Goal: Information Seeking & Learning: Learn about a topic

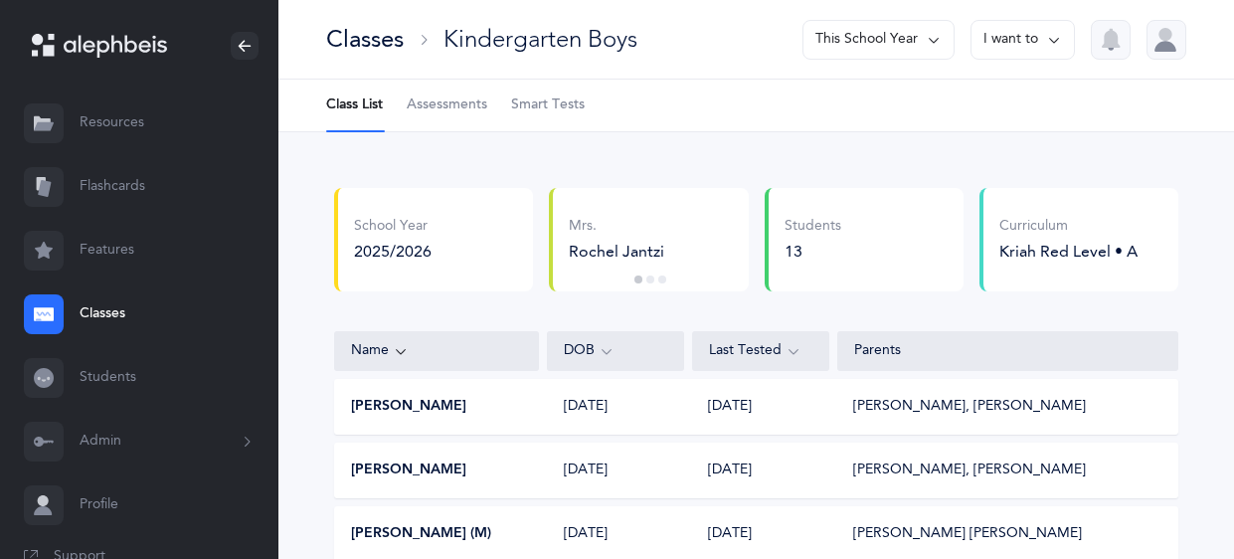
click at [523, 103] on span "Smart Tests" at bounding box center [548, 105] width 74 height 20
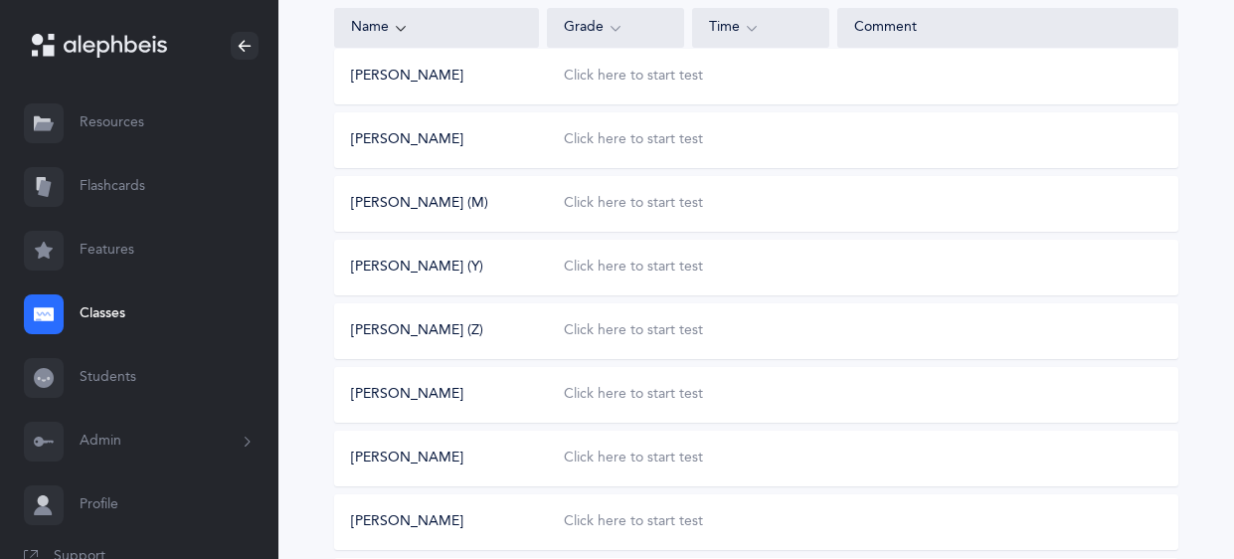
scroll to position [288, 0]
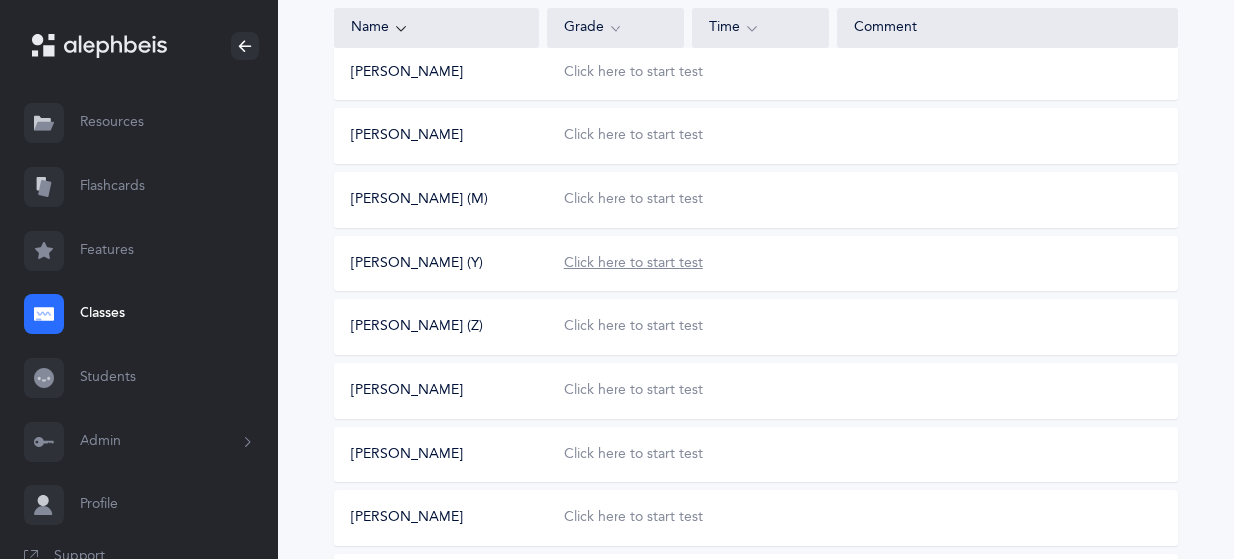
click at [660, 264] on div "Click here to start test" at bounding box center [633, 264] width 139 height 20
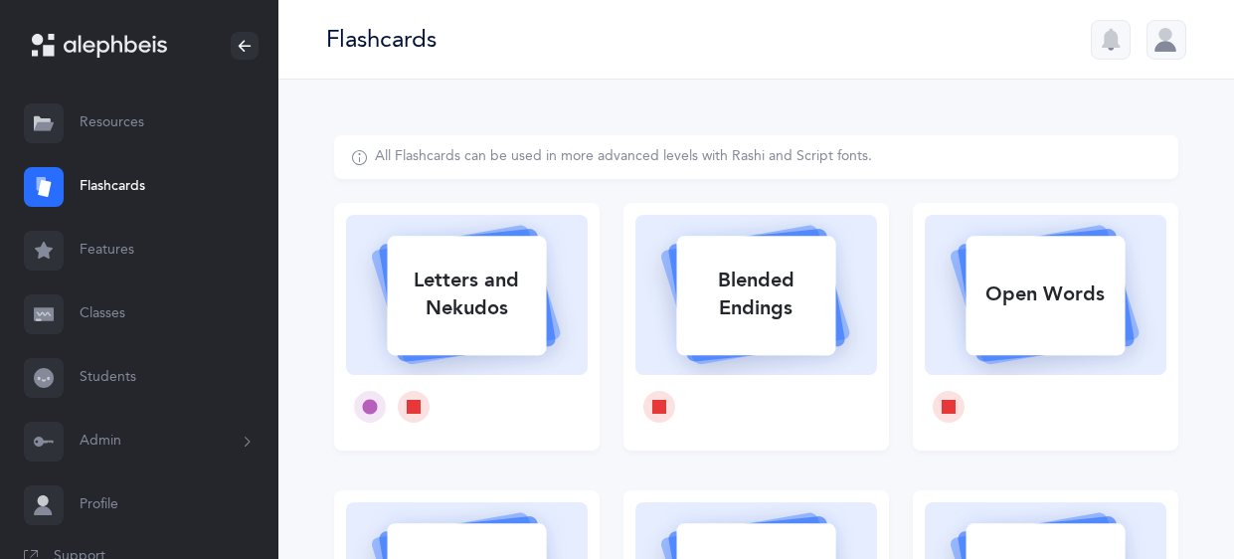
select select
select select "single"
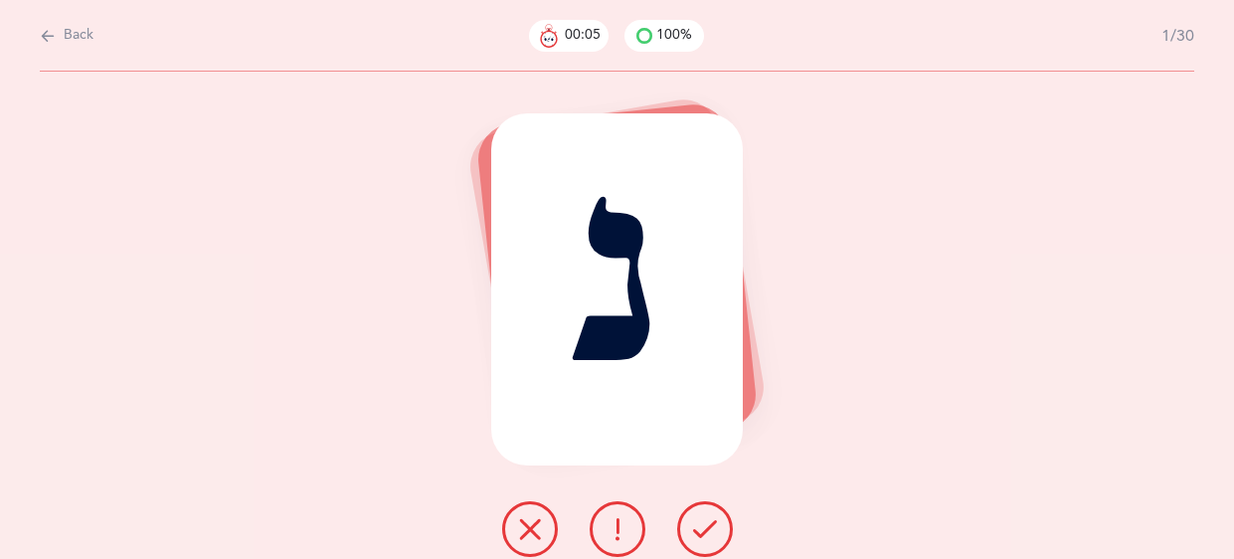
click at [705, 535] on icon at bounding box center [705, 529] width 24 height 24
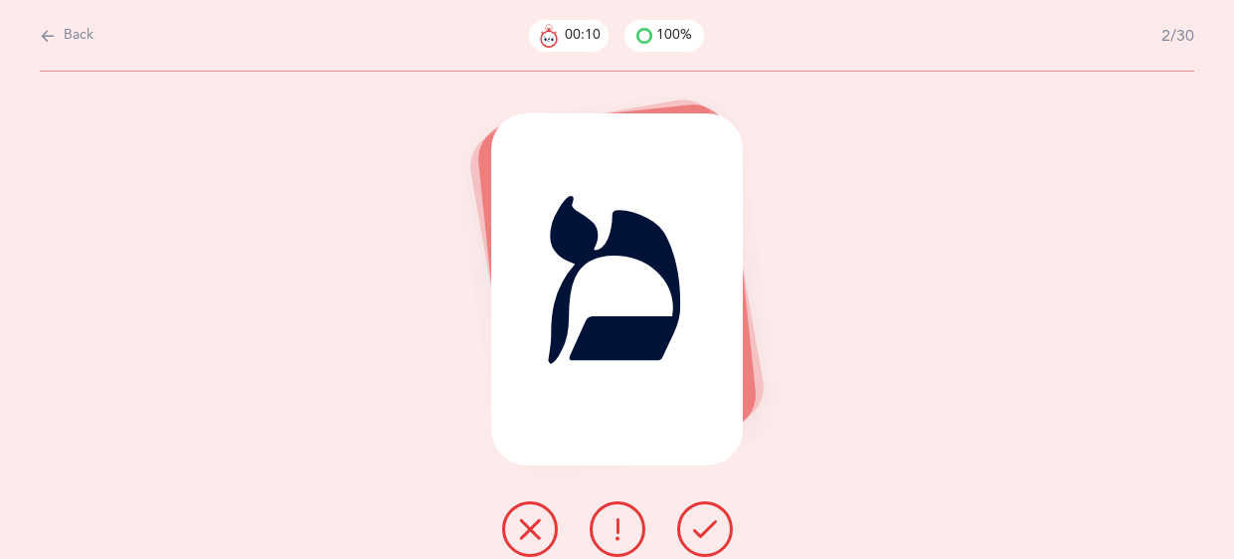
click at [705, 535] on icon at bounding box center [705, 529] width 24 height 24
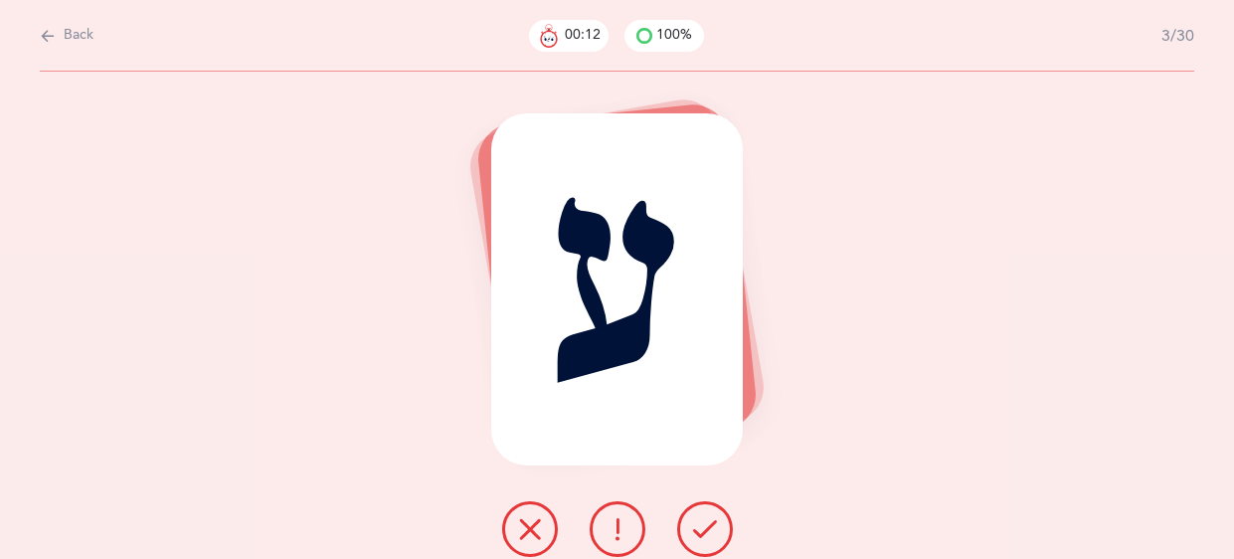
click at [705, 535] on icon at bounding box center [705, 529] width 24 height 24
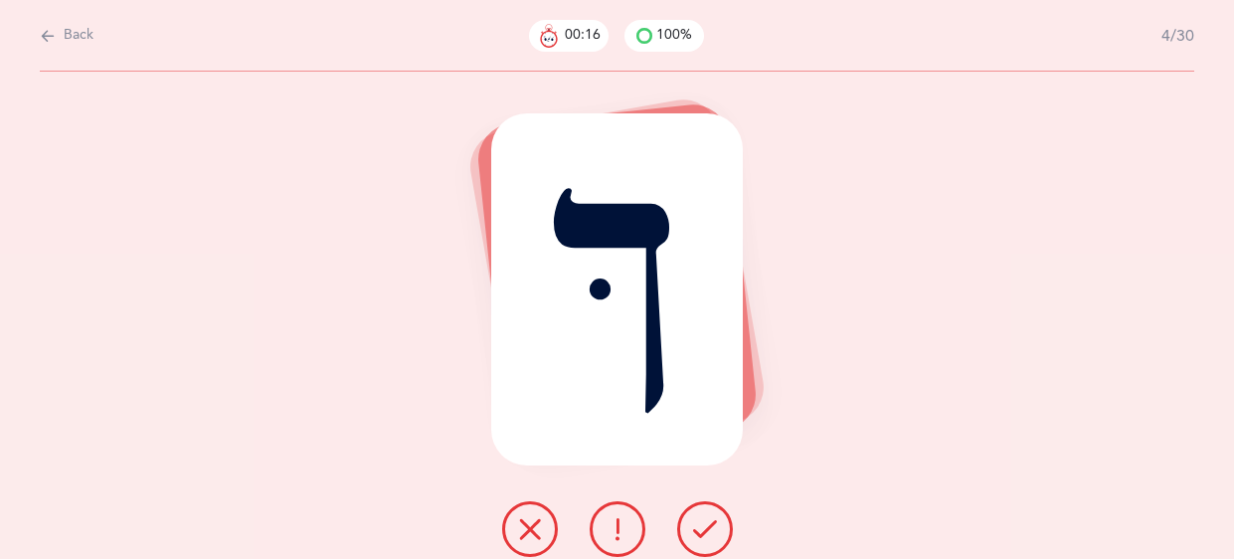
drag, startPoint x: 705, startPoint y: 535, endPoint x: 434, endPoint y: 344, distance: 331.0
click at [434, 344] on div "ךּ" at bounding box center [617, 315] width 1234 height 487
click at [603, 538] on button at bounding box center [618, 529] width 56 height 56
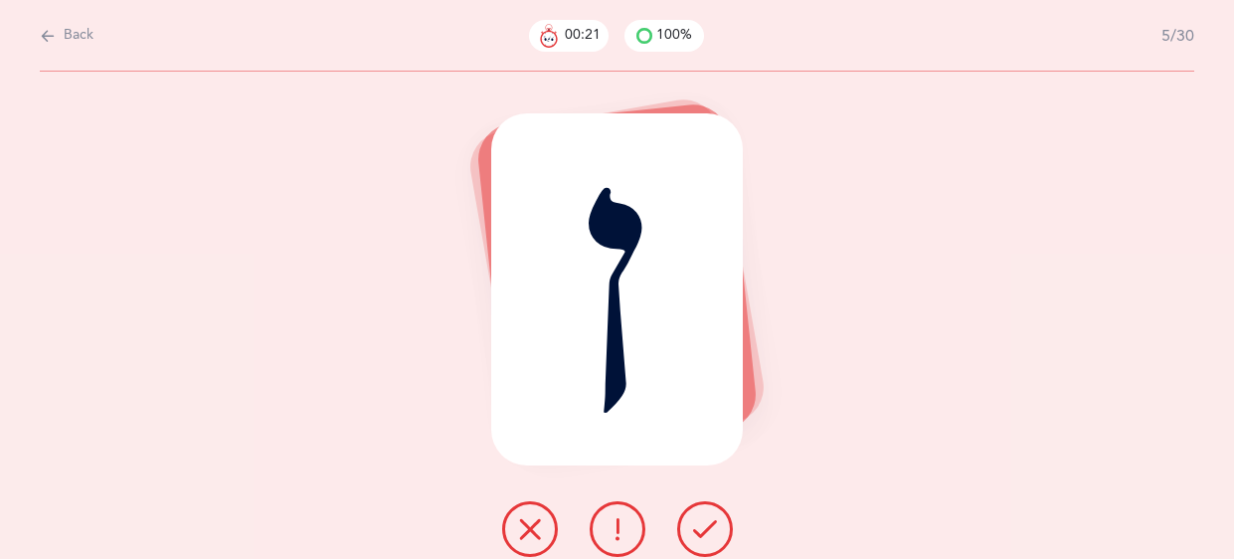
click at [702, 506] on button at bounding box center [705, 529] width 56 height 56
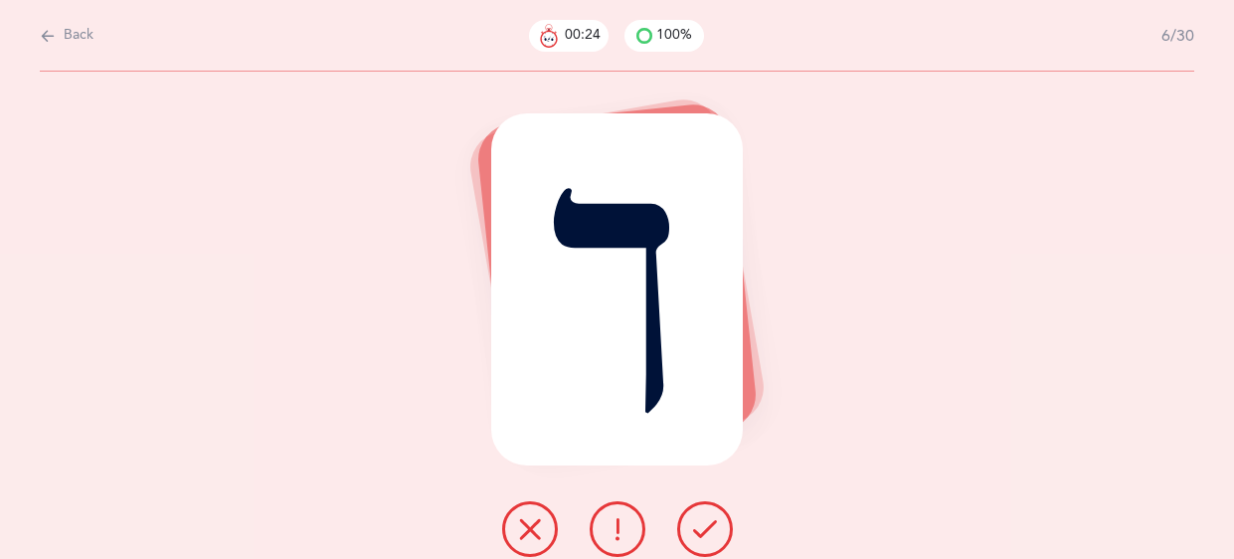
click at [702, 506] on button at bounding box center [705, 529] width 56 height 56
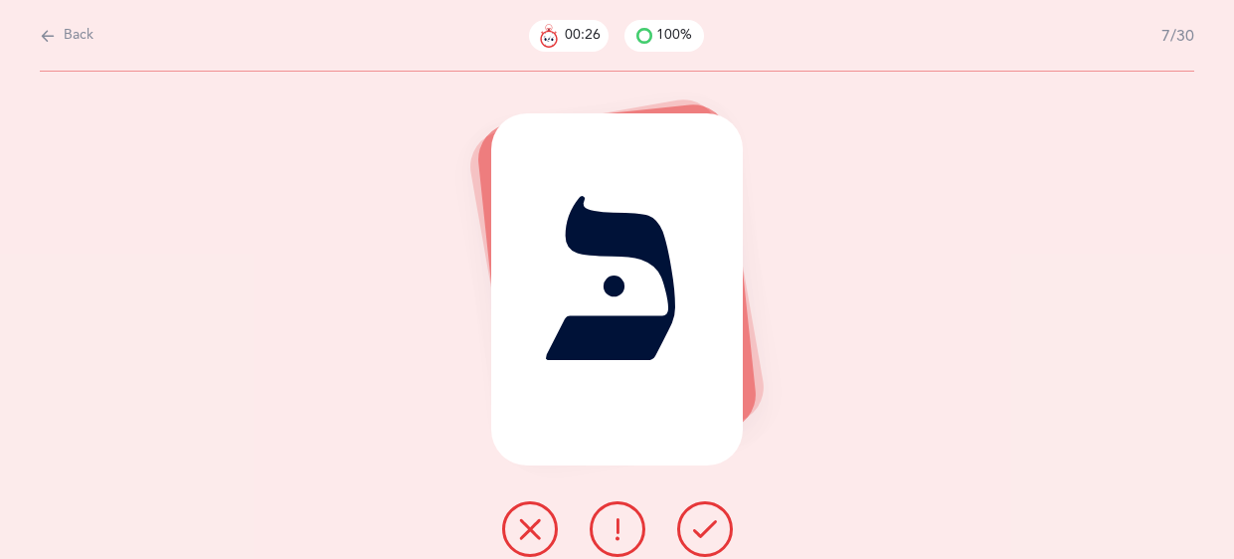
click at [702, 506] on button at bounding box center [705, 529] width 56 height 56
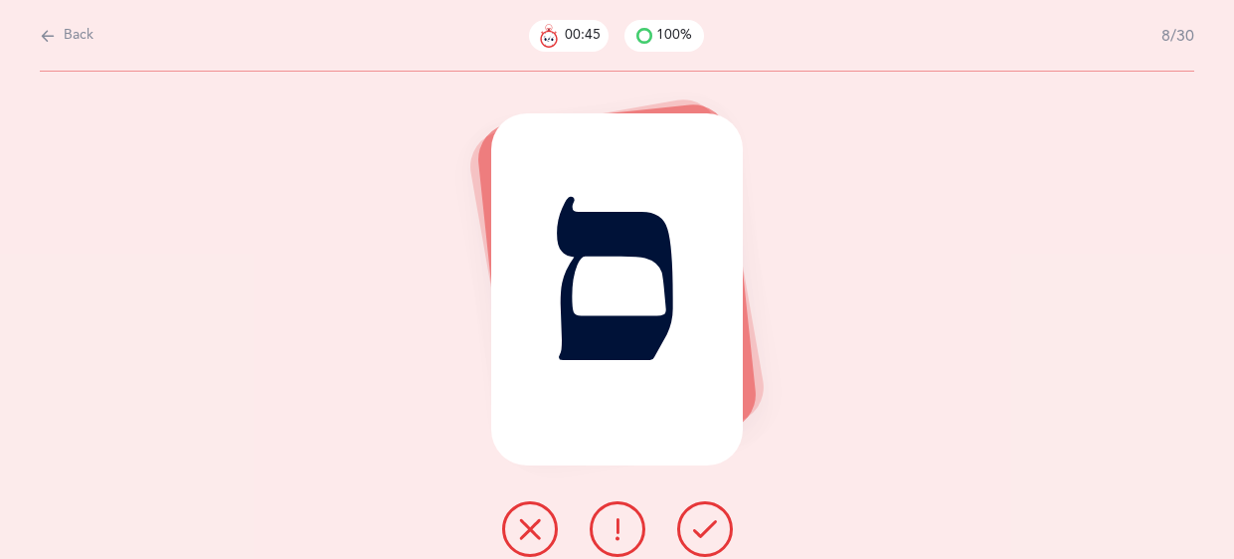
click at [702, 540] on icon at bounding box center [705, 529] width 24 height 24
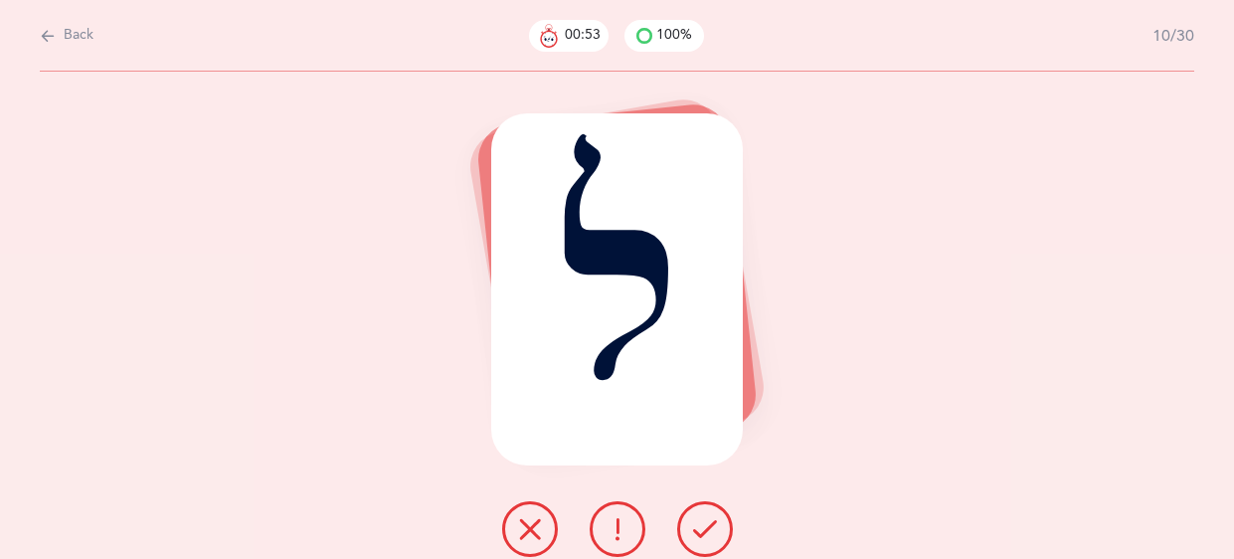
click at [702, 540] on icon at bounding box center [705, 529] width 24 height 24
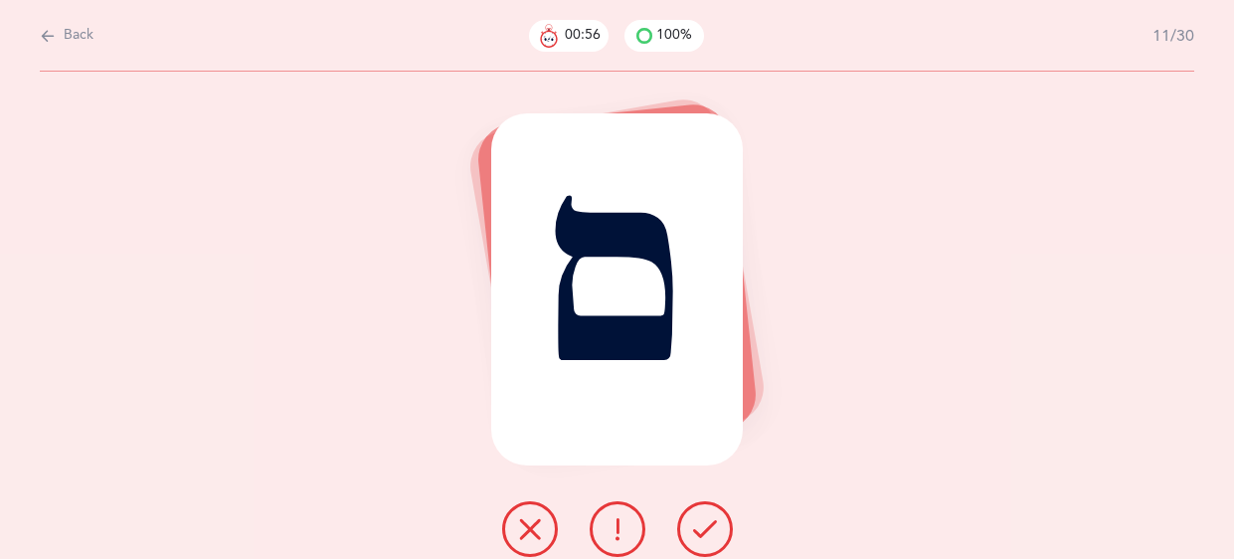
click at [702, 540] on icon at bounding box center [705, 529] width 24 height 24
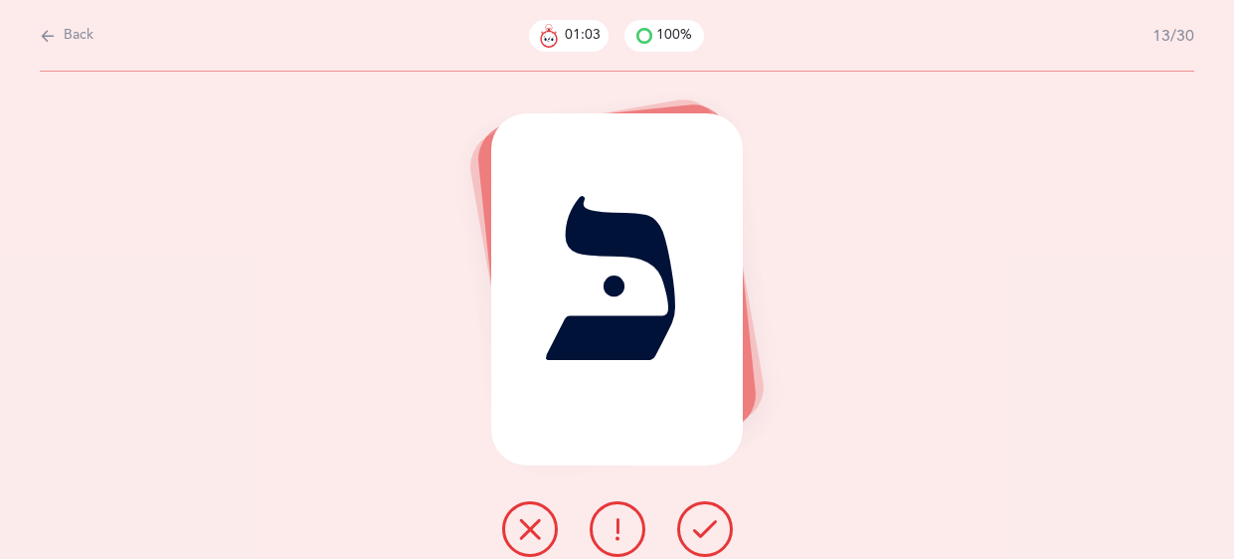
click at [702, 540] on icon at bounding box center [705, 529] width 24 height 24
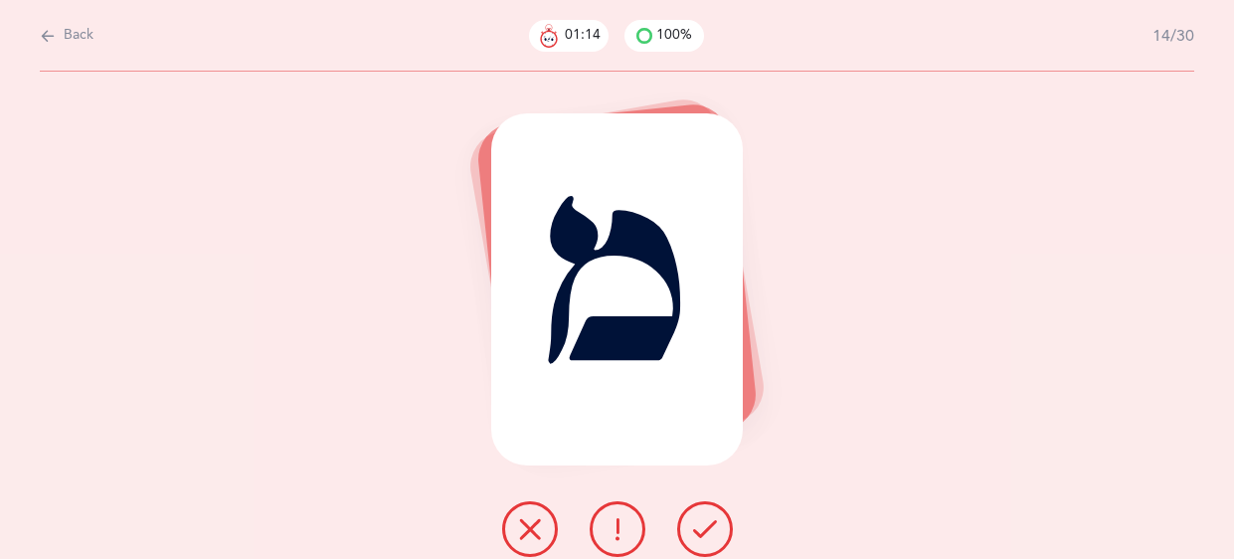
click at [702, 540] on icon at bounding box center [705, 529] width 24 height 24
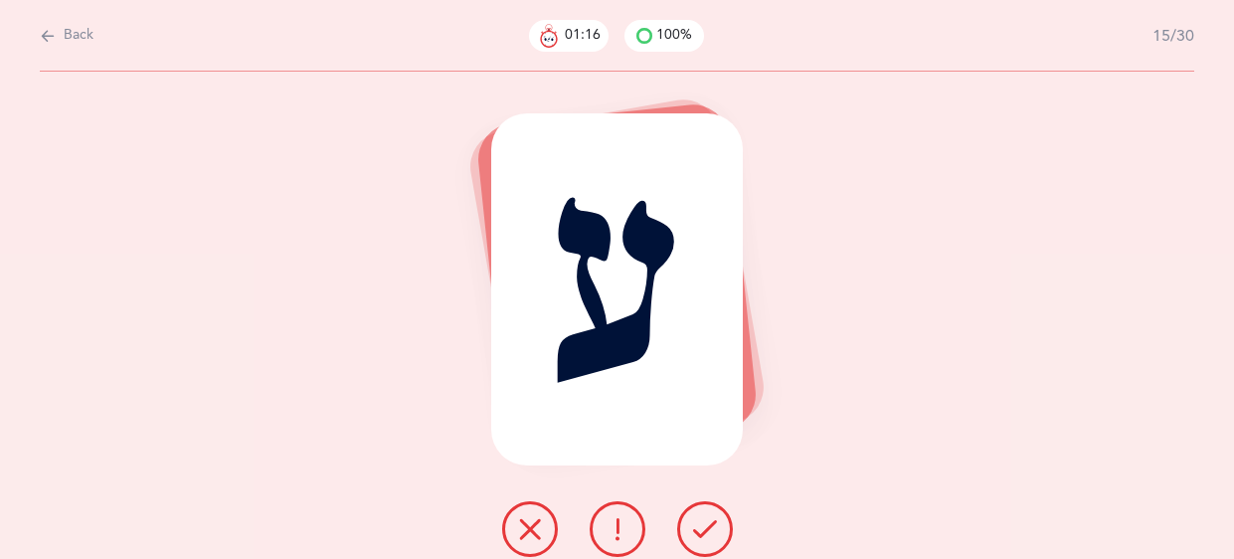
click at [702, 540] on icon at bounding box center [705, 529] width 24 height 24
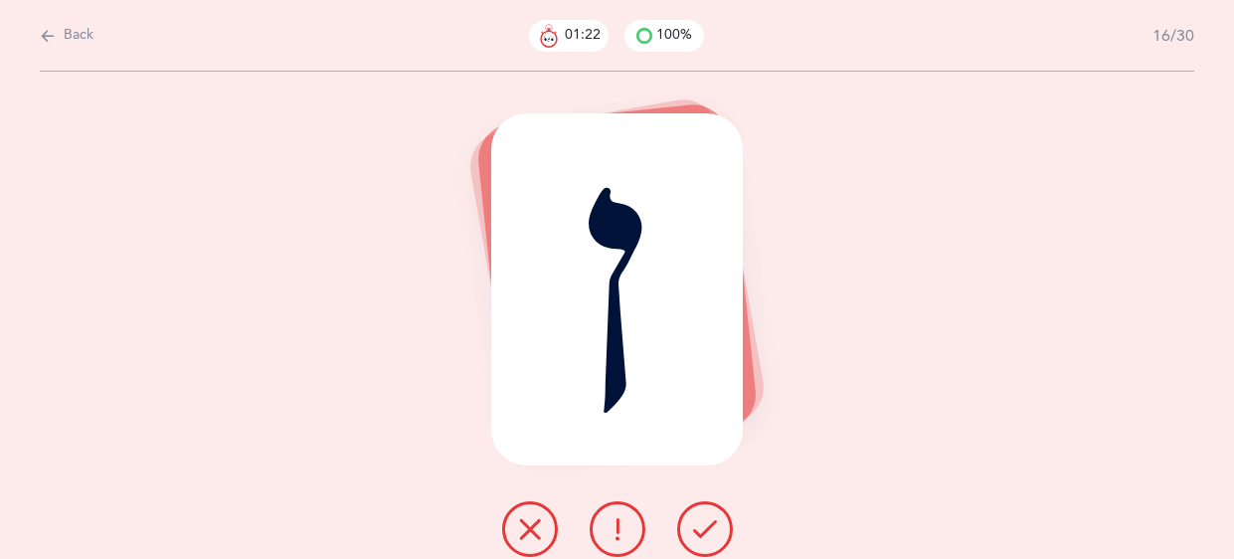
click at [702, 540] on icon at bounding box center [705, 529] width 24 height 24
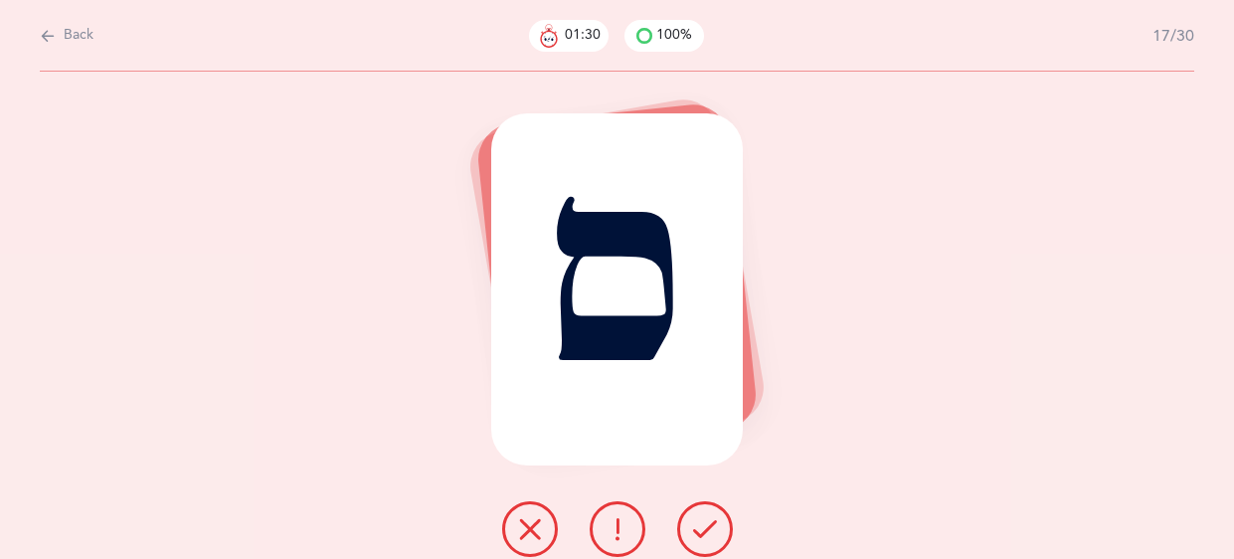
click at [702, 540] on icon at bounding box center [705, 529] width 24 height 24
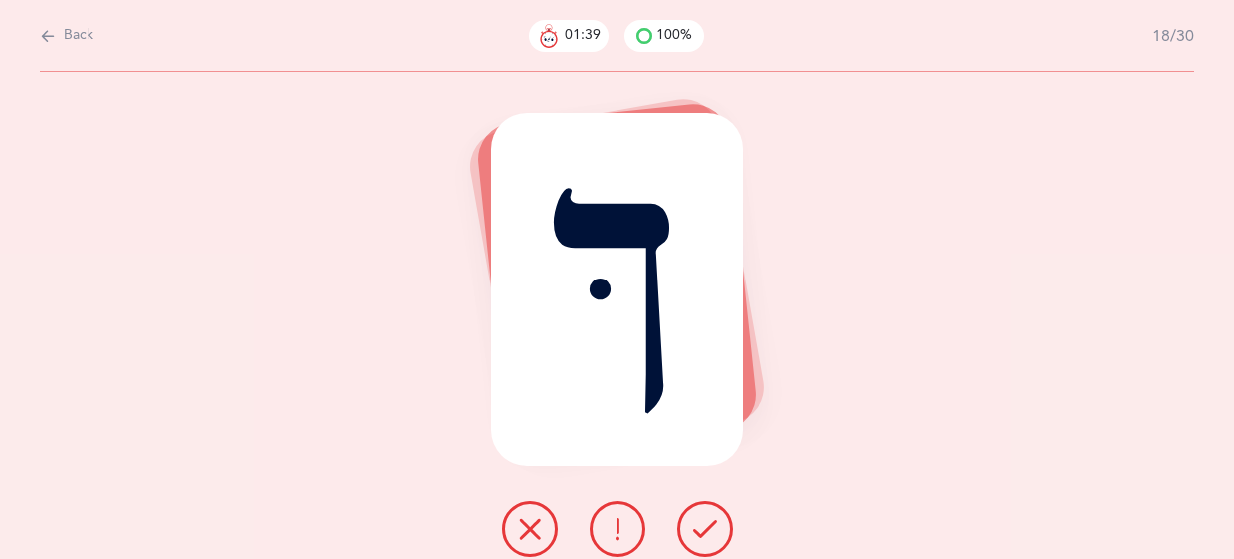
click at [702, 540] on icon at bounding box center [705, 529] width 24 height 24
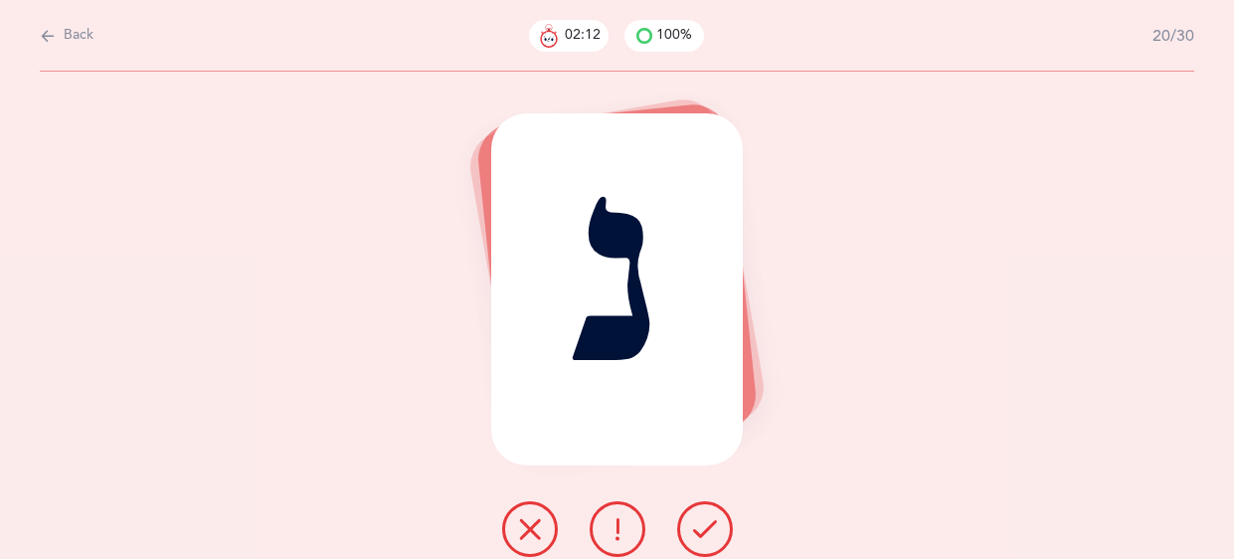
click at [702, 540] on icon at bounding box center [705, 529] width 24 height 24
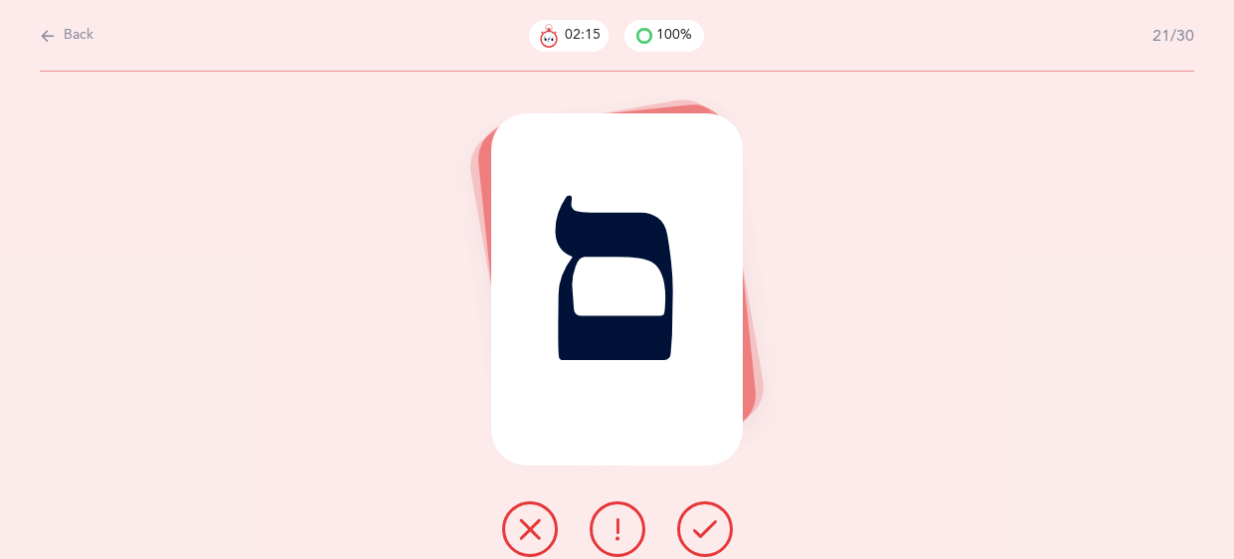
click at [702, 540] on icon at bounding box center [705, 529] width 24 height 24
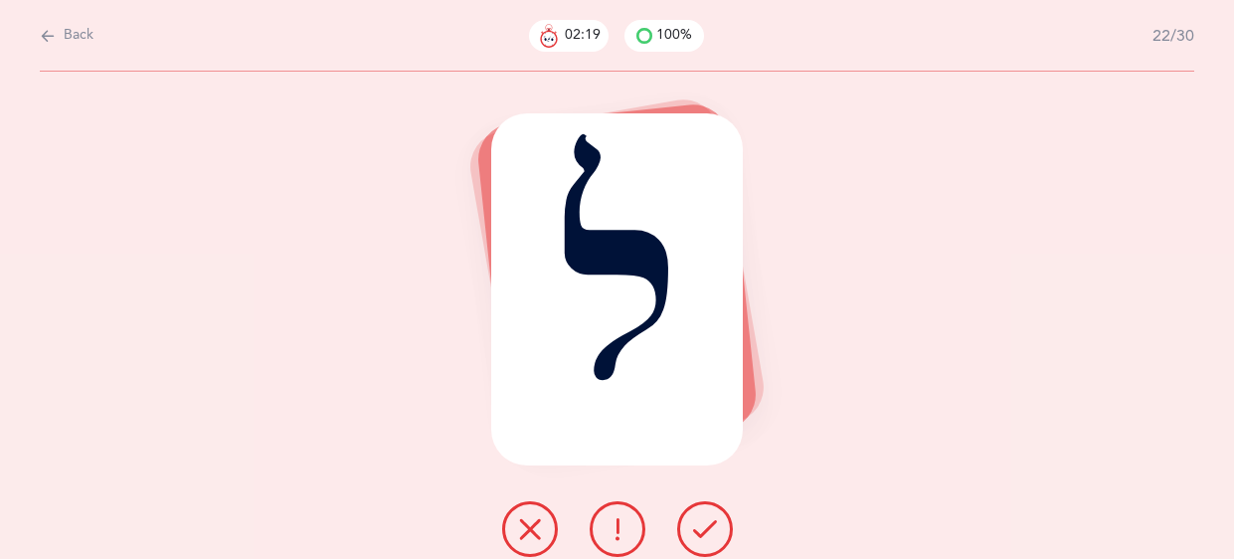
click at [702, 540] on icon at bounding box center [705, 529] width 24 height 24
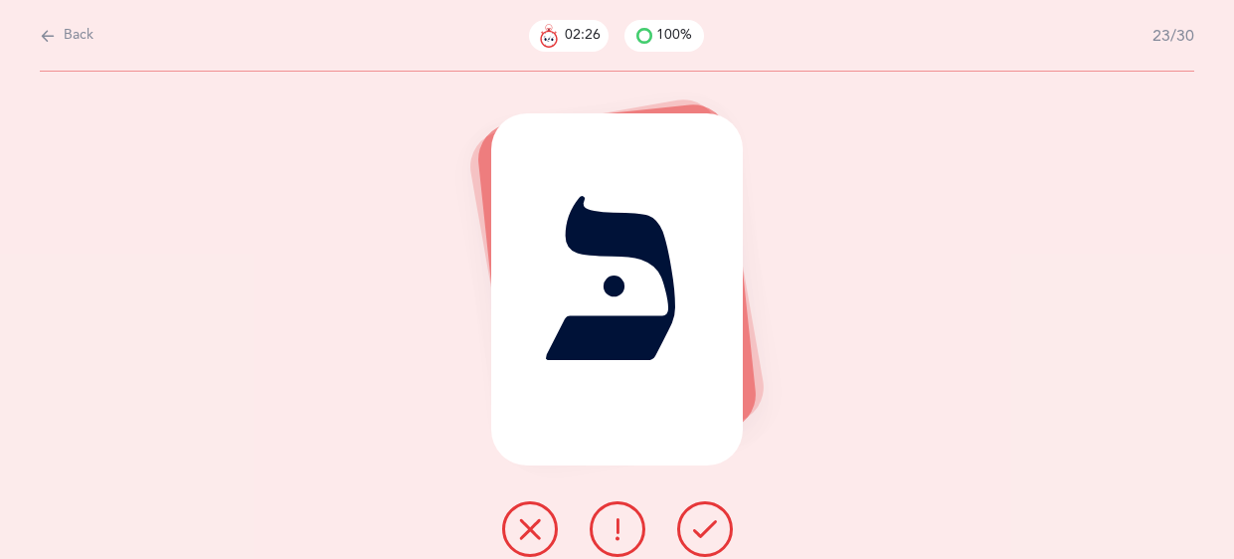
click at [702, 540] on icon at bounding box center [705, 529] width 24 height 24
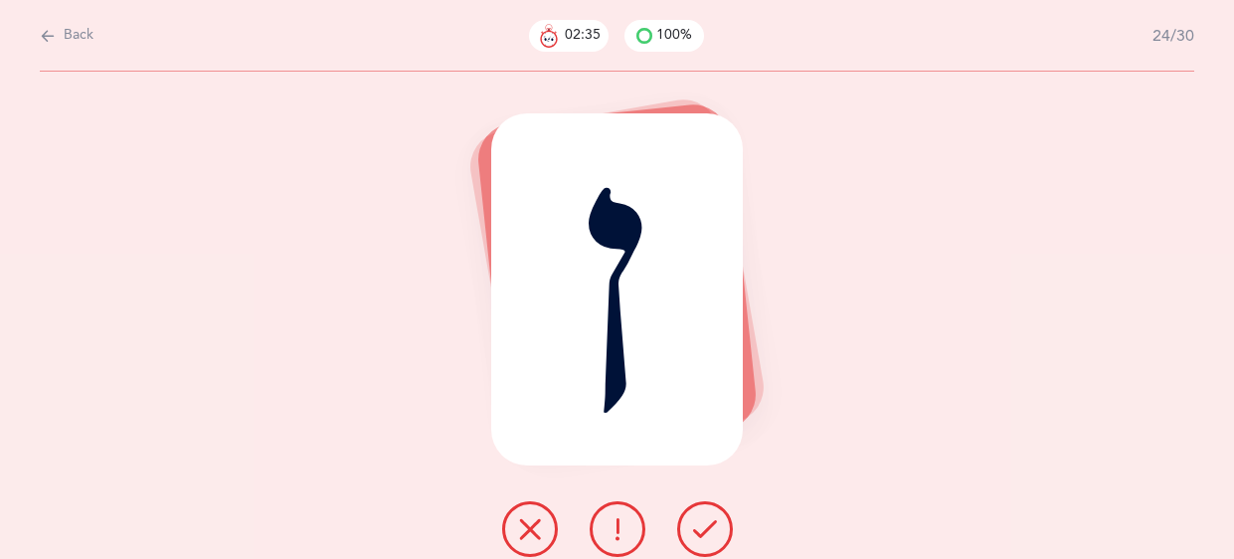
click at [596, 530] on button at bounding box center [618, 529] width 56 height 56
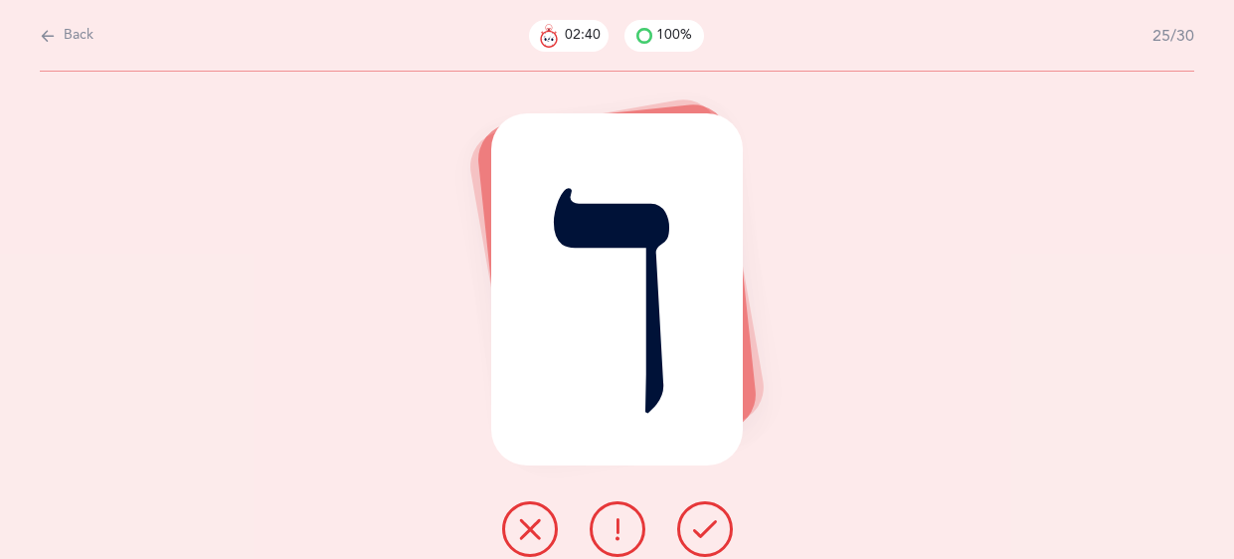
click at [693, 529] on icon at bounding box center [705, 529] width 24 height 24
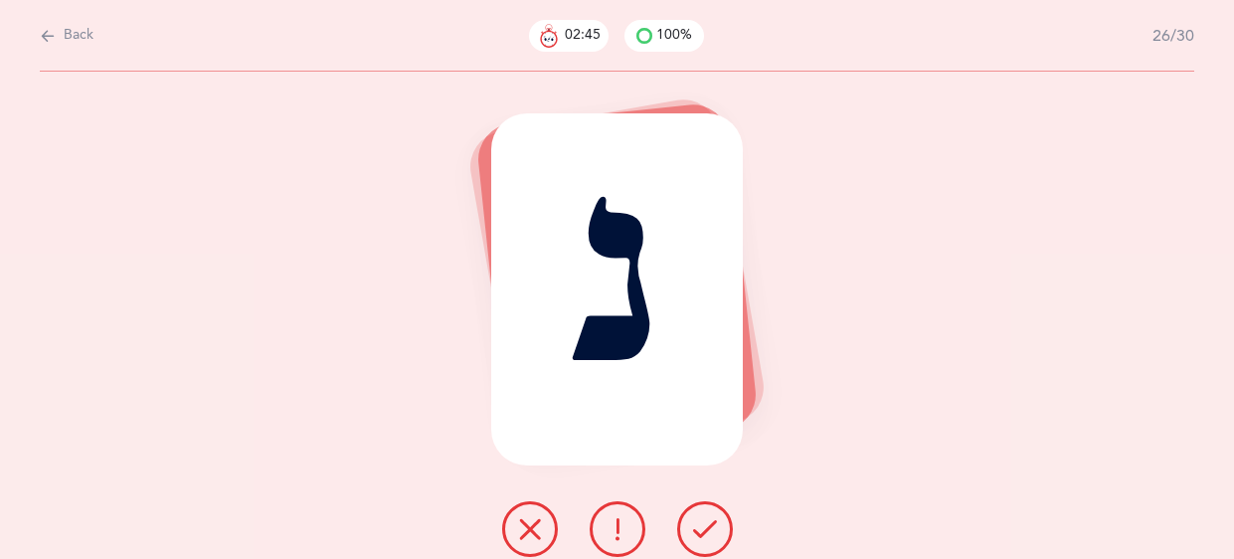
click at [693, 529] on icon at bounding box center [705, 529] width 24 height 24
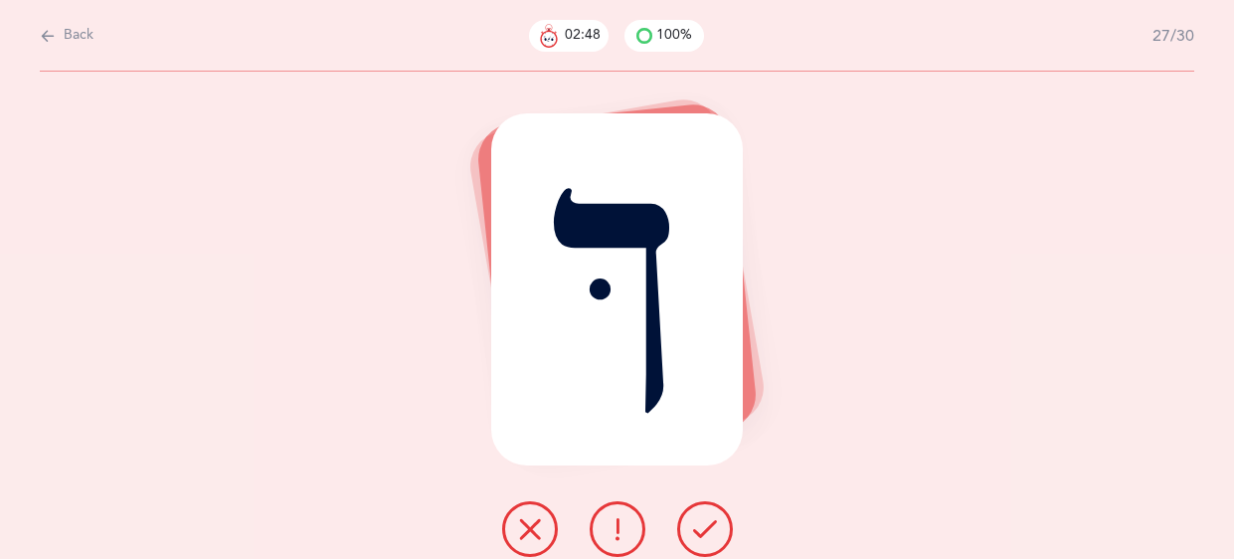
click at [693, 529] on icon at bounding box center [705, 529] width 24 height 24
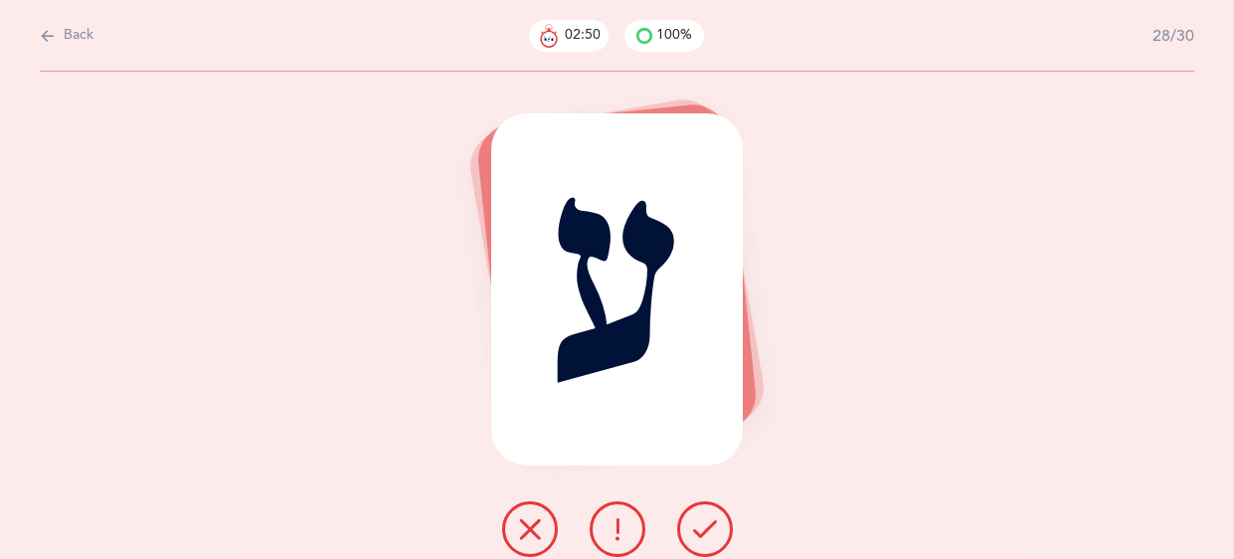
click at [693, 529] on icon at bounding box center [705, 529] width 24 height 24
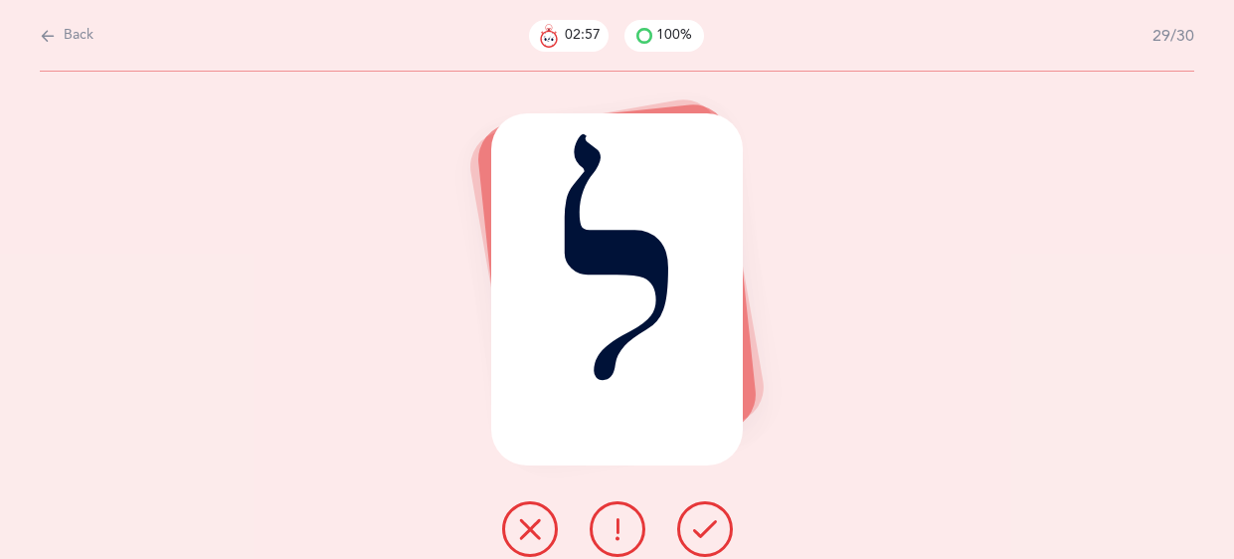
click at [693, 529] on icon at bounding box center [705, 529] width 24 height 24
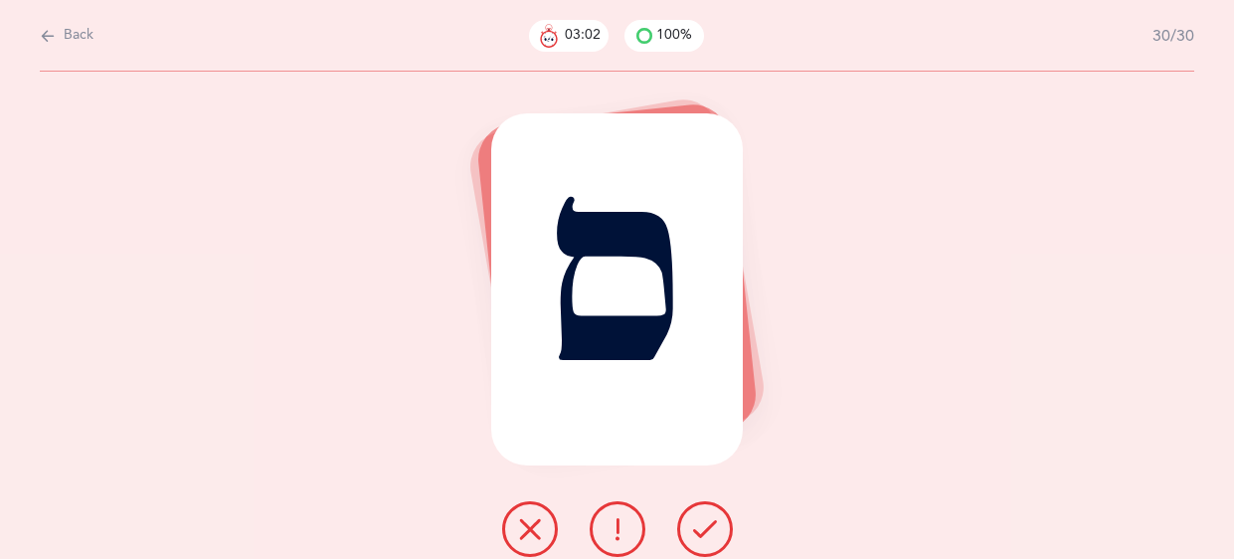
click at [693, 529] on icon at bounding box center [705, 529] width 24 height 24
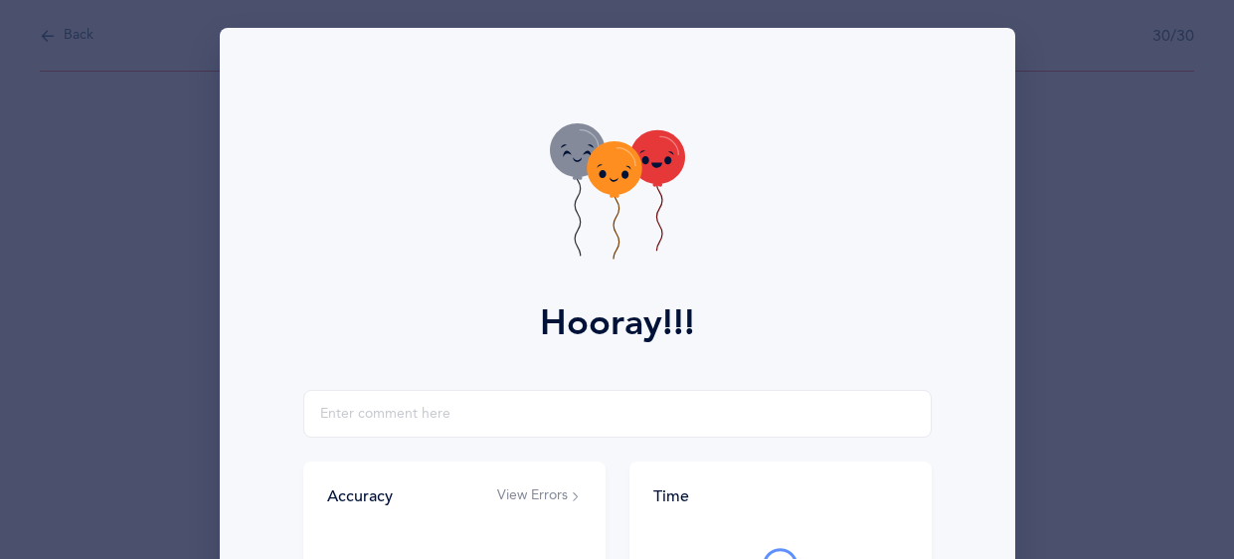
click at [637, 217] on icon at bounding box center [617, 193] width 135 height 141
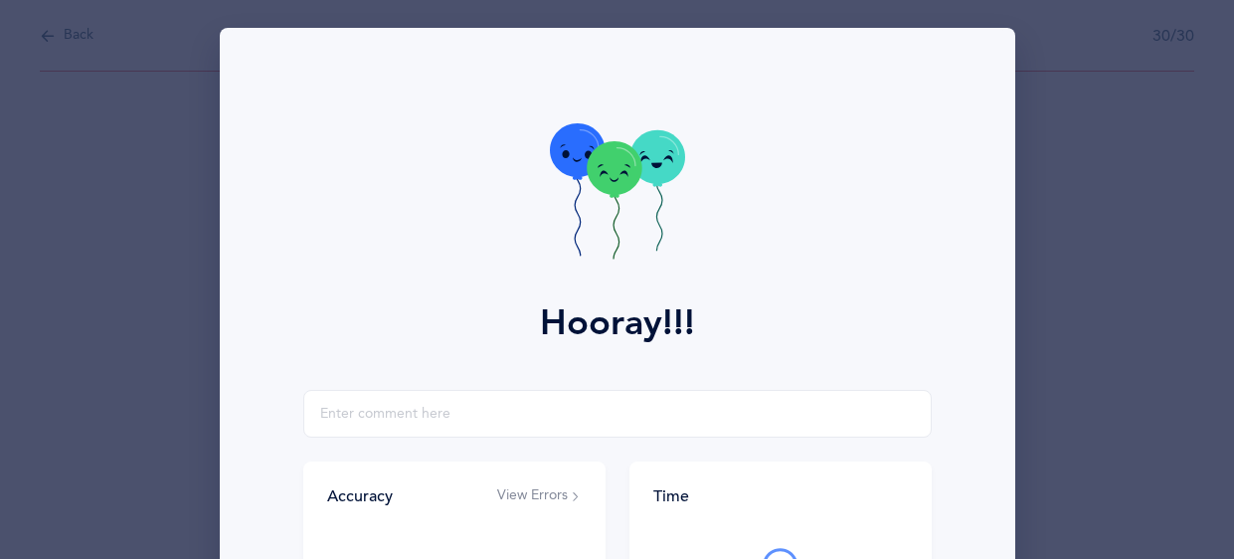
click at [637, 217] on icon at bounding box center [617, 193] width 135 height 141
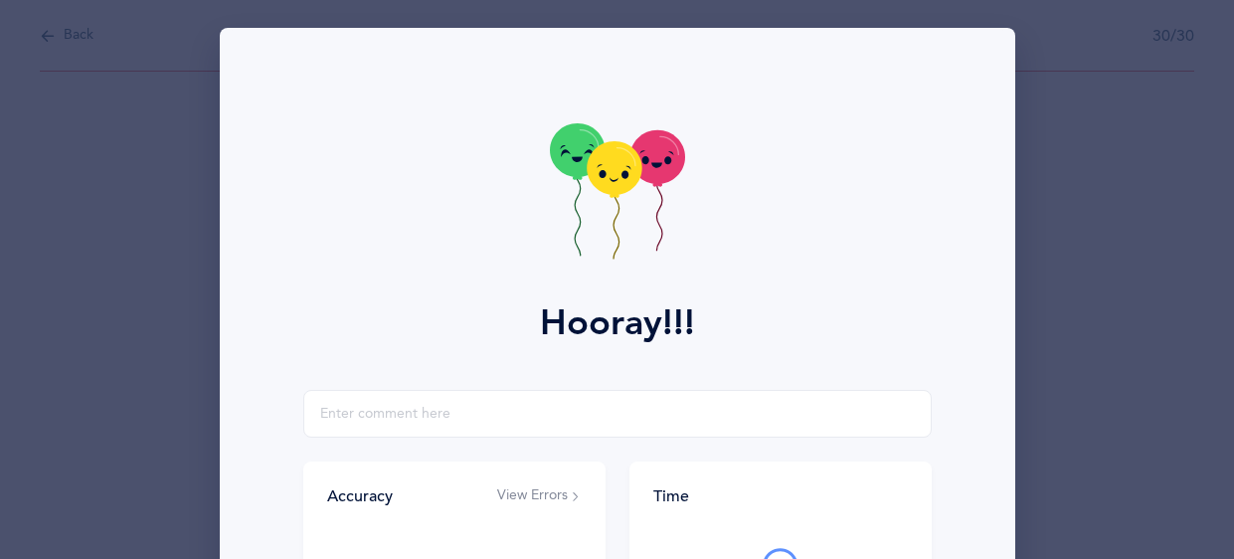
click at [637, 217] on icon at bounding box center [617, 193] width 135 height 141
click at [400, 412] on input "text" at bounding box center [617, 414] width 628 height 48
type input "great job!"
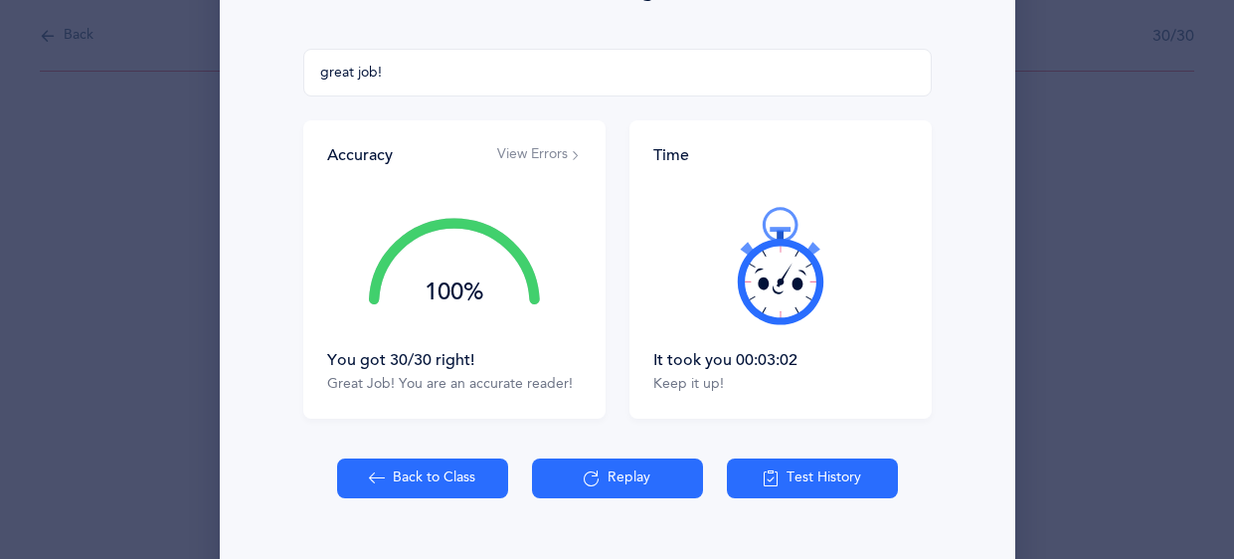
scroll to position [387, 0]
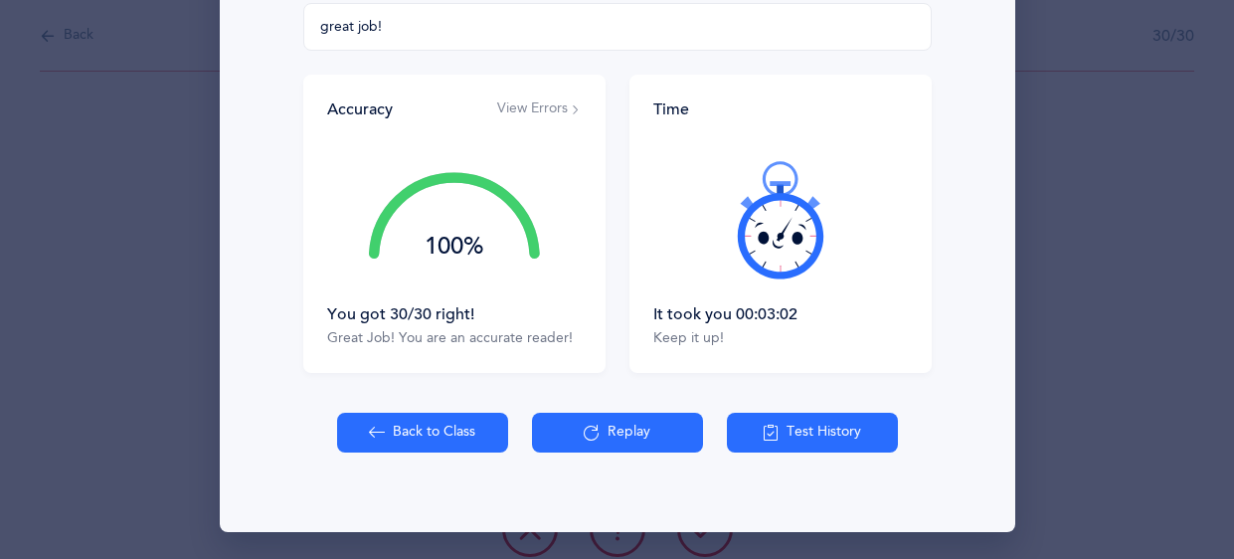
click at [457, 433] on button "Back to Class" at bounding box center [422, 433] width 171 height 40
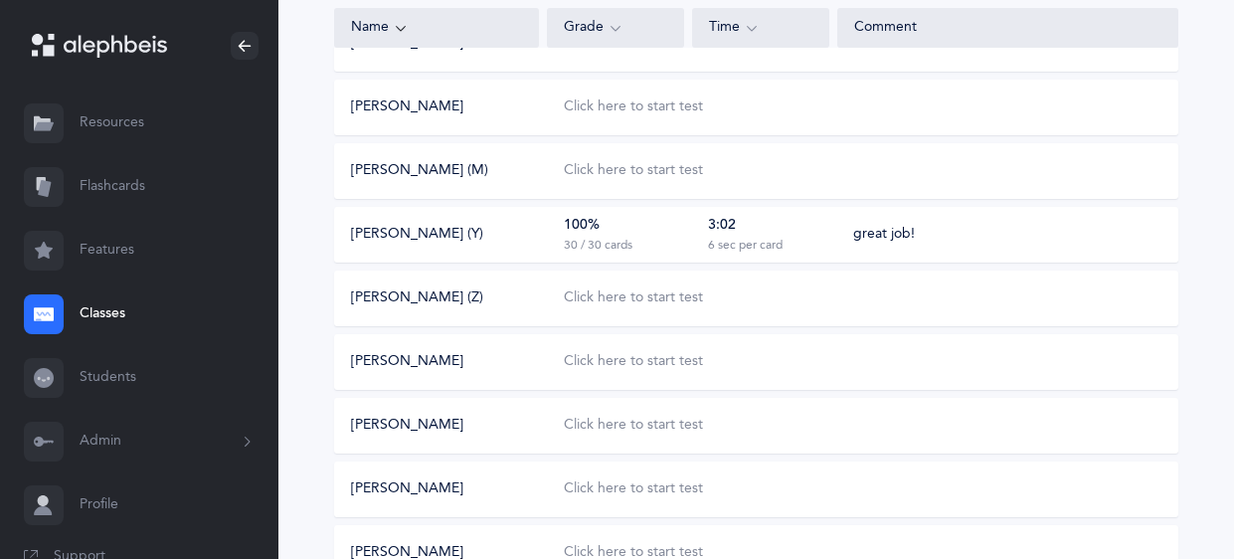
scroll to position [374, 0]
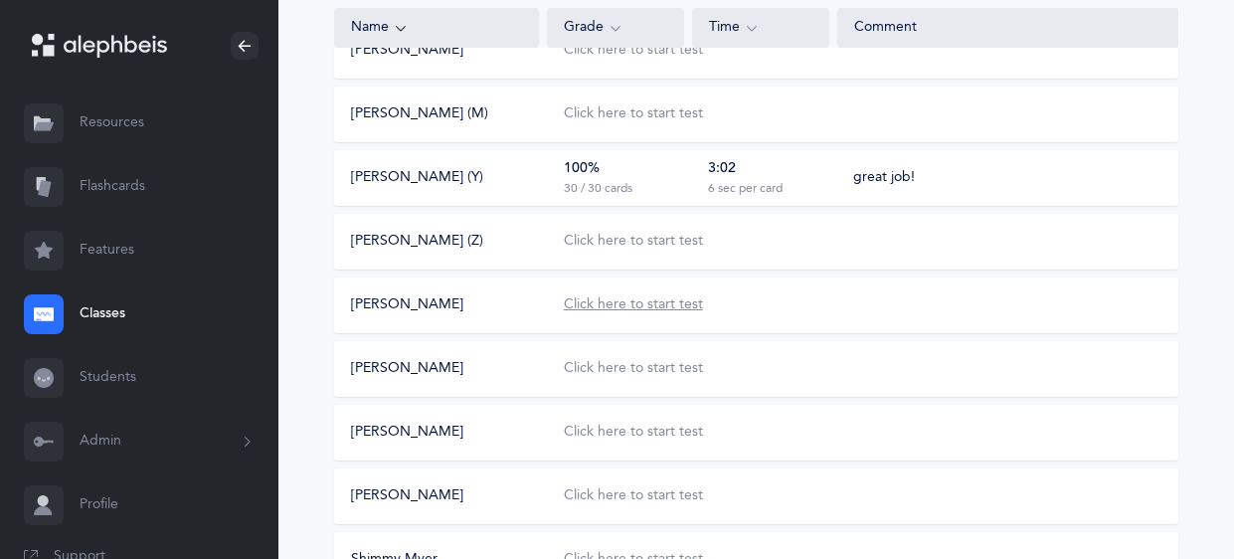
click at [586, 306] on div "Click here to start test" at bounding box center [633, 305] width 139 height 20
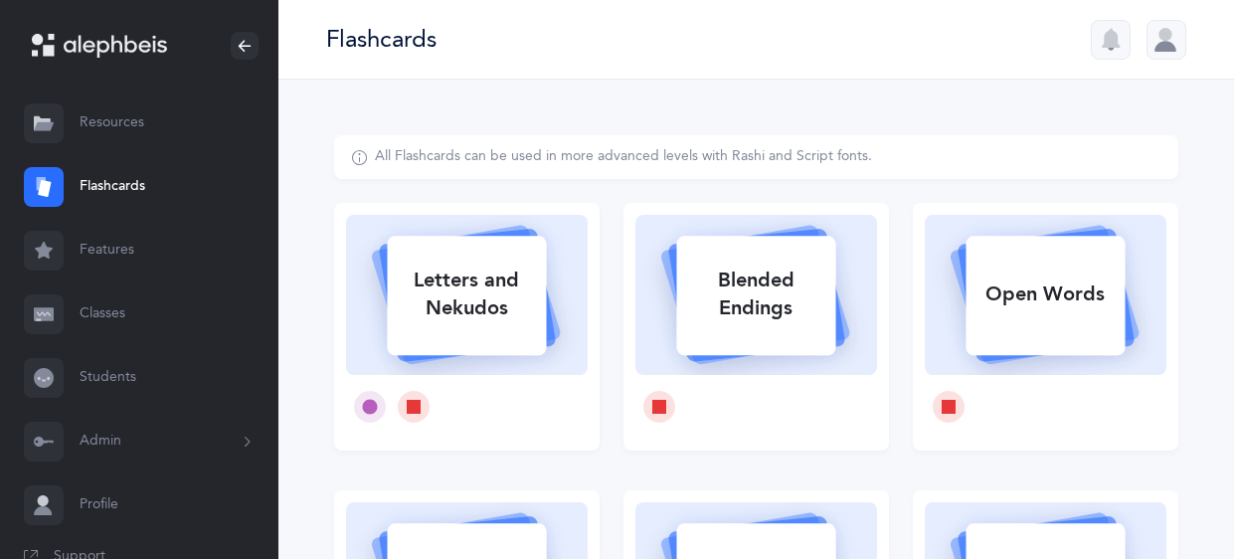
select select
select select "single"
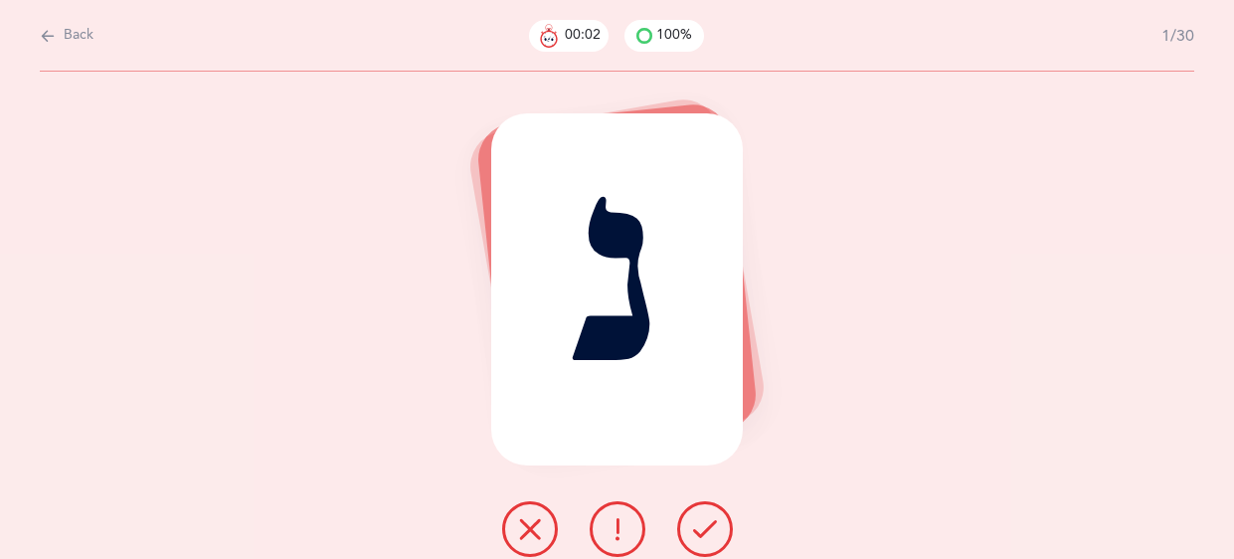
click at [715, 503] on button at bounding box center [705, 529] width 56 height 56
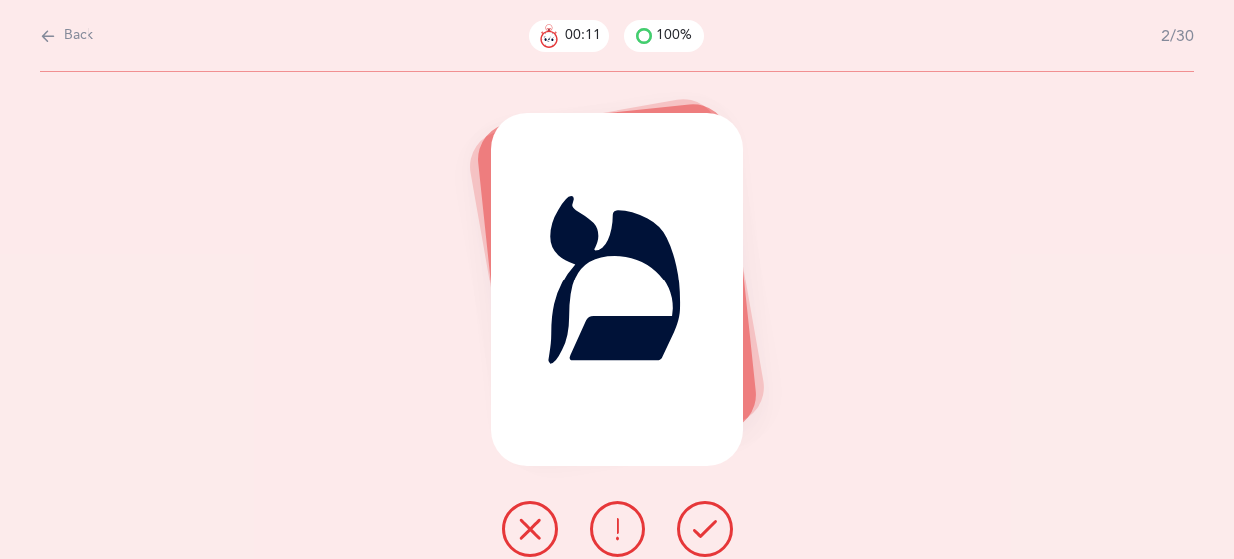
click at [634, 528] on button at bounding box center [618, 529] width 56 height 56
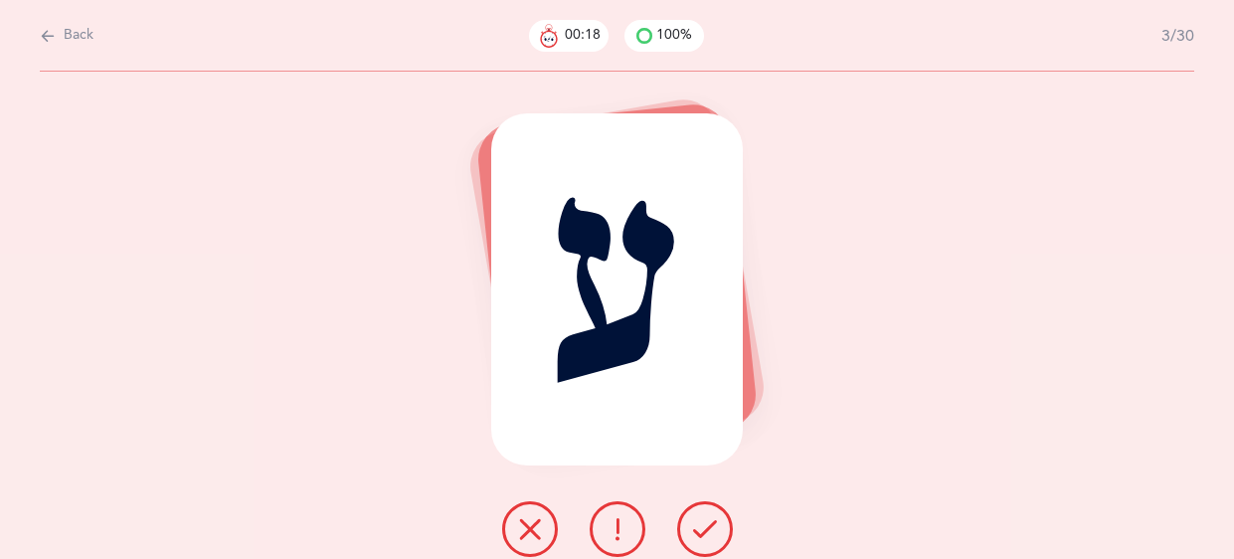
drag, startPoint x: 618, startPoint y: 533, endPoint x: 549, endPoint y: 529, distance: 69.7
click at [549, 529] on div at bounding box center [617, 529] width 262 height 56
click at [549, 529] on button at bounding box center [530, 529] width 56 height 56
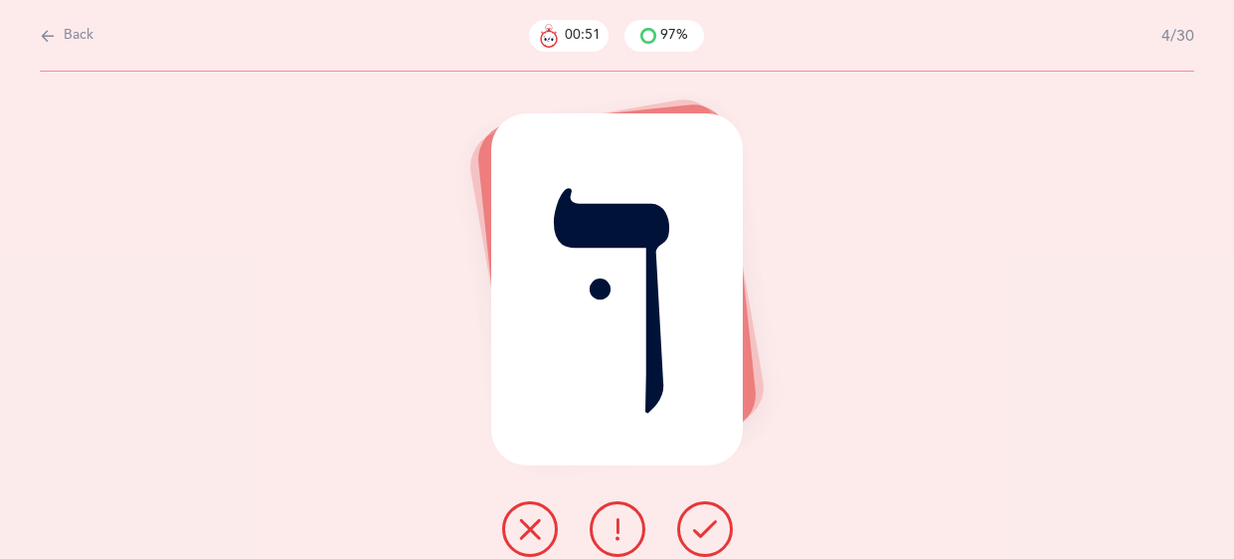
click at [531, 513] on button at bounding box center [530, 529] width 56 height 56
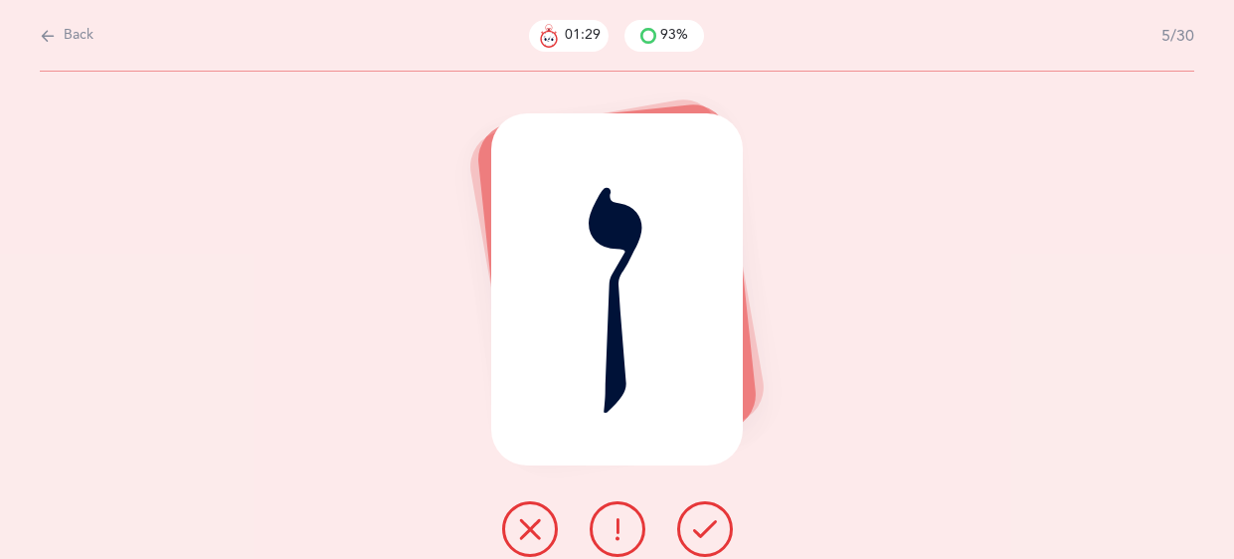
click at [697, 543] on button at bounding box center [705, 529] width 56 height 56
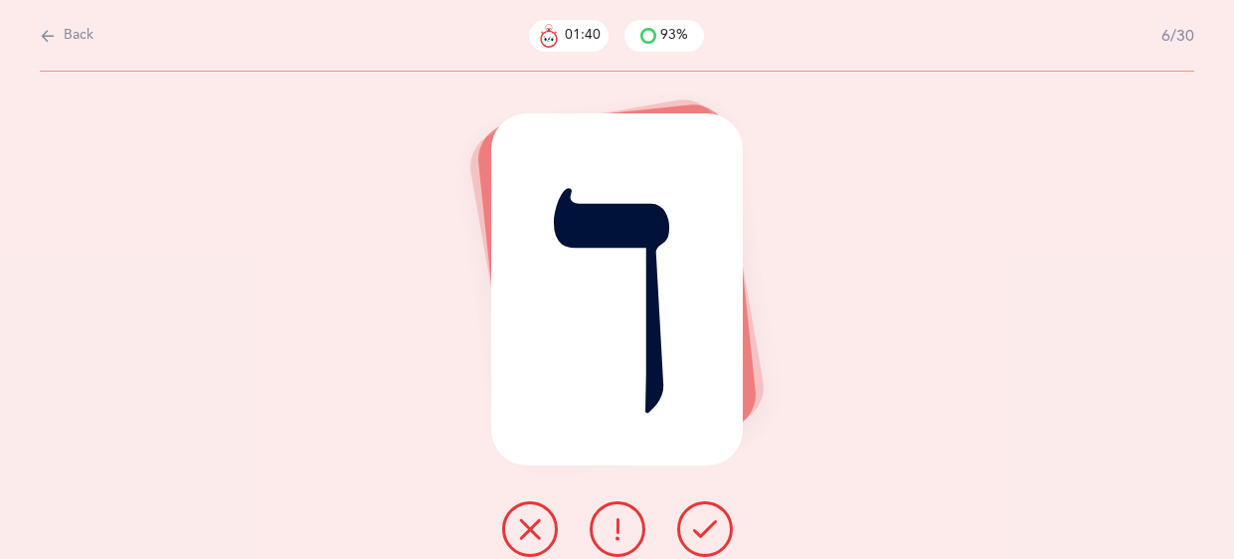
click at [531, 531] on icon at bounding box center [530, 529] width 24 height 24
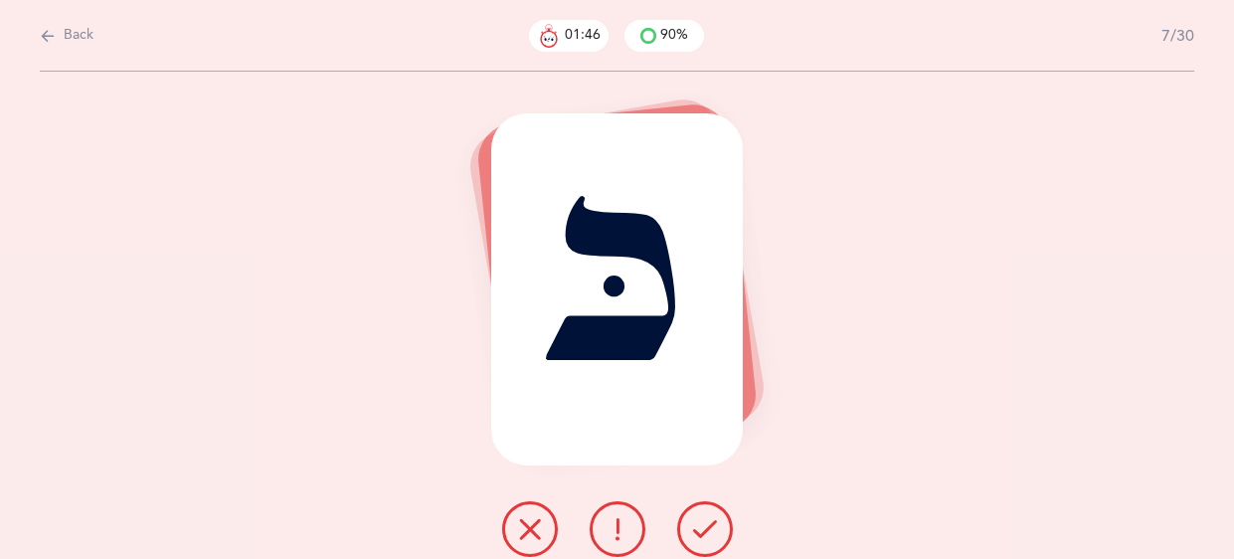
click at [715, 528] on icon at bounding box center [705, 529] width 24 height 24
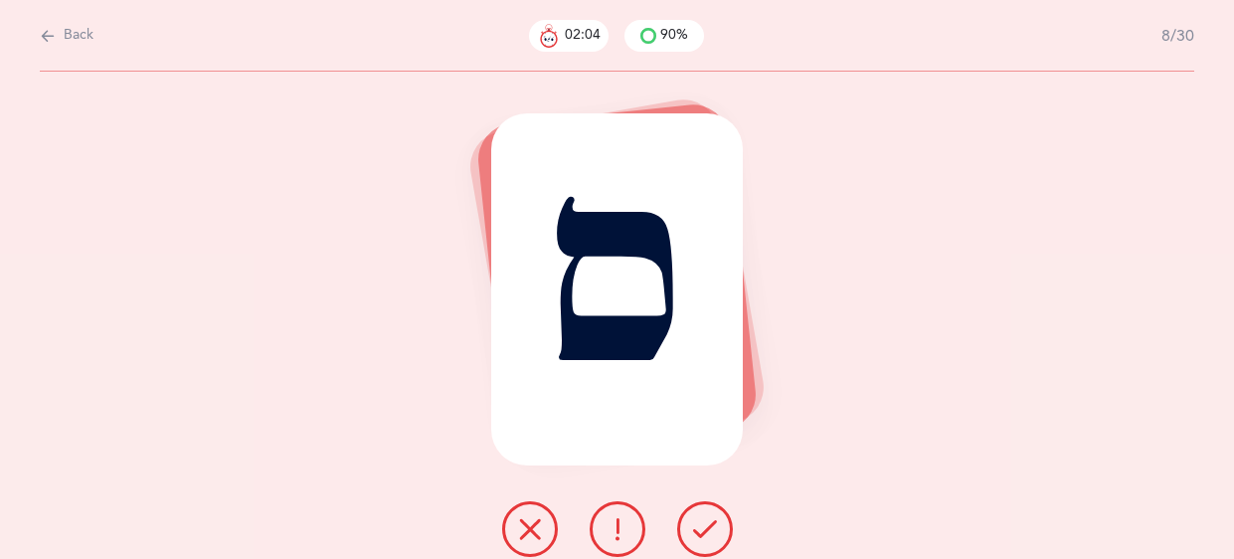
click at [535, 527] on icon at bounding box center [530, 529] width 24 height 24
click at [538, 530] on icon at bounding box center [530, 529] width 24 height 24
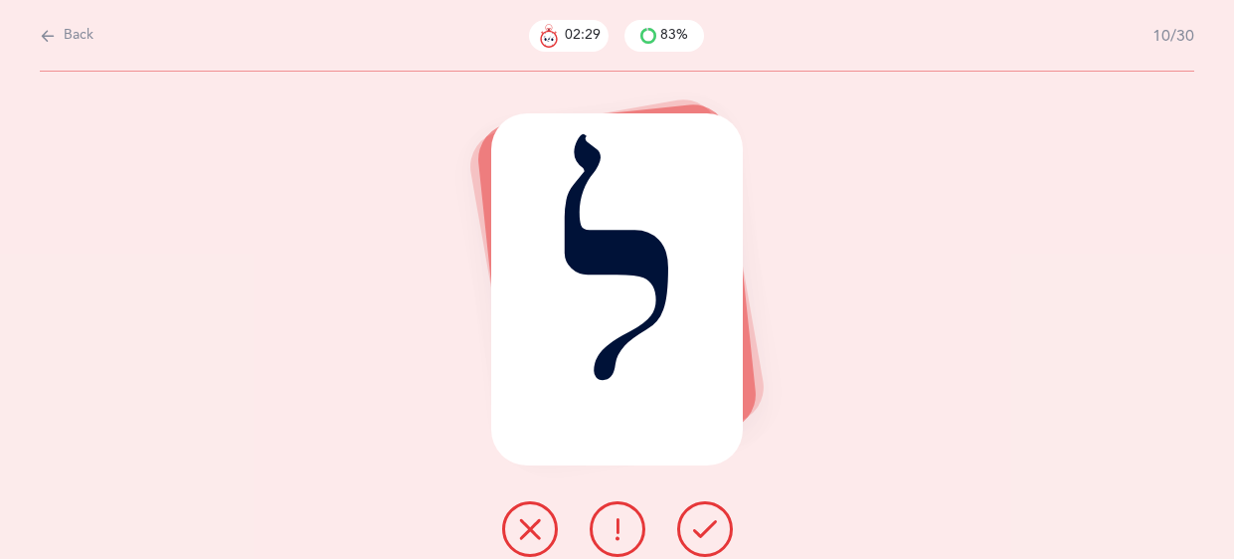
click at [700, 533] on icon at bounding box center [705, 529] width 24 height 24
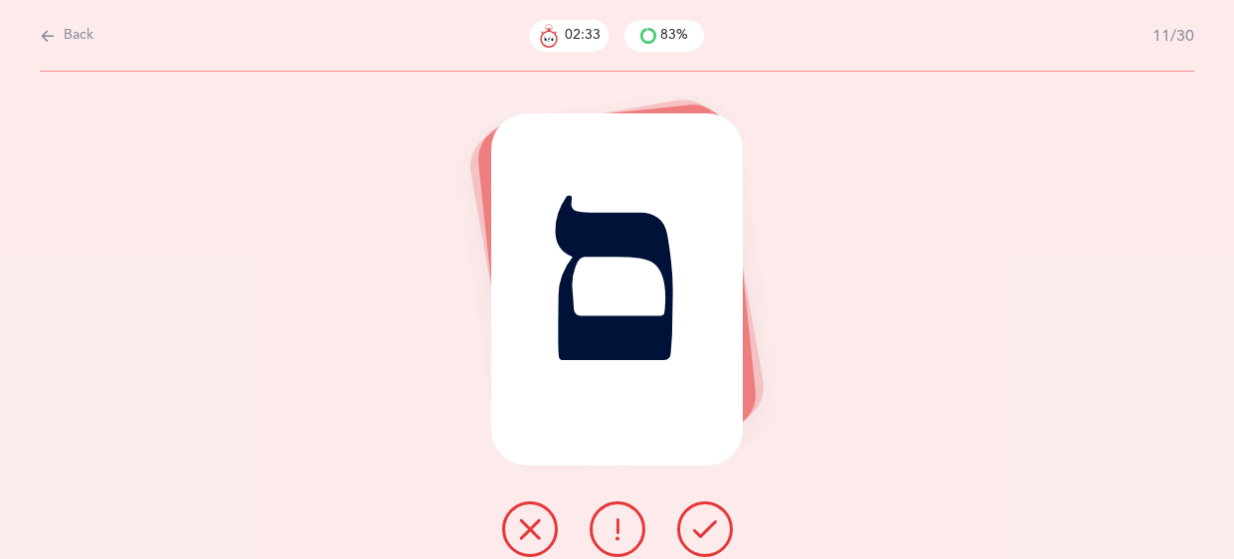
click at [700, 533] on icon at bounding box center [705, 529] width 24 height 24
drag, startPoint x: 700, startPoint y: 533, endPoint x: 594, endPoint y: 493, distance: 113.6
click at [594, 493] on div "כ" at bounding box center [617, 315] width 1234 height 487
click at [606, 517] on icon at bounding box center [617, 529] width 24 height 24
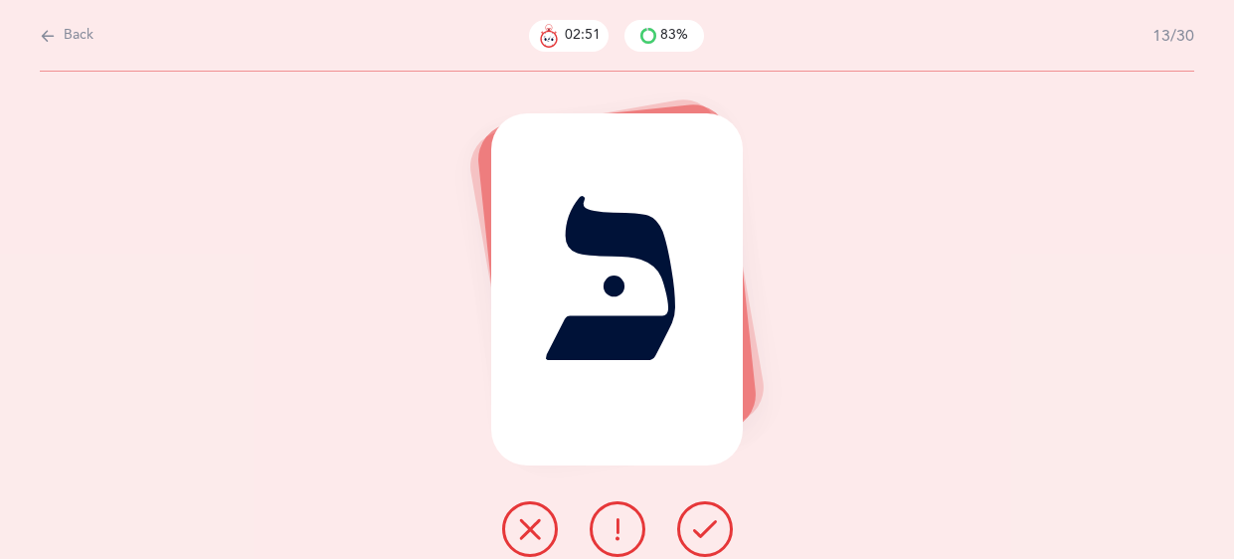
click at [612, 528] on icon at bounding box center [617, 529] width 24 height 24
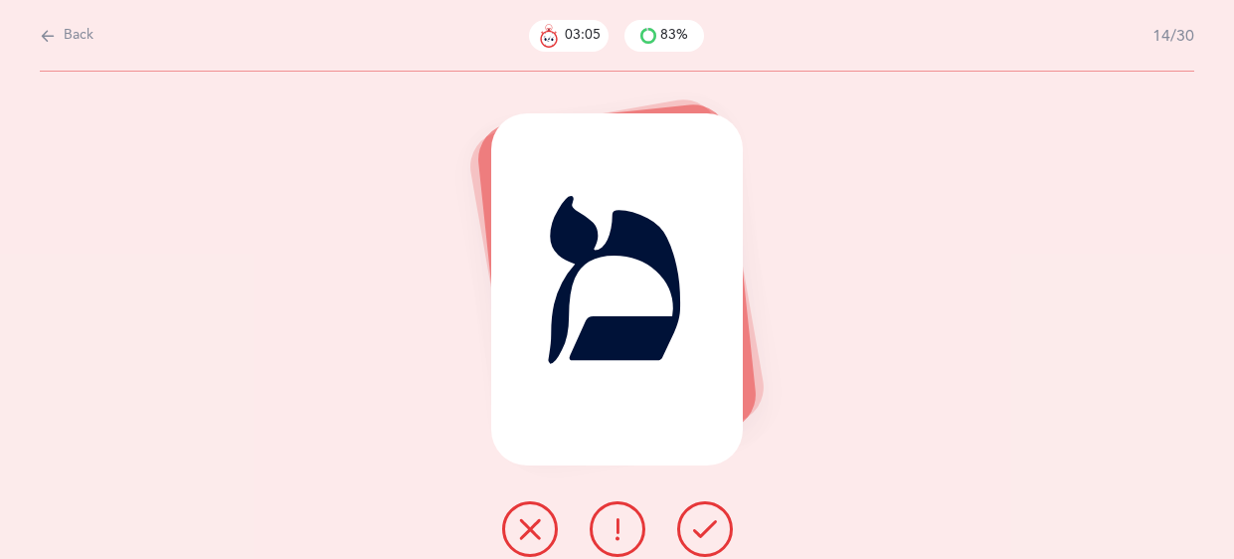
click at [705, 545] on button at bounding box center [705, 529] width 56 height 56
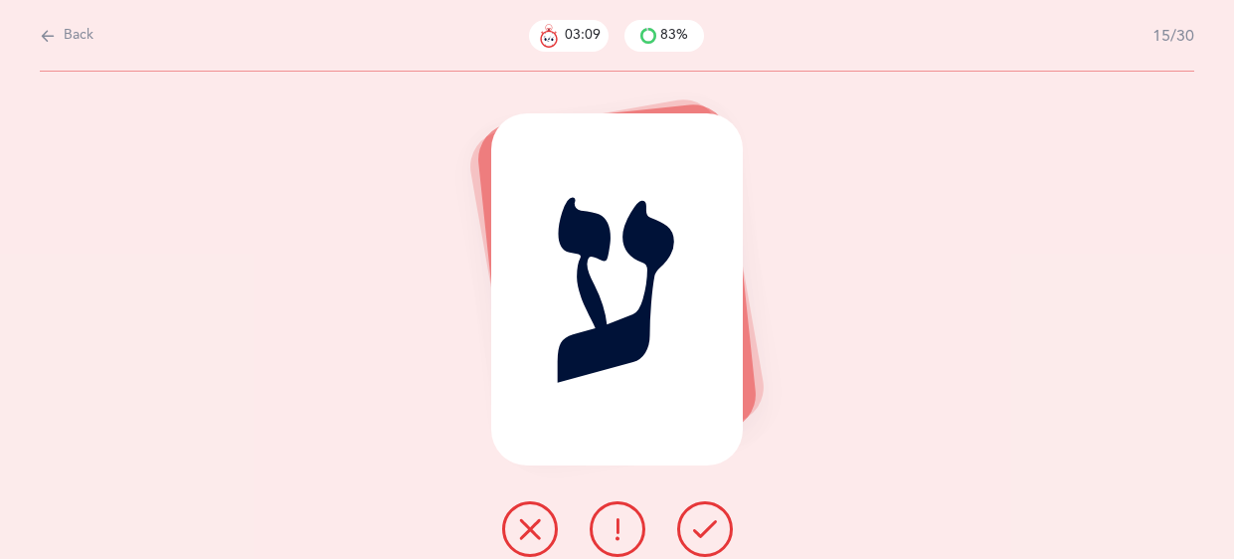
click at [705, 545] on button at bounding box center [705, 529] width 56 height 56
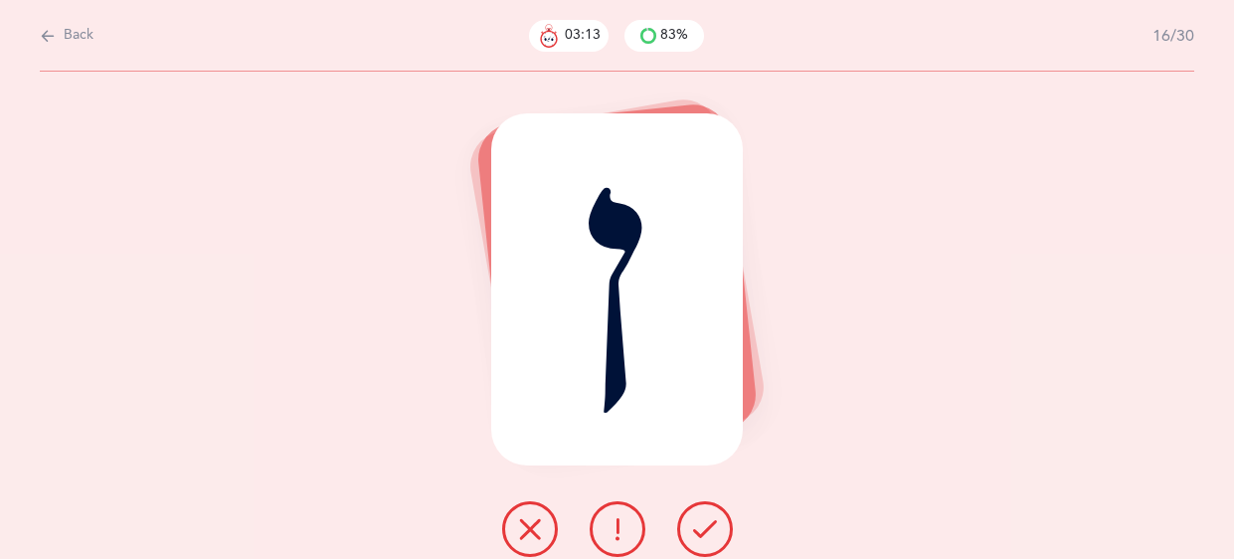
click at [622, 525] on icon at bounding box center [617, 529] width 24 height 24
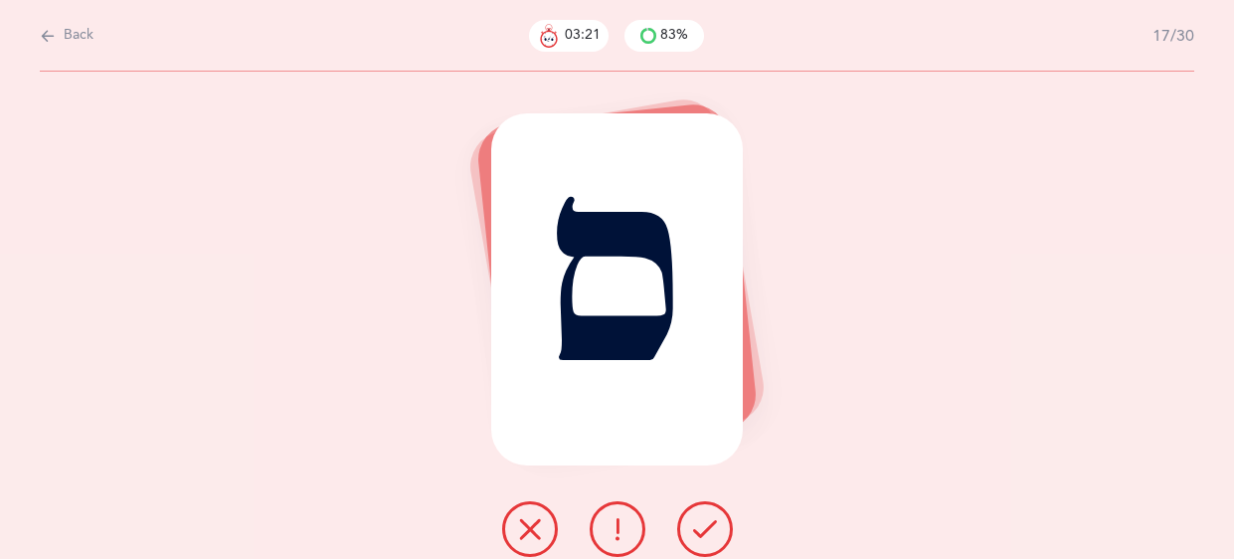
click at [541, 531] on button at bounding box center [530, 529] width 56 height 56
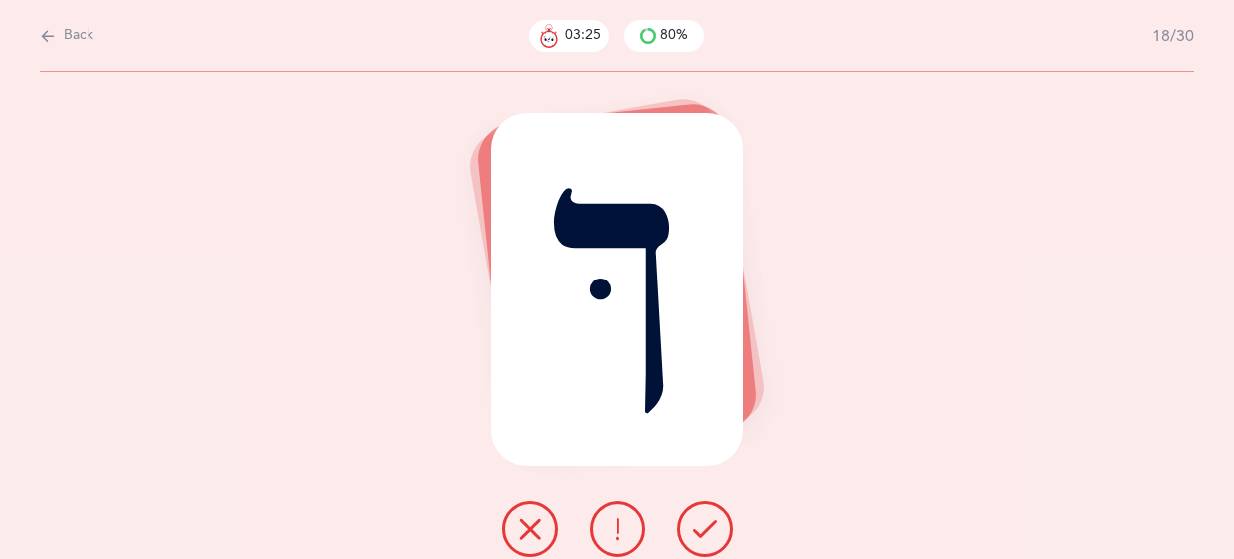
click at [708, 525] on icon at bounding box center [705, 529] width 24 height 24
click at [536, 523] on icon at bounding box center [530, 529] width 24 height 24
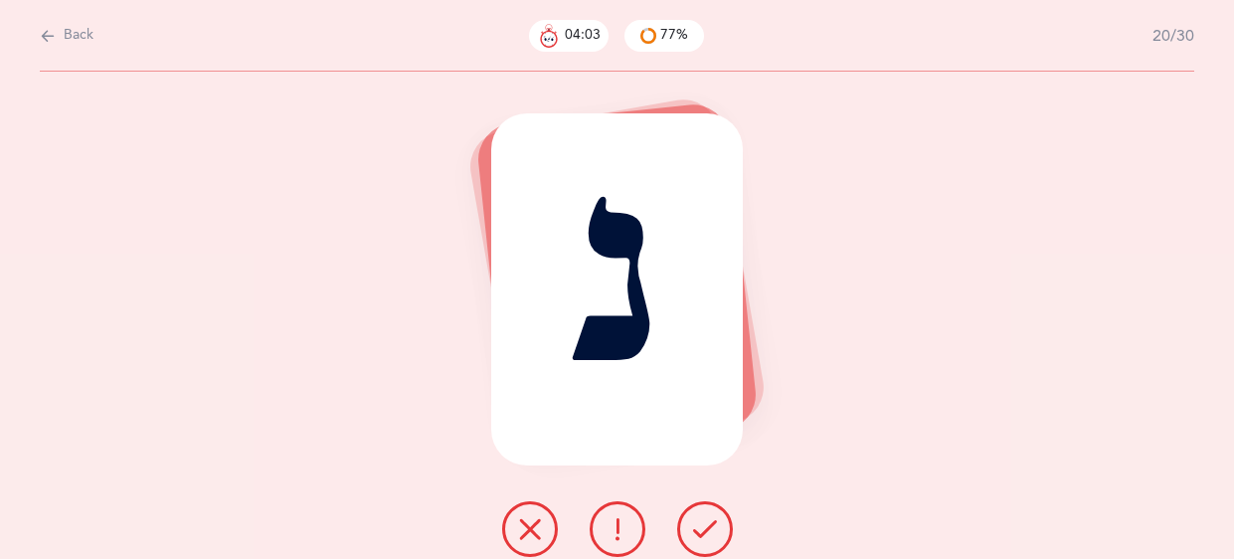
click at [700, 521] on icon at bounding box center [705, 529] width 24 height 24
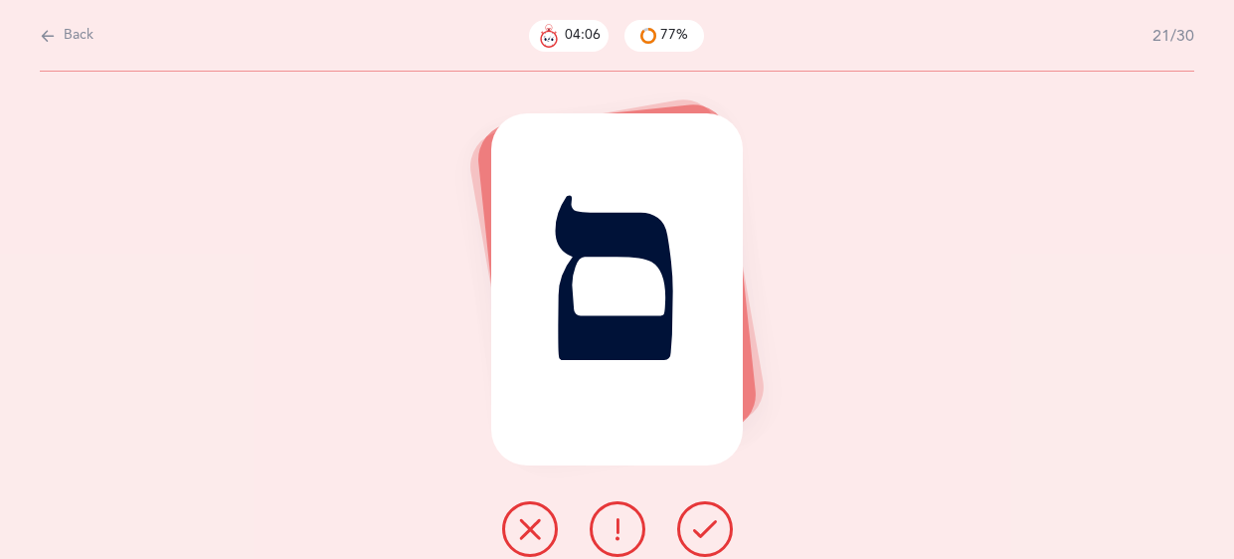
click at [700, 521] on icon at bounding box center [705, 529] width 24 height 24
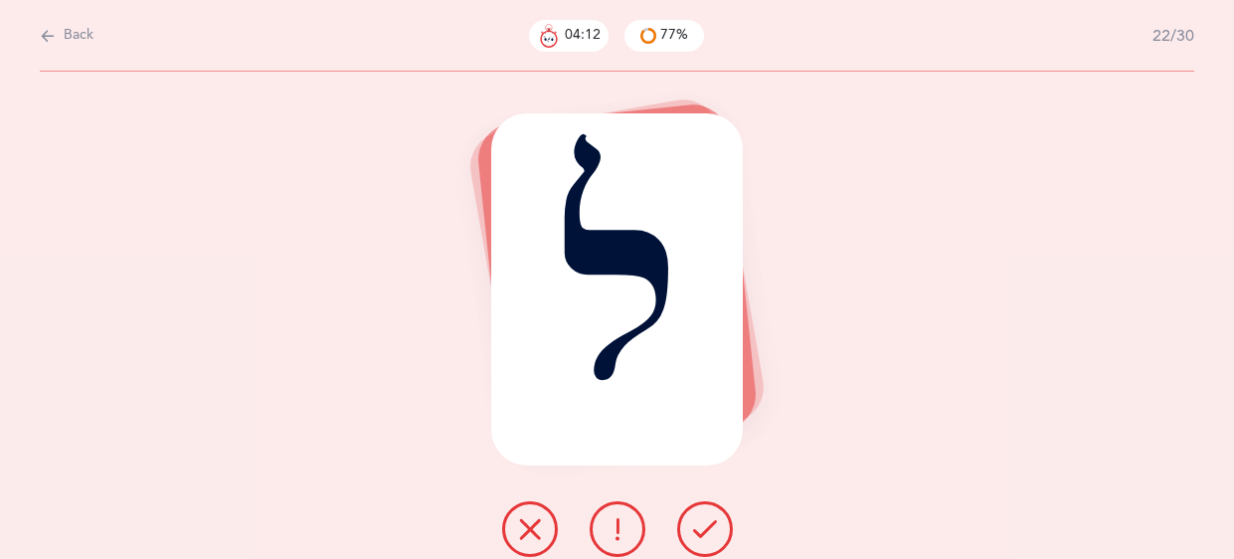
click at [700, 521] on icon at bounding box center [705, 529] width 24 height 24
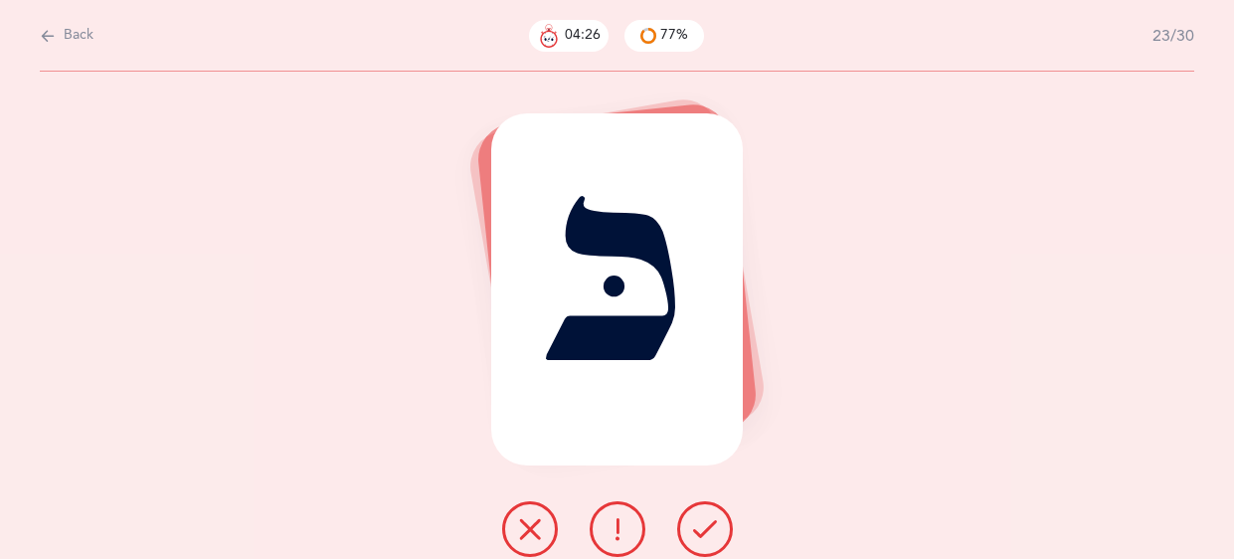
click at [538, 531] on icon at bounding box center [530, 529] width 24 height 24
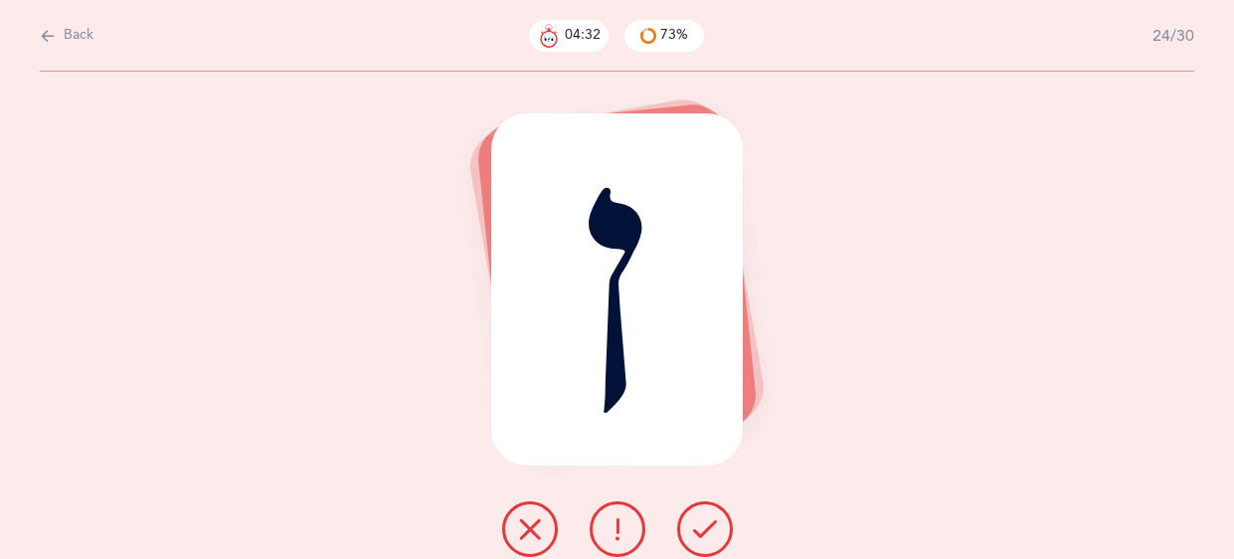
click at [621, 540] on icon at bounding box center [617, 529] width 24 height 24
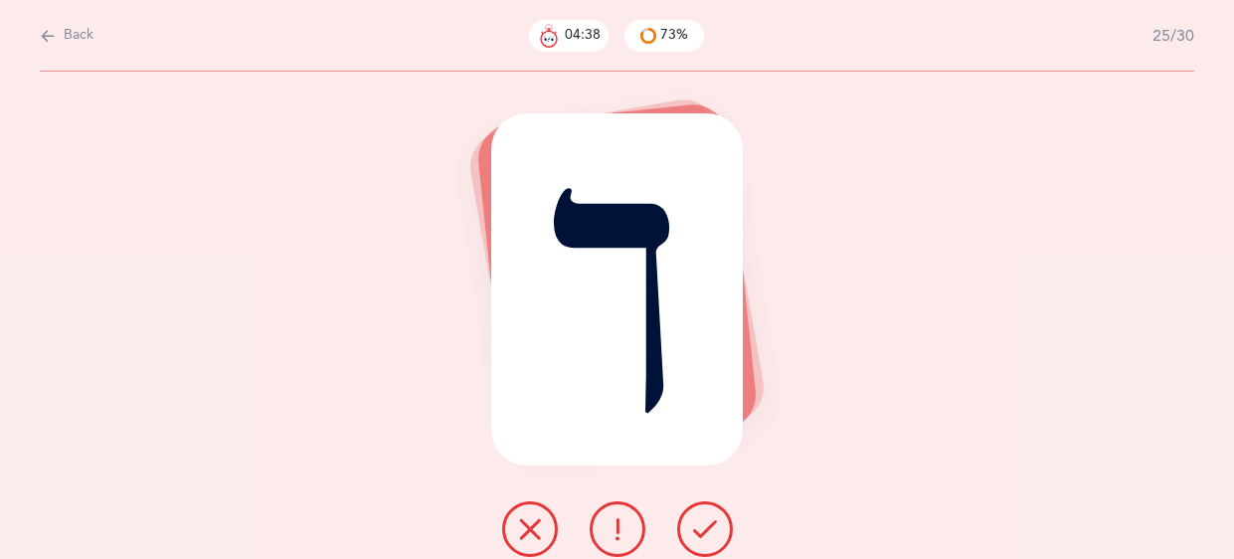
click at [693, 540] on icon at bounding box center [705, 529] width 24 height 24
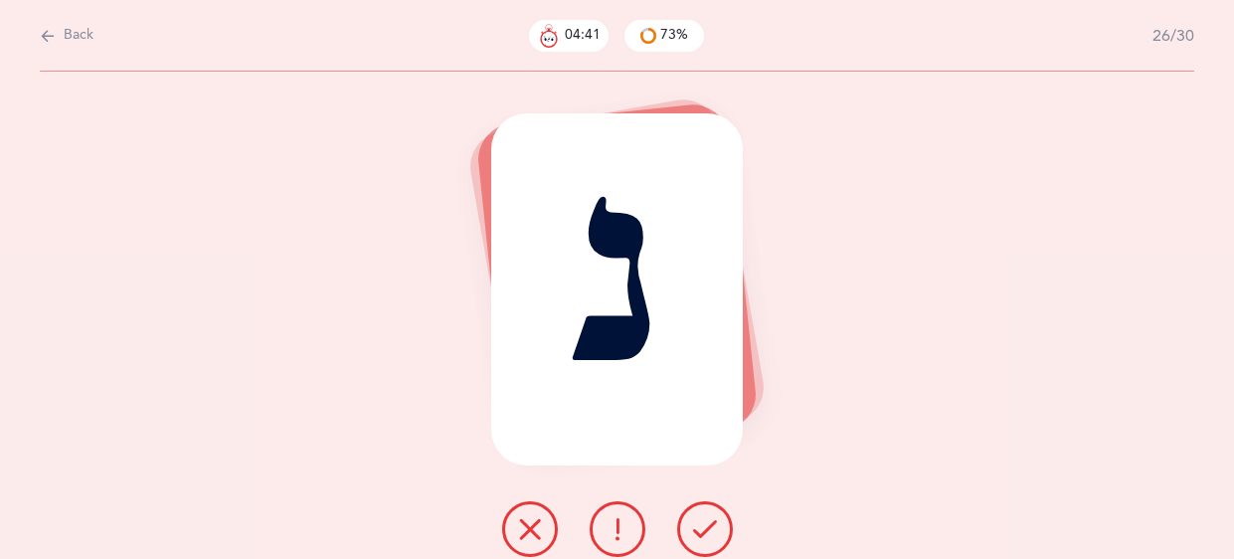
click at [693, 540] on icon at bounding box center [705, 529] width 24 height 24
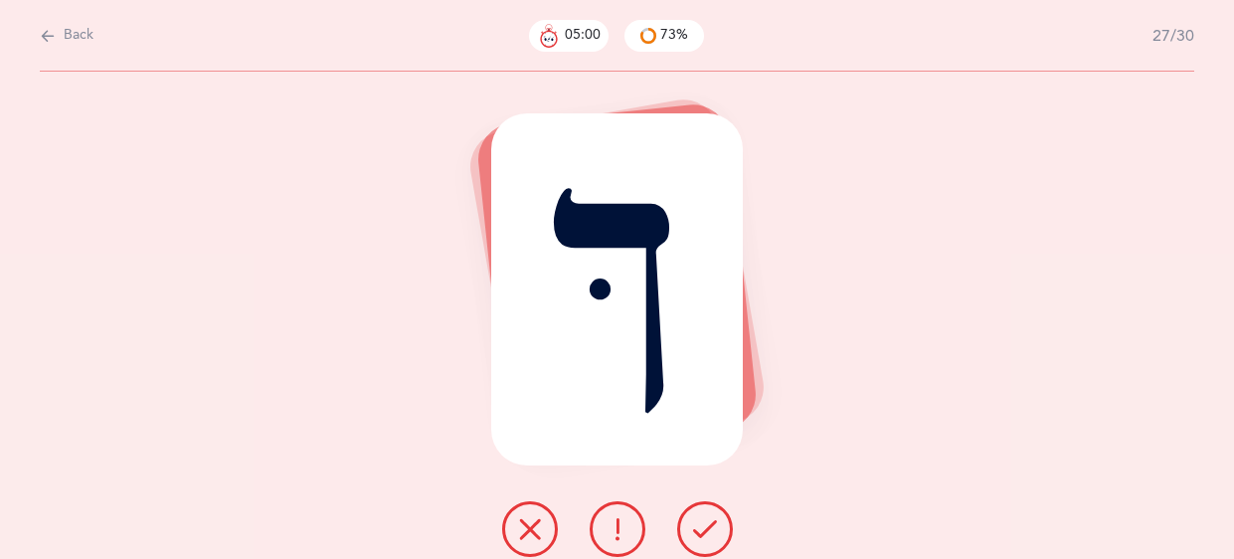
click at [532, 521] on icon at bounding box center [530, 529] width 24 height 24
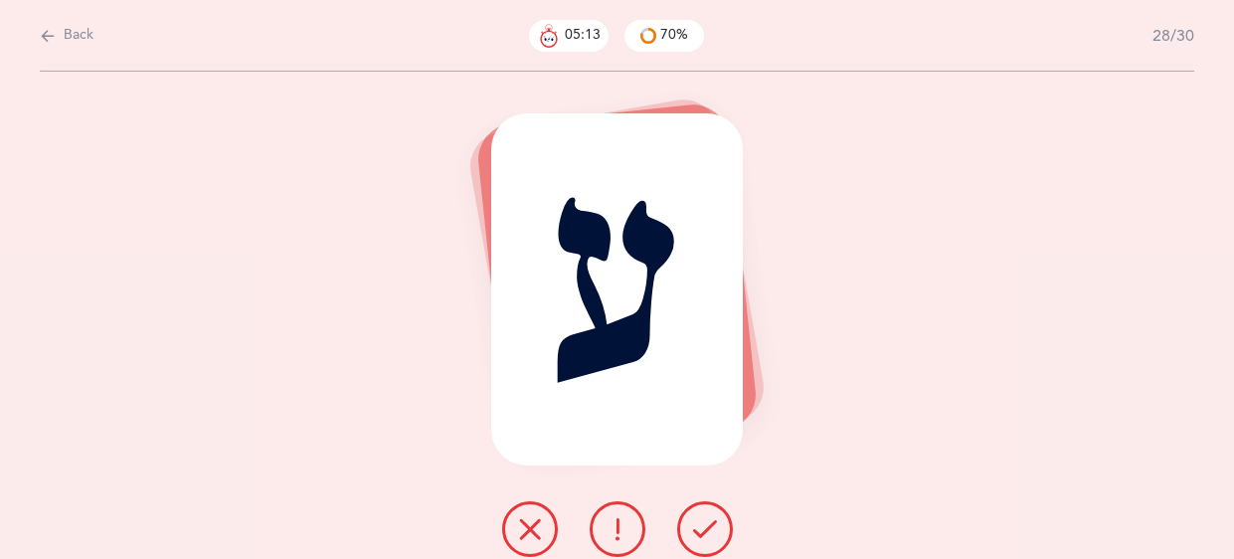
click at [540, 531] on icon at bounding box center [530, 529] width 24 height 24
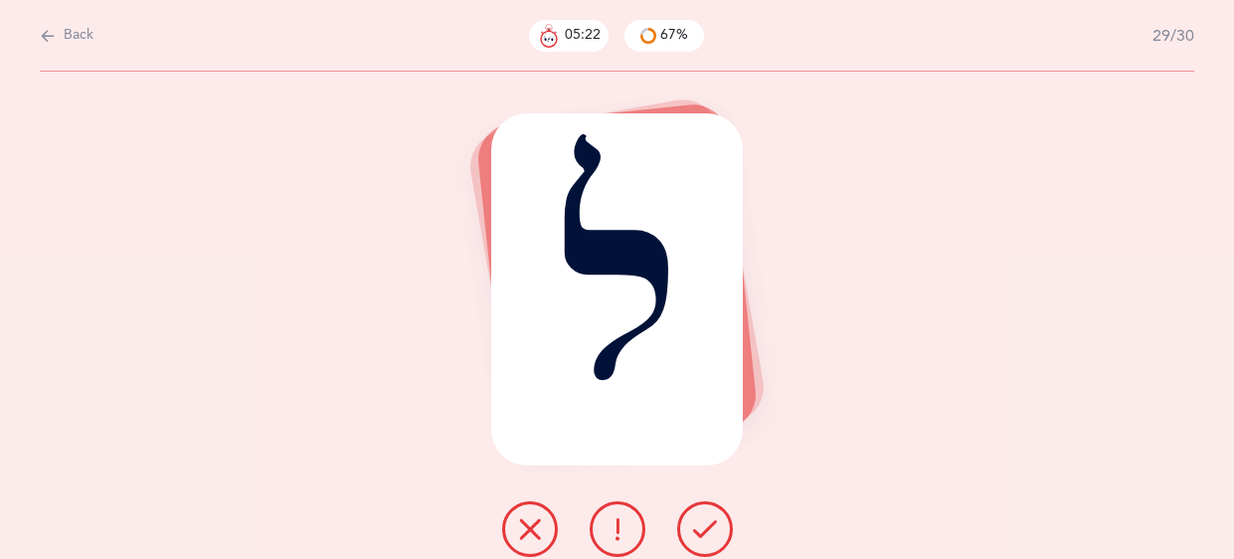
click at [712, 524] on icon at bounding box center [705, 529] width 24 height 24
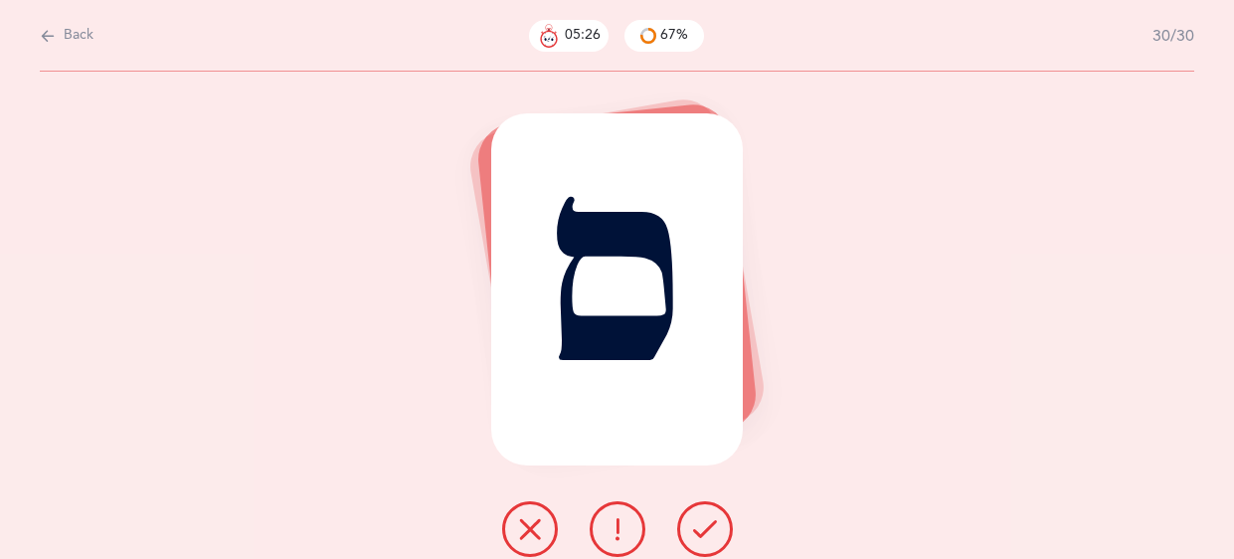
click at [536, 525] on icon at bounding box center [530, 529] width 24 height 24
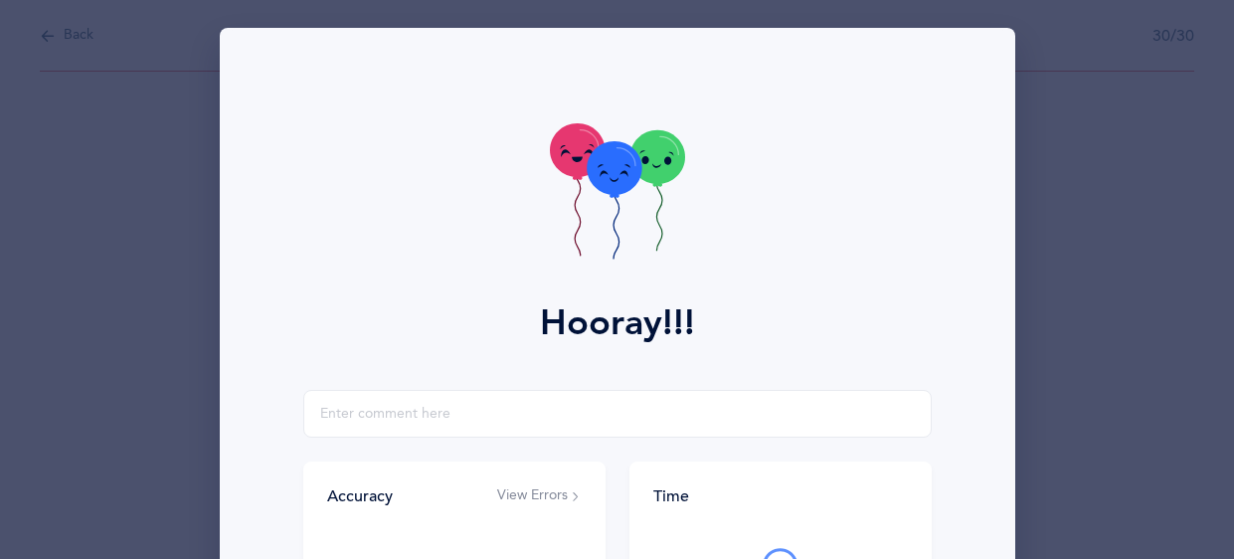
click at [657, 196] on icon at bounding box center [617, 193] width 135 height 141
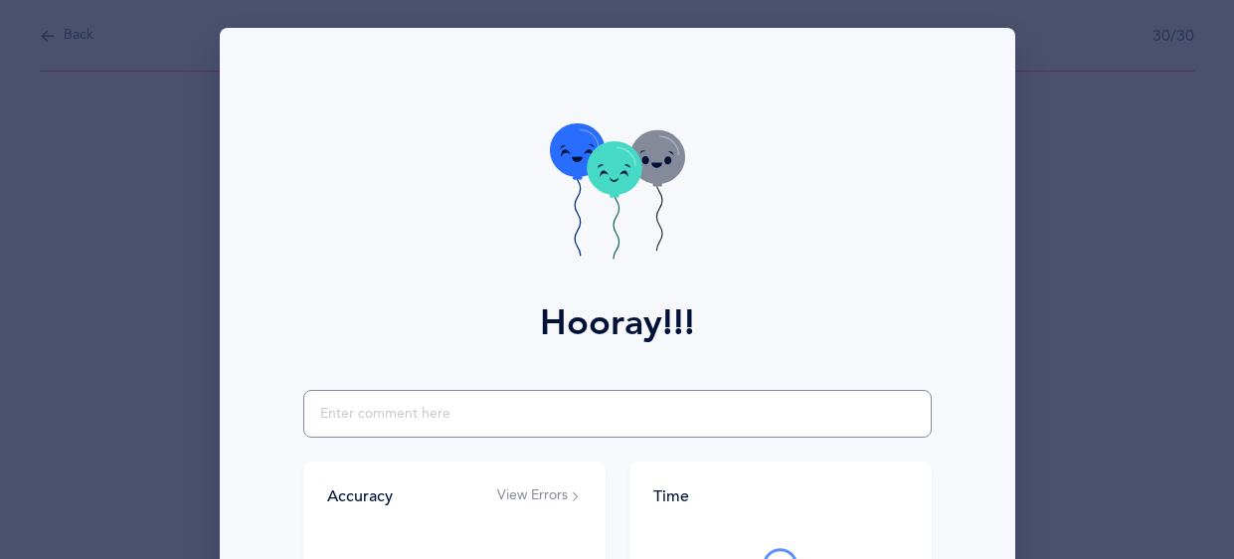
click at [396, 417] on input "text" at bounding box center [617, 414] width 628 height 48
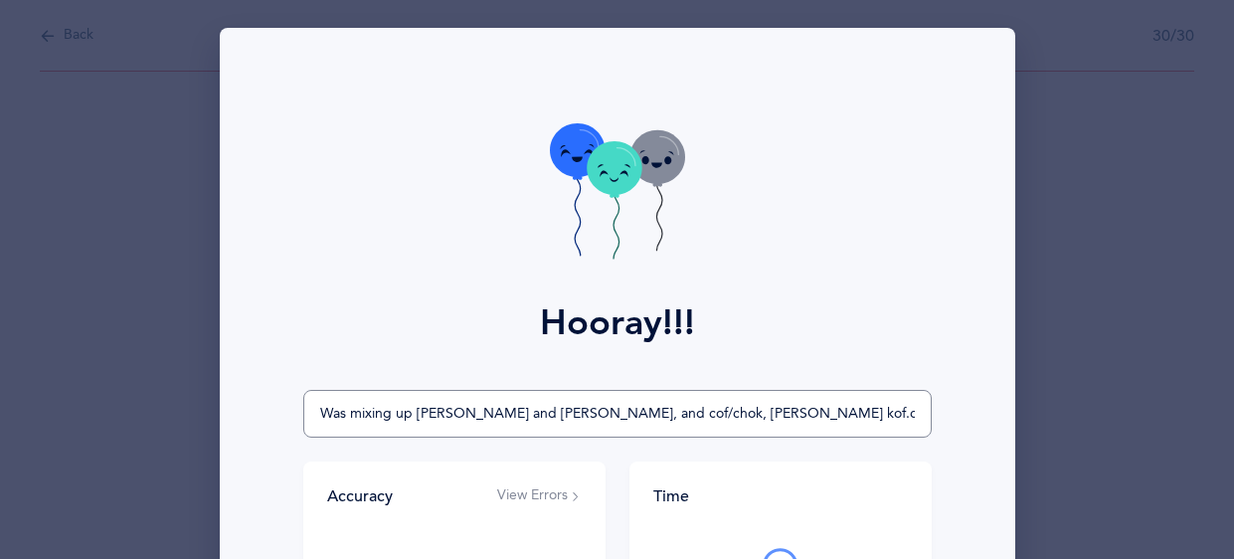
type input "Was mixing up samach and ayin, and cof/chok, Langer kof.chof"
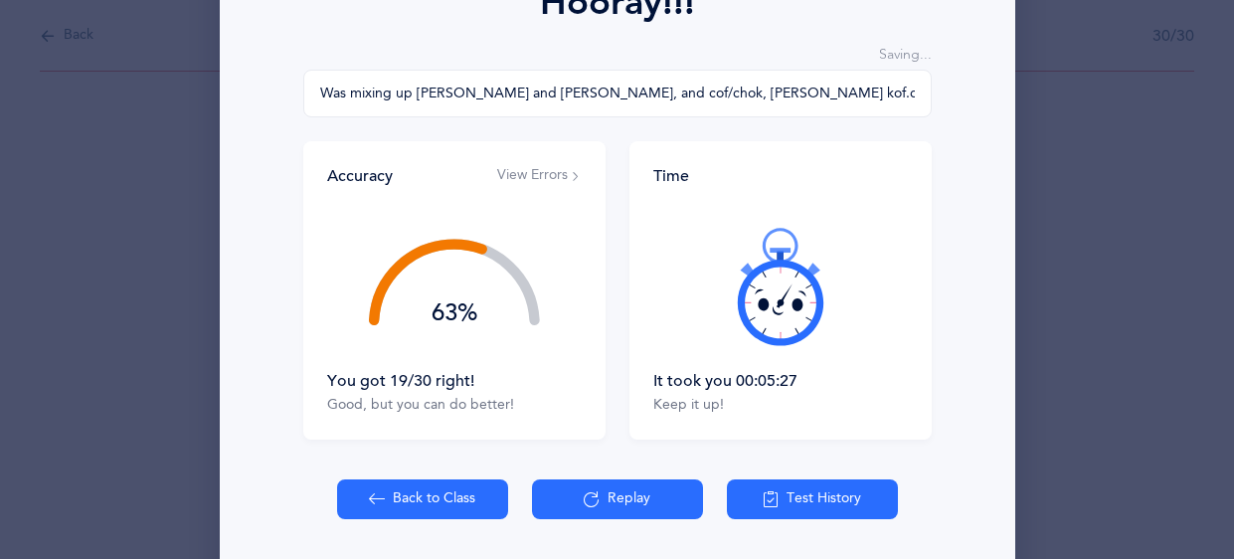
scroll to position [387, 0]
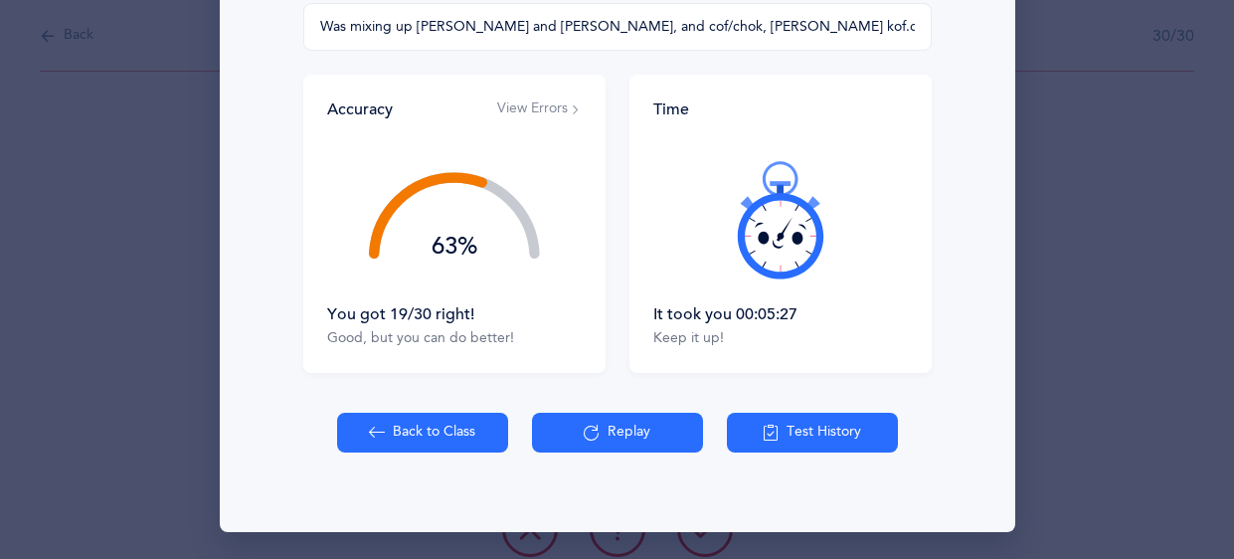
click at [395, 428] on button "Back to Class" at bounding box center [422, 433] width 171 height 40
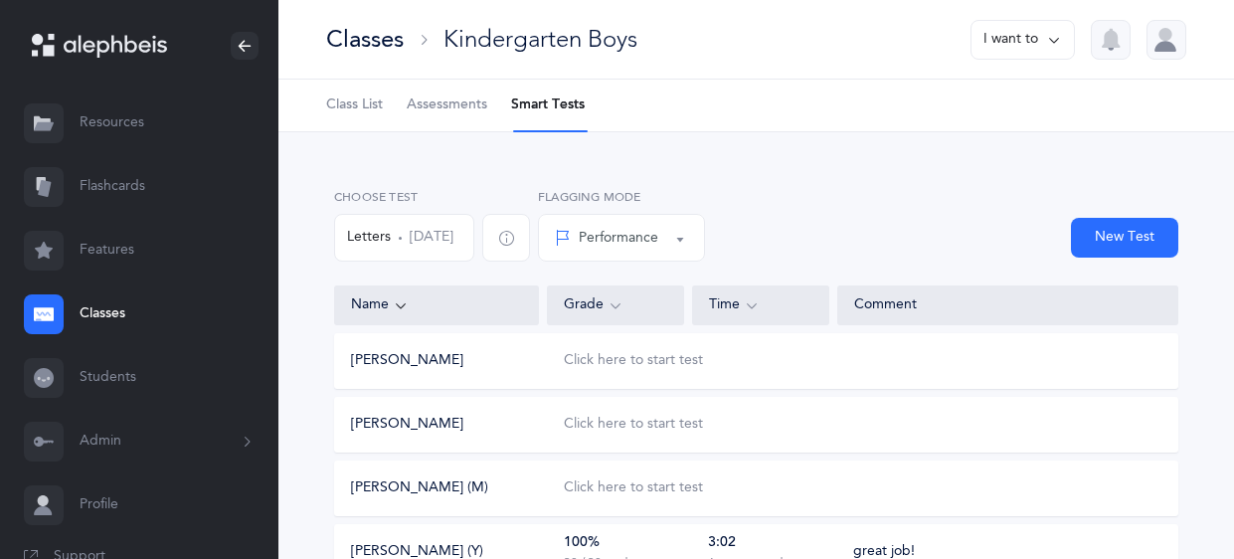
click at [366, 40] on div "Classes" at bounding box center [365, 39] width 78 height 33
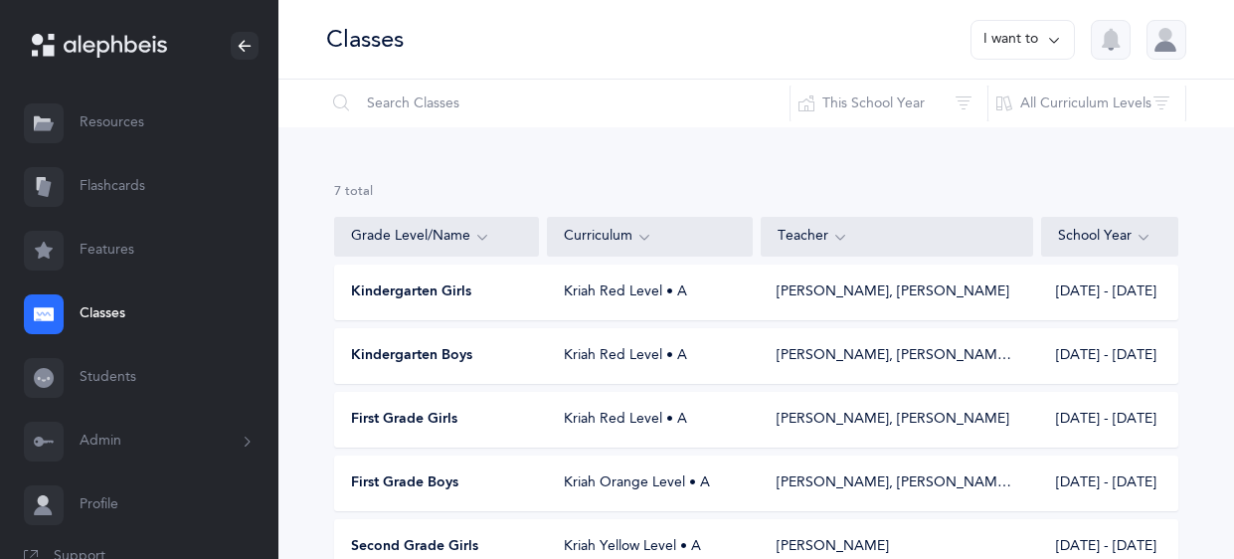
click at [118, 186] on link "Flashcards" at bounding box center [139, 187] width 278 height 64
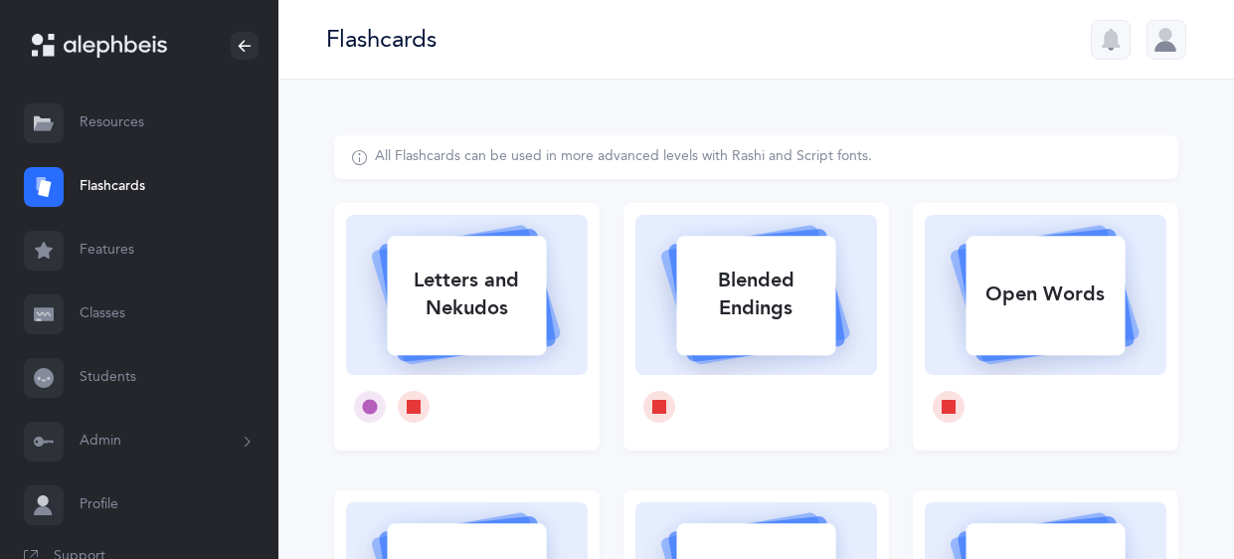
click at [478, 315] on div "Letters and Nekudos" at bounding box center [466, 295] width 159 height 80
select select
select select "single"
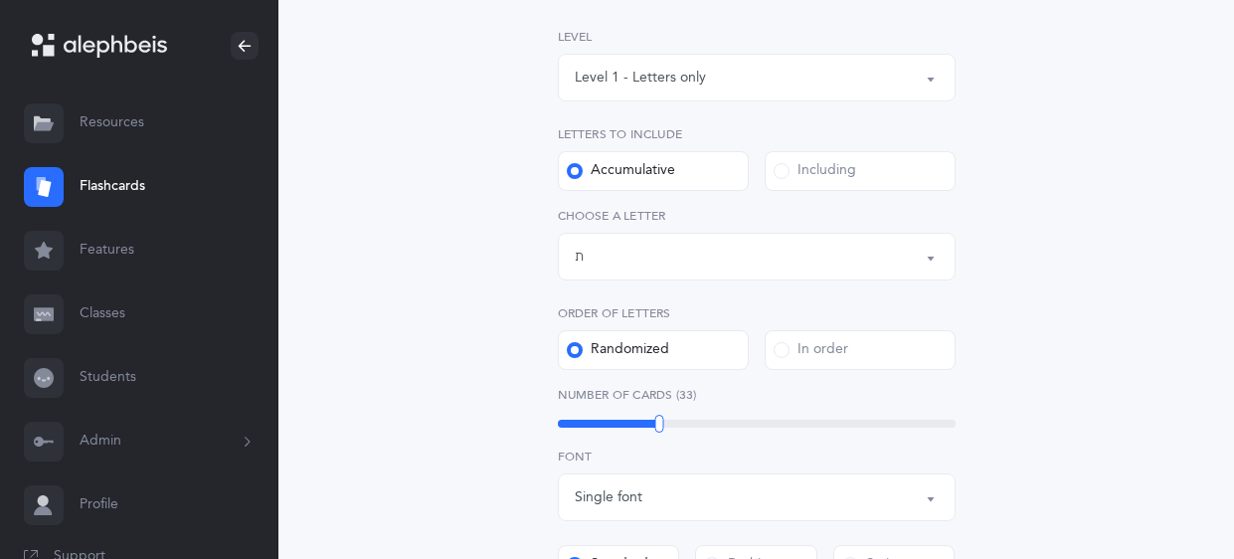
scroll to position [302, 0]
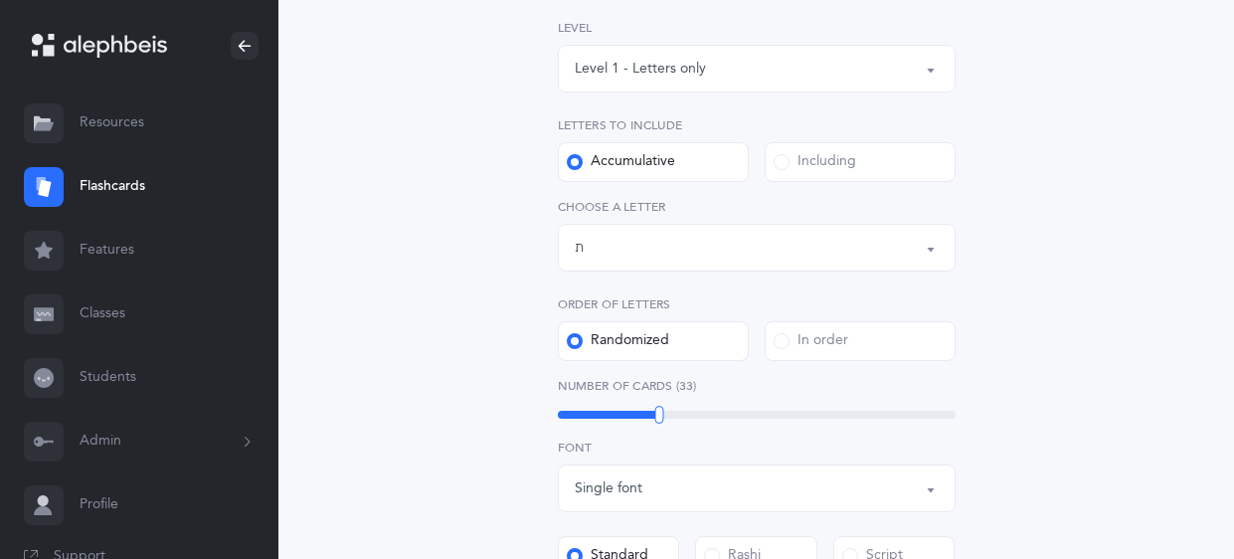
click at [923, 241] on button "Letters up until: ת" at bounding box center [757, 248] width 398 height 48
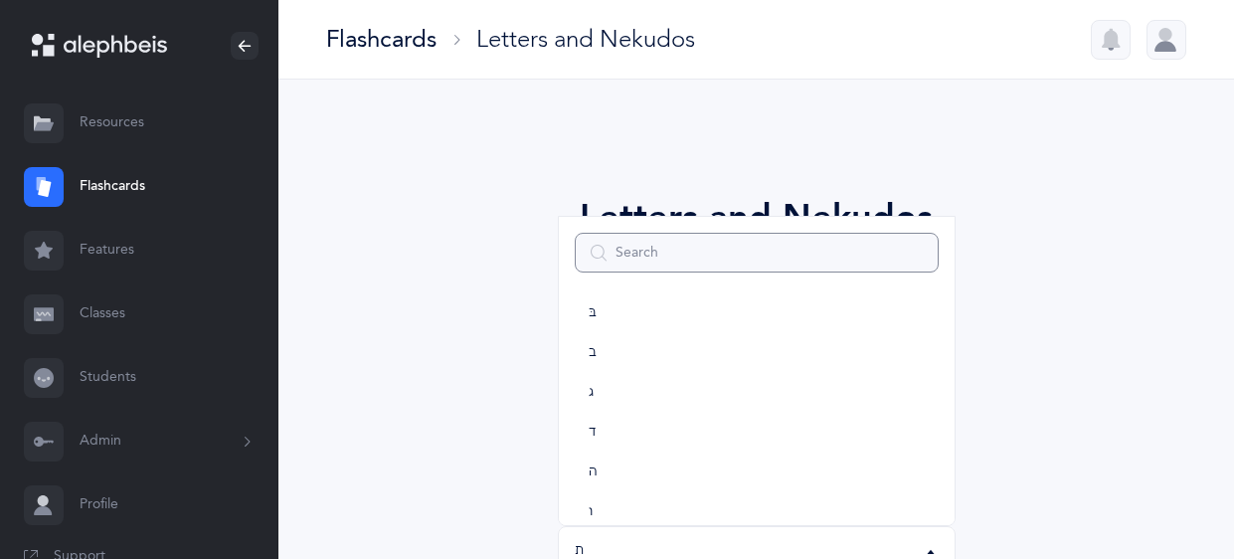
scroll to position [48, 0]
click at [607, 429] on link "ד" at bounding box center [757, 436] width 364 height 40
select select "4"
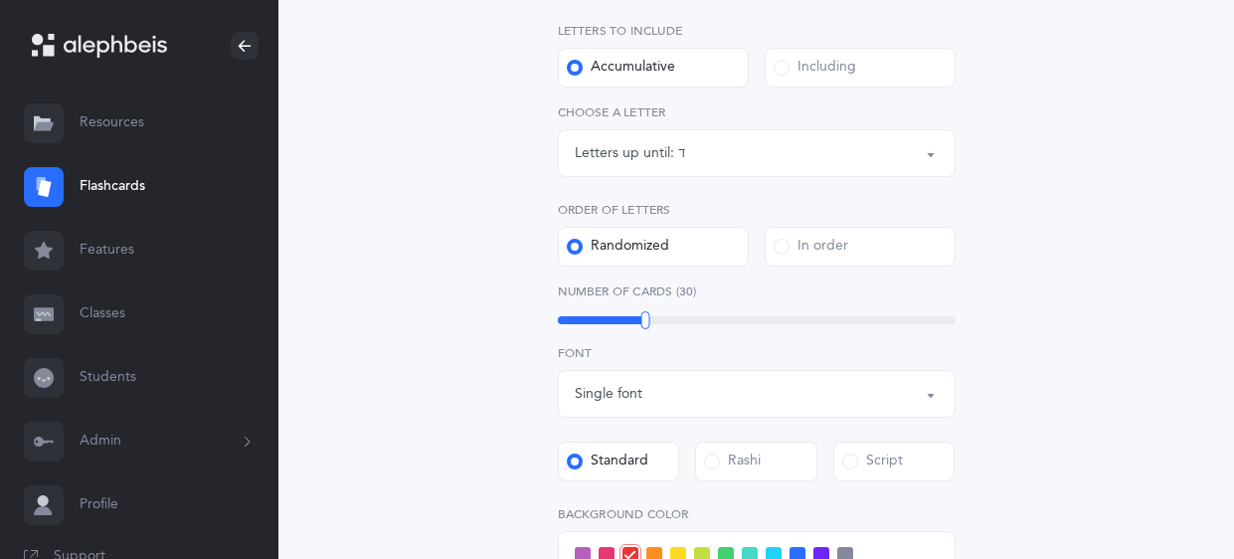
scroll to position [405, 0]
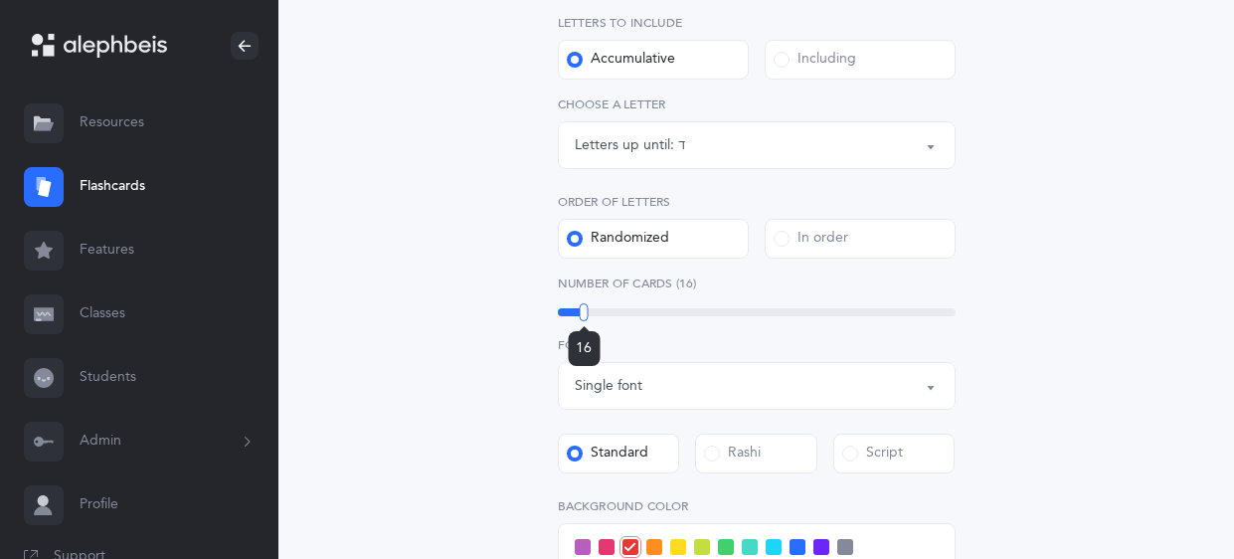
drag, startPoint x: 645, startPoint y: 316, endPoint x: 584, endPoint y: 322, distance: 61.9
click at [584, 321] on div "16" at bounding box center [584, 312] width 9 height 18
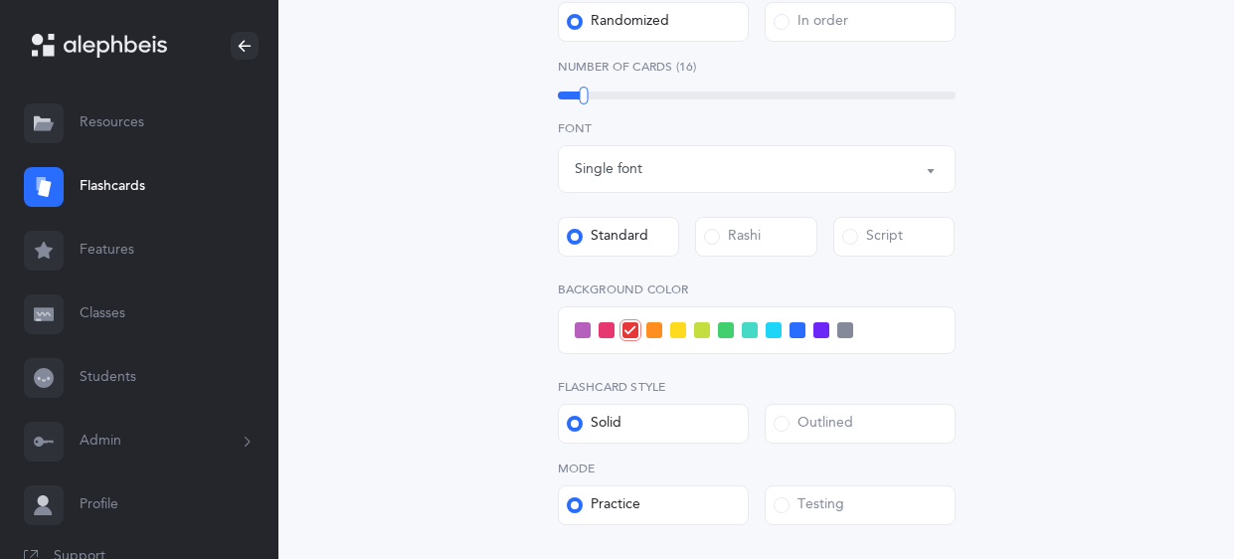
scroll to position [672, 0]
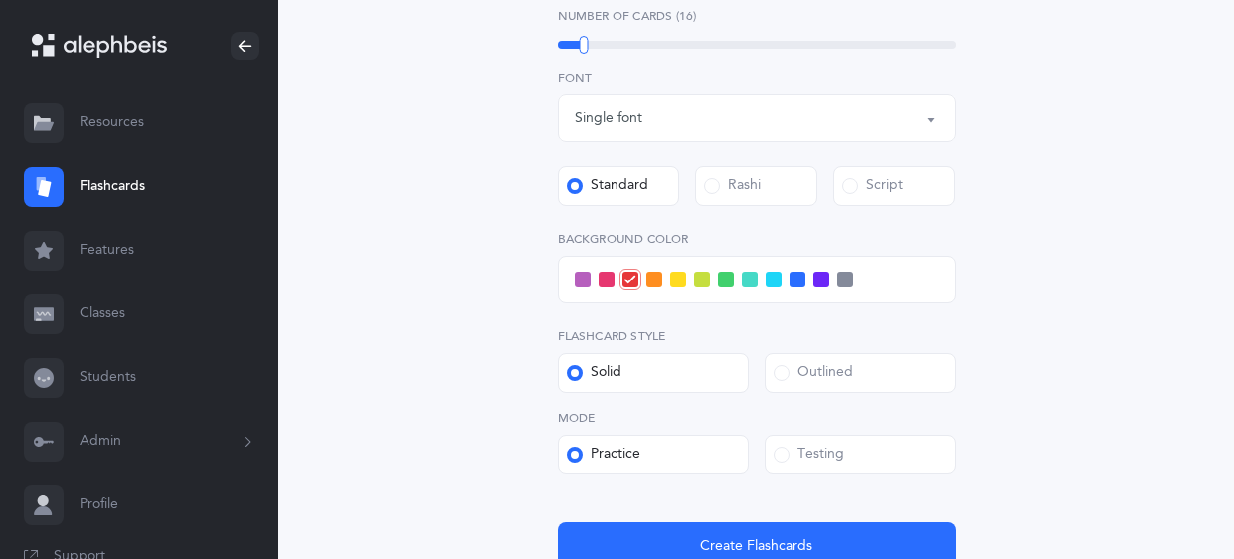
click at [577, 275] on span at bounding box center [583, 279] width 16 height 16
click at [0, 0] on input "checkbox" at bounding box center [0, 0] width 0 height 0
click at [817, 448] on div "Testing" at bounding box center [808, 454] width 71 height 20
click at [0, 0] on input "Testing" at bounding box center [0, 0] width 0 height 0
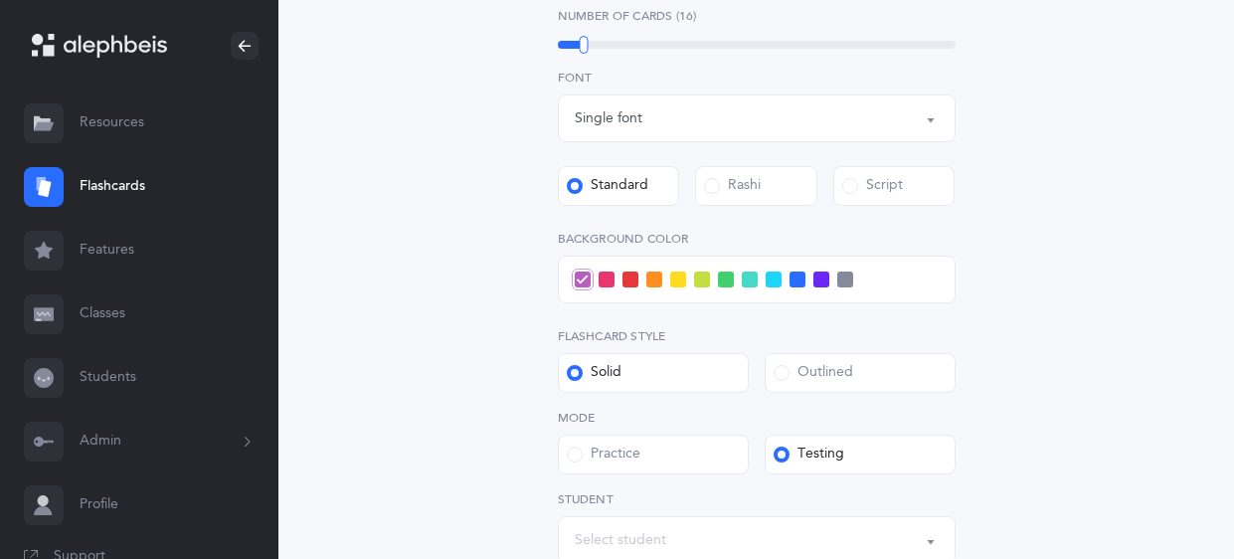
click at [669, 526] on div "Select student" at bounding box center [757, 540] width 364 height 34
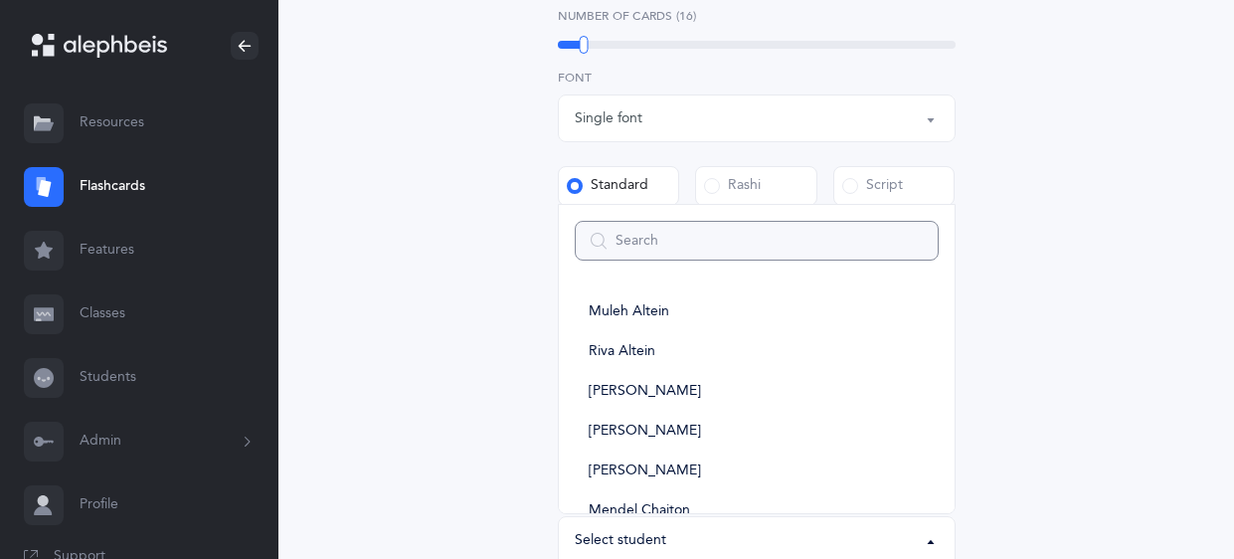
type input "z"
select select
type input "zalman"
select select
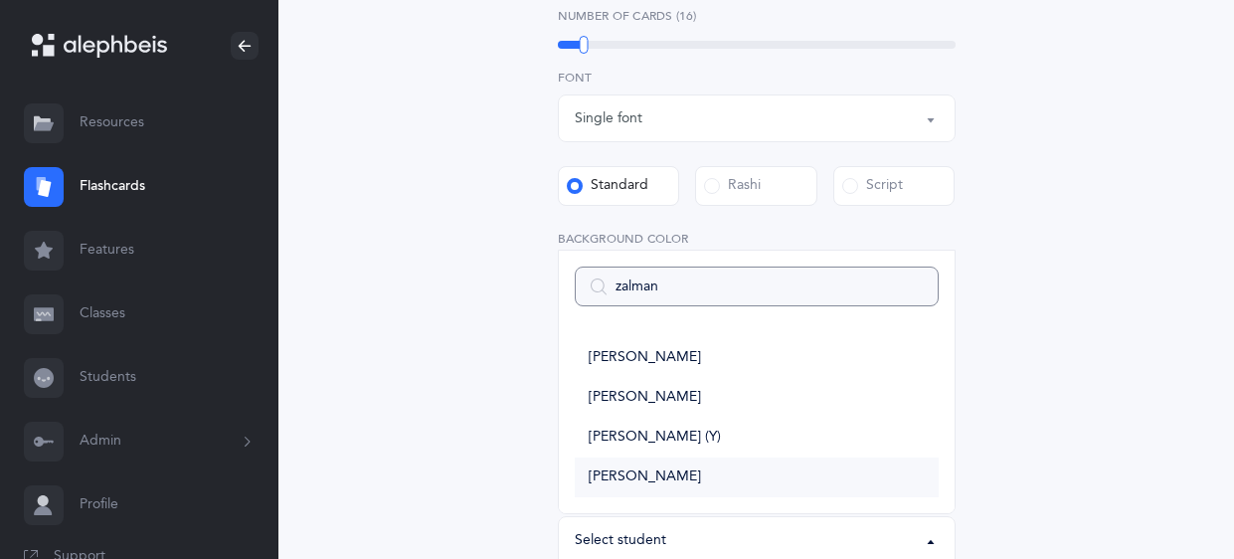
type input "zalman"
click at [630, 469] on span "[PERSON_NAME]" at bounding box center [645, 477] width 112 height 18
select select "14337"
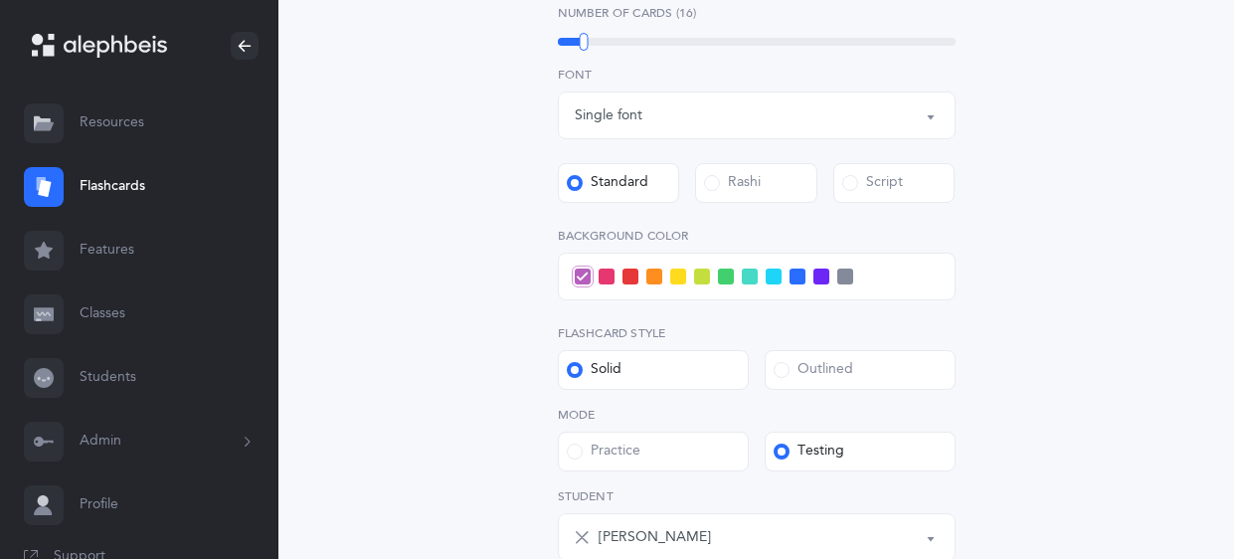
scroll to position [930, 0]
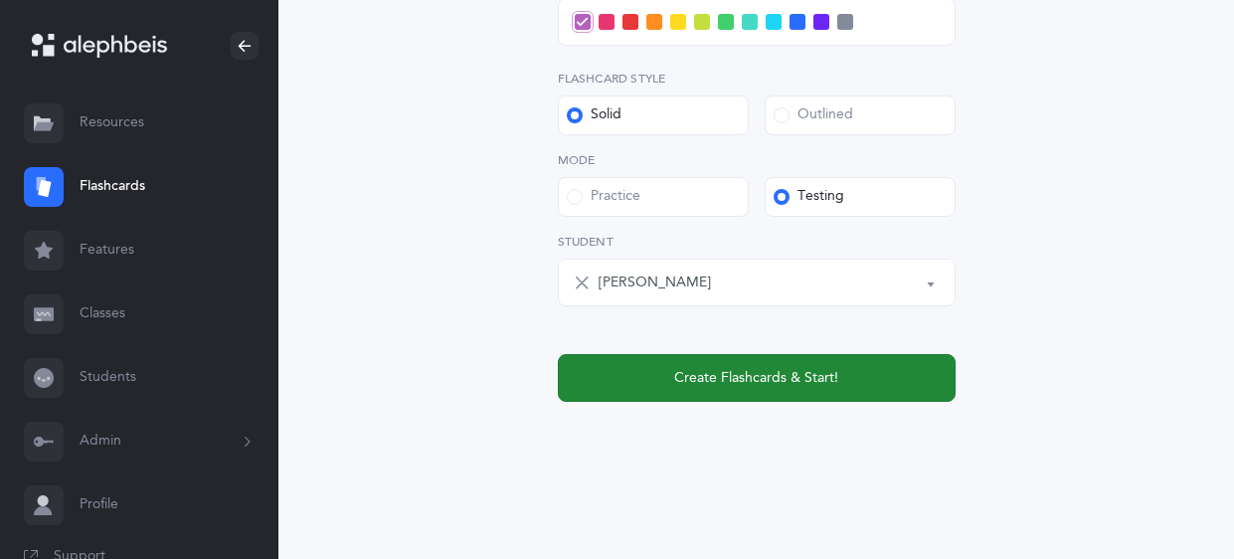
click at [809, 382] on span "Create Flashcards & Start!" at bounding box center [756, 378] width 164 height 21
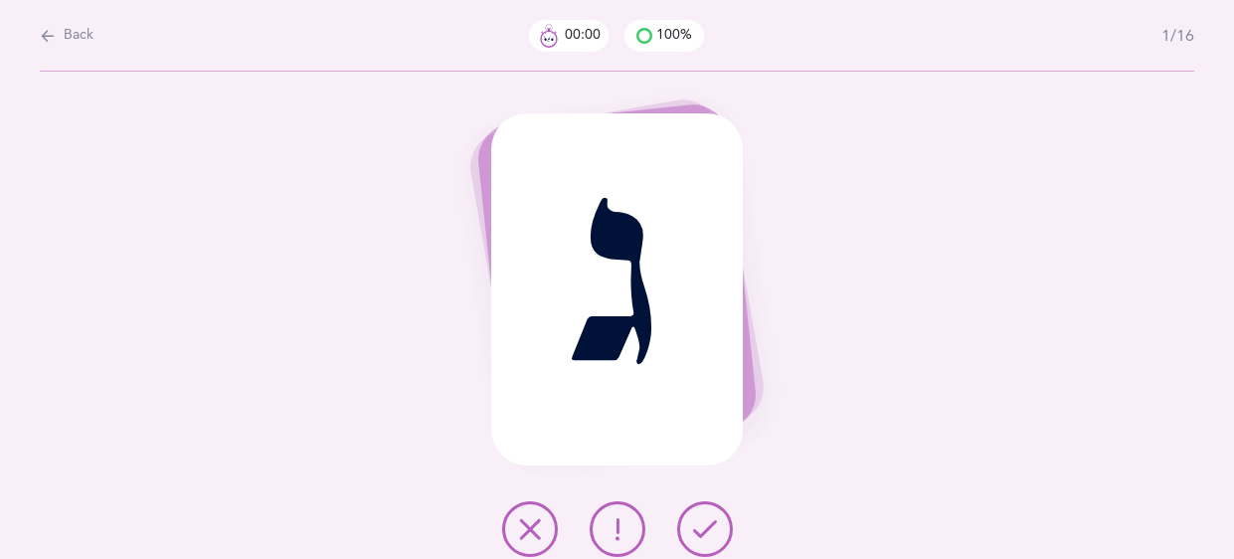
scroll to position [0, 0]
click at [701, 528] on icon at bounding box center [705, 529] width 24 height 24
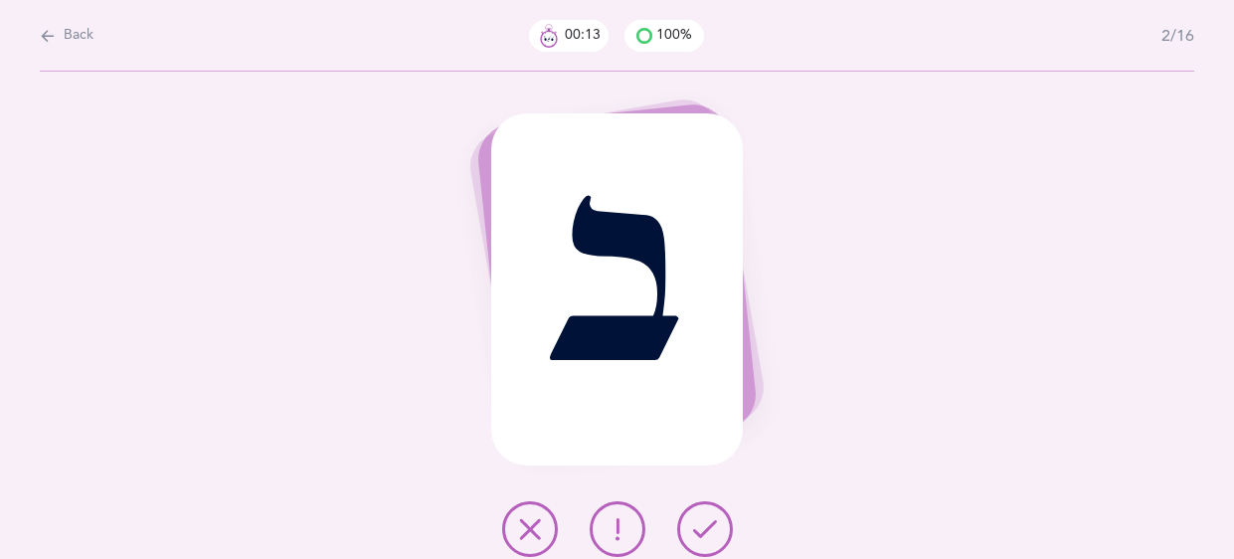
click at [701, 528] on icon at bounding box center [705, 529] width 24 height 24
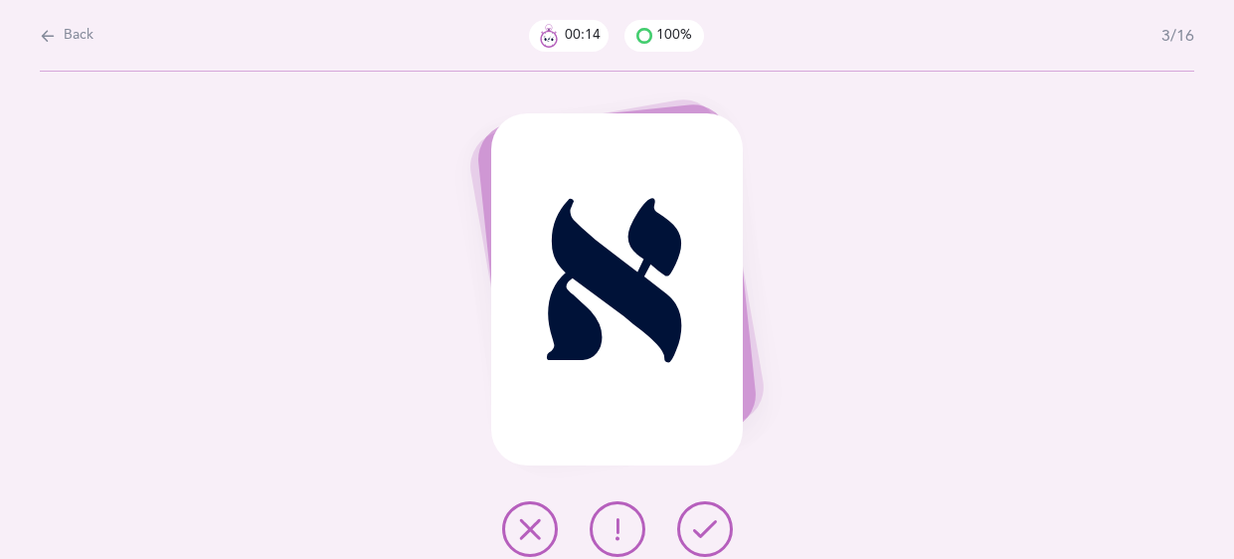
click at [701, 528] on icon at bounding box center [705, 529] width 24 height 24
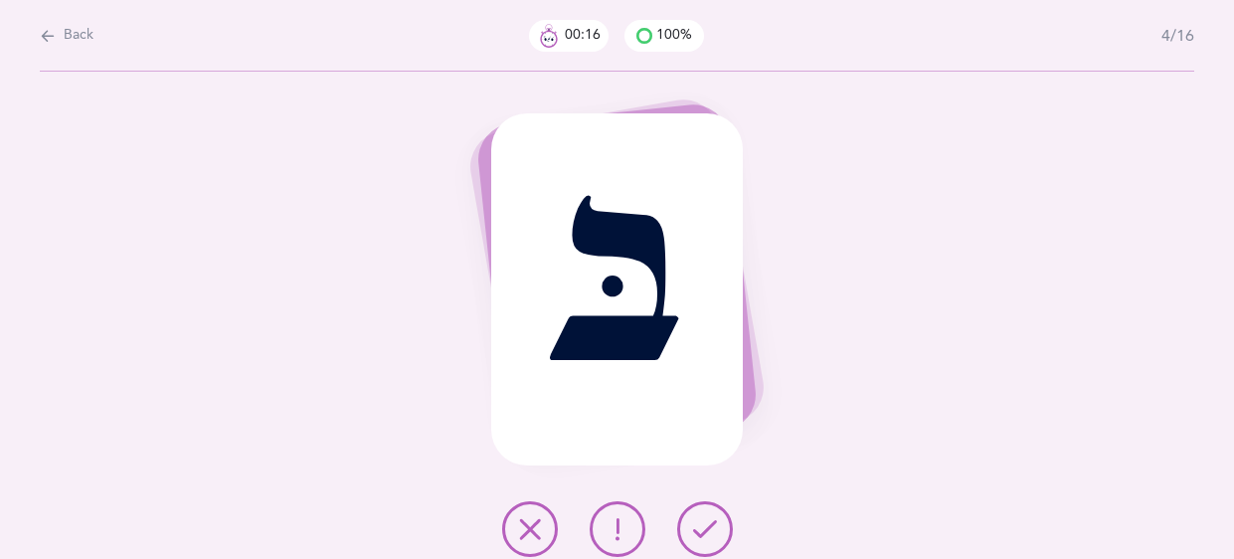
click at [701, 528] on icon at bounding box center [705, 529] width 24 height 24
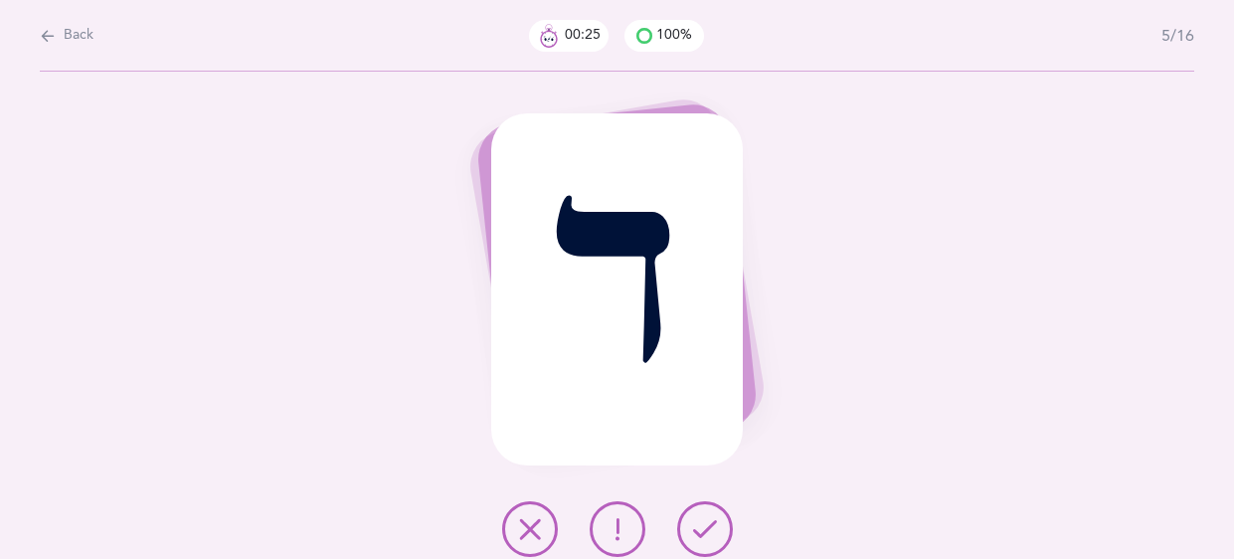
click at [527, 520] on icon at bounding box center [530, 529] width 24 height 24
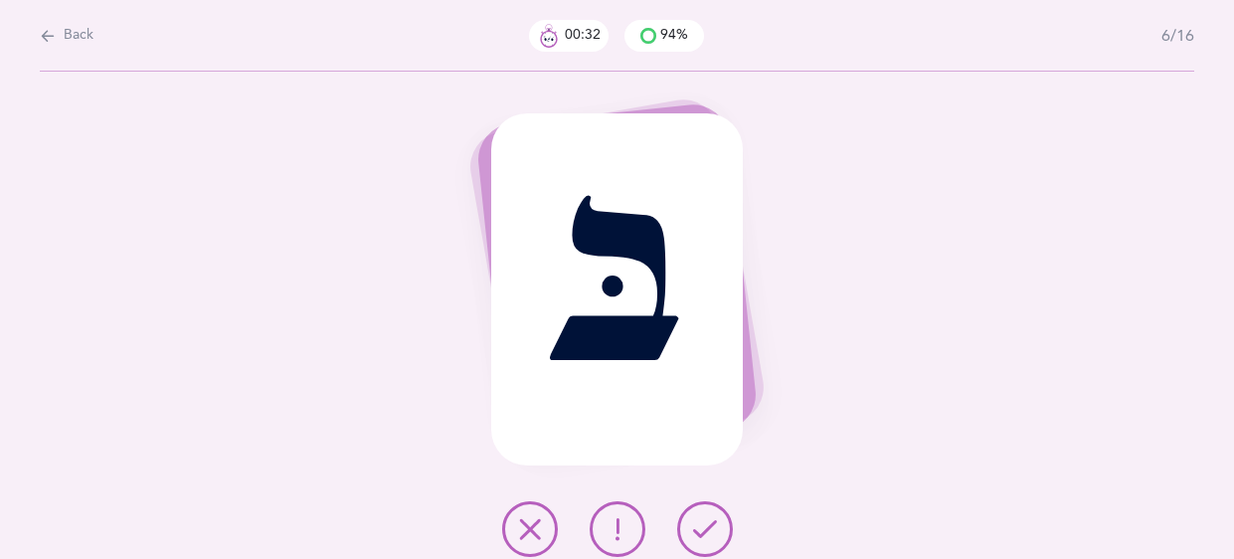
click at [709, 512] on button at bounding box center [705, 529] width 56 height 56
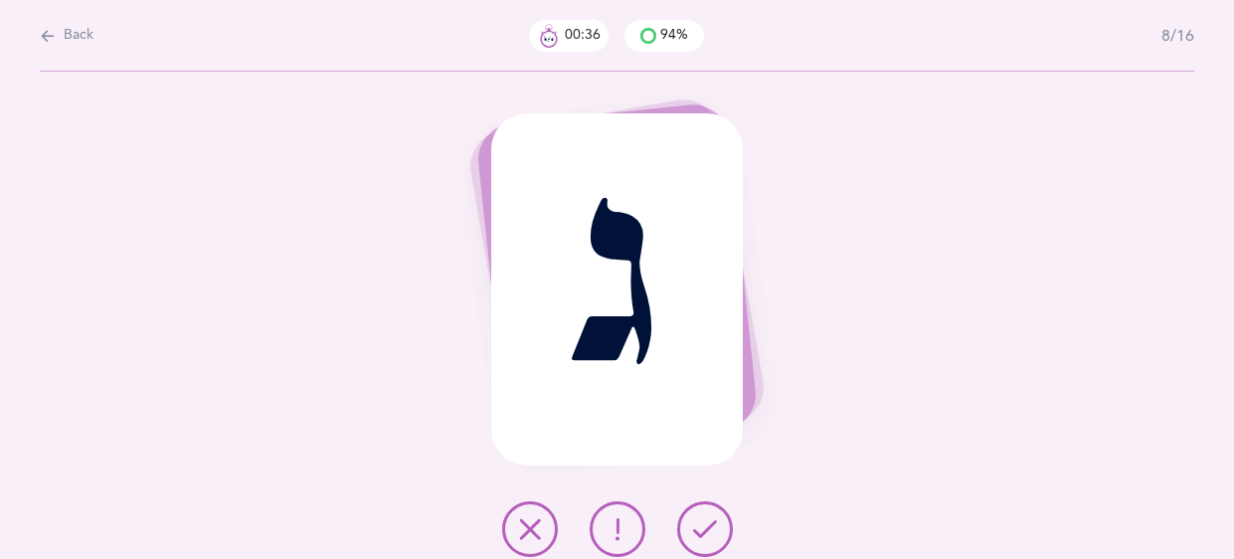
click at [709, 512] on button at bounding box center [705, 529] width 56 height 56
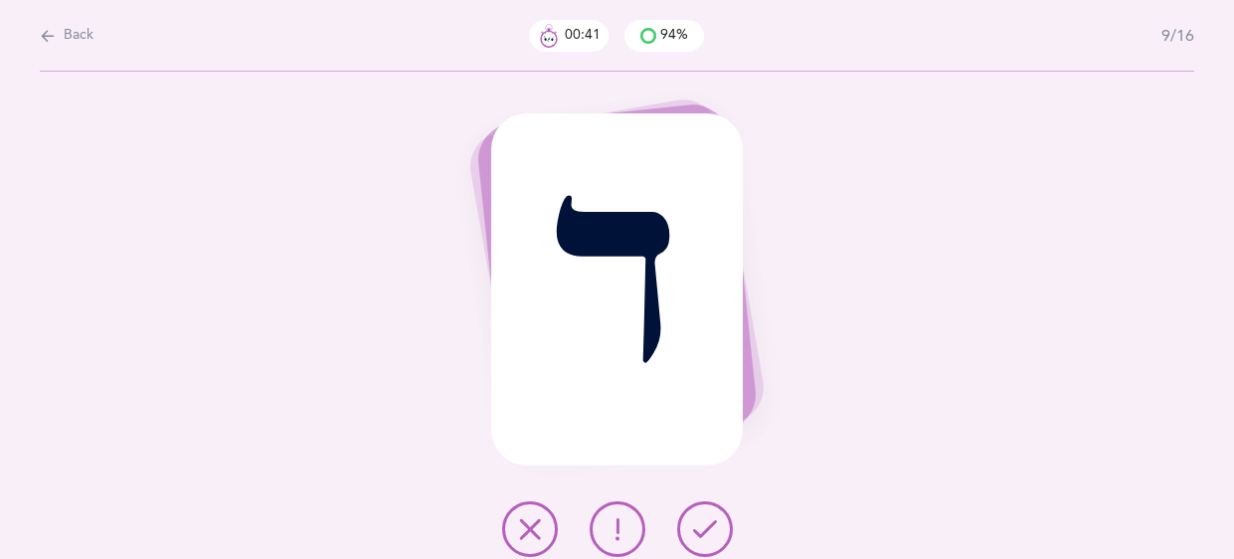
click at [527, 524] on icon at bounding box center [530, 529] width 24 height 24
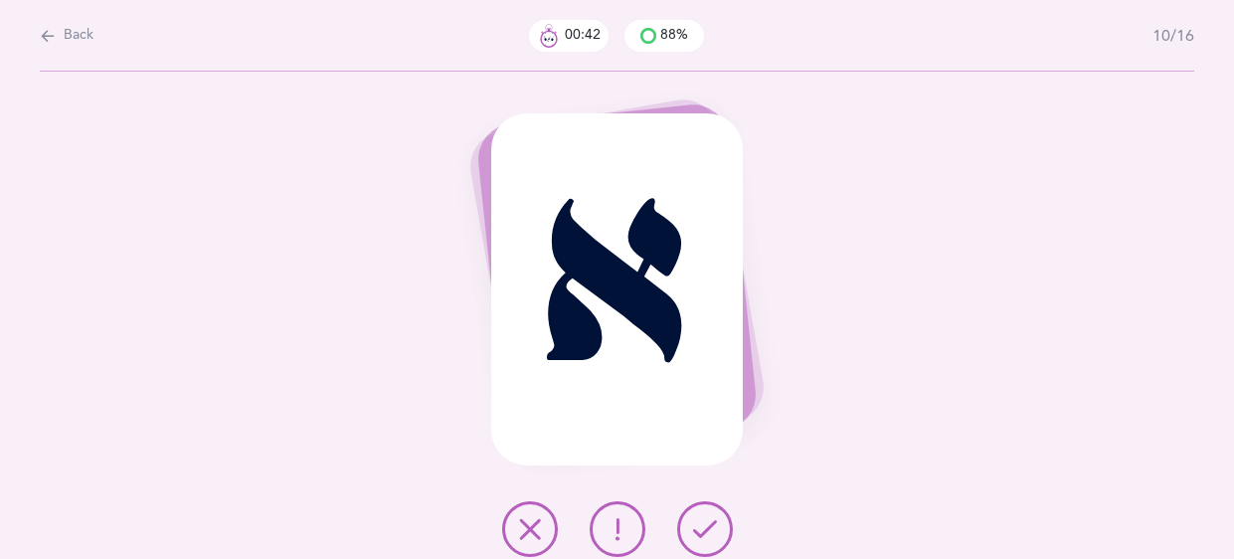
click at [706, 534] on icon at bounding box center [705, 529] width 24 height 24
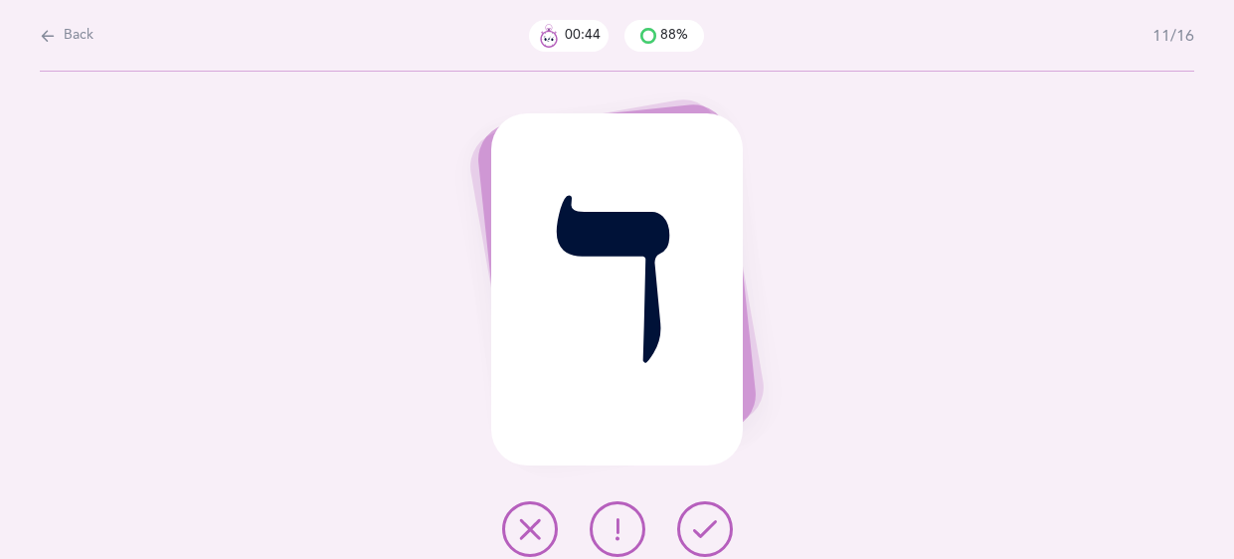
click at [706, 534] on icon at bounding box center [705, 529] width 24 height 24
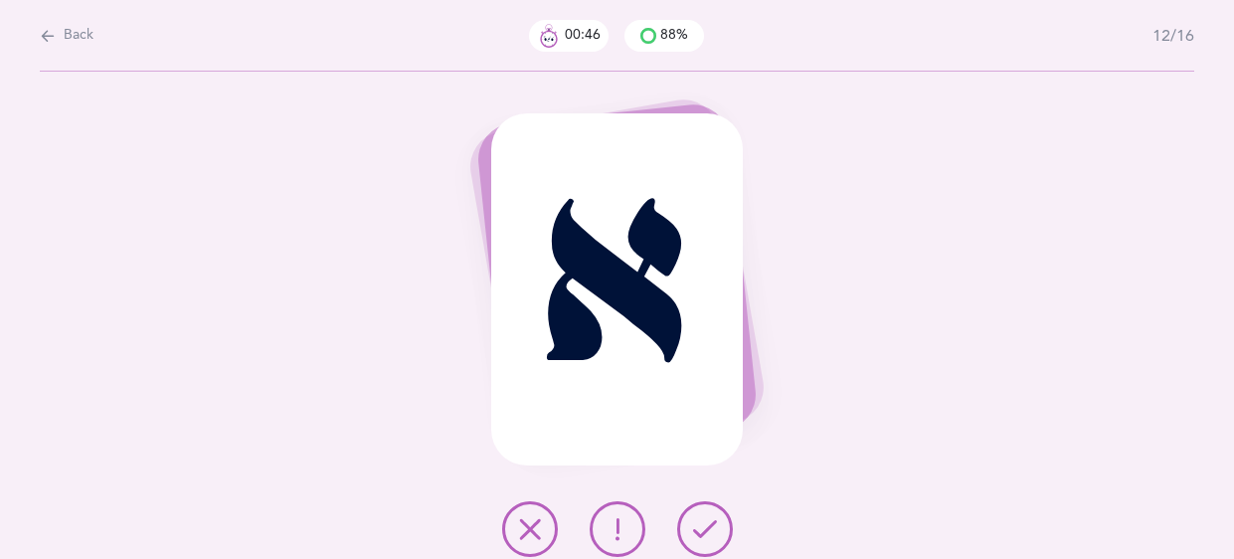
click at [706, 534] on icon at bounding box center [705, 529] width 24 height 24
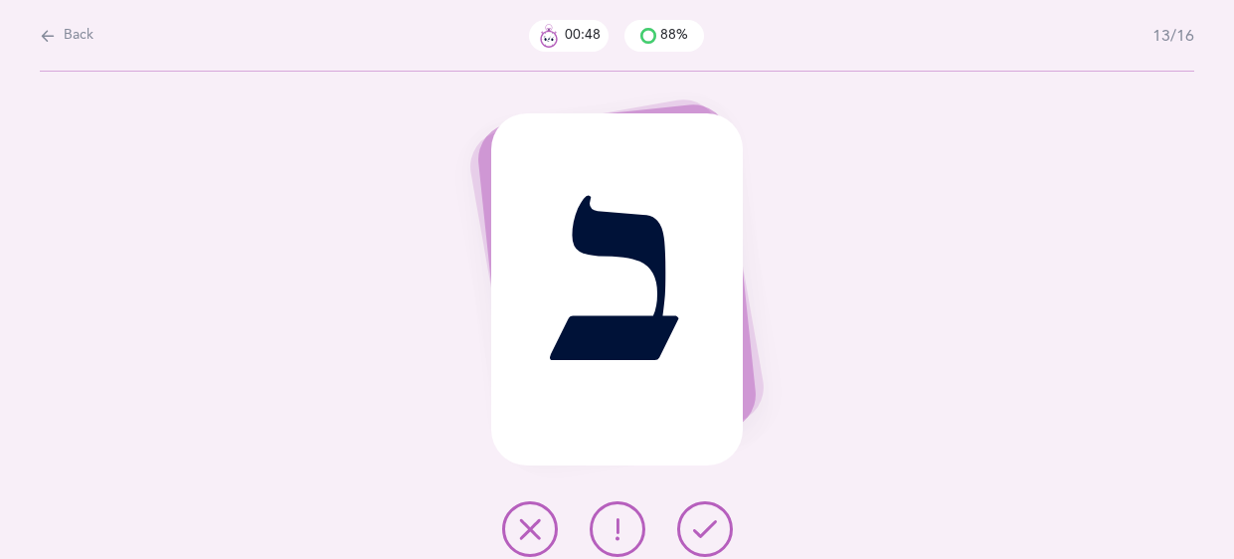
click at [706, 534] on icon at bounding box center [705, 529] width 24 height 24
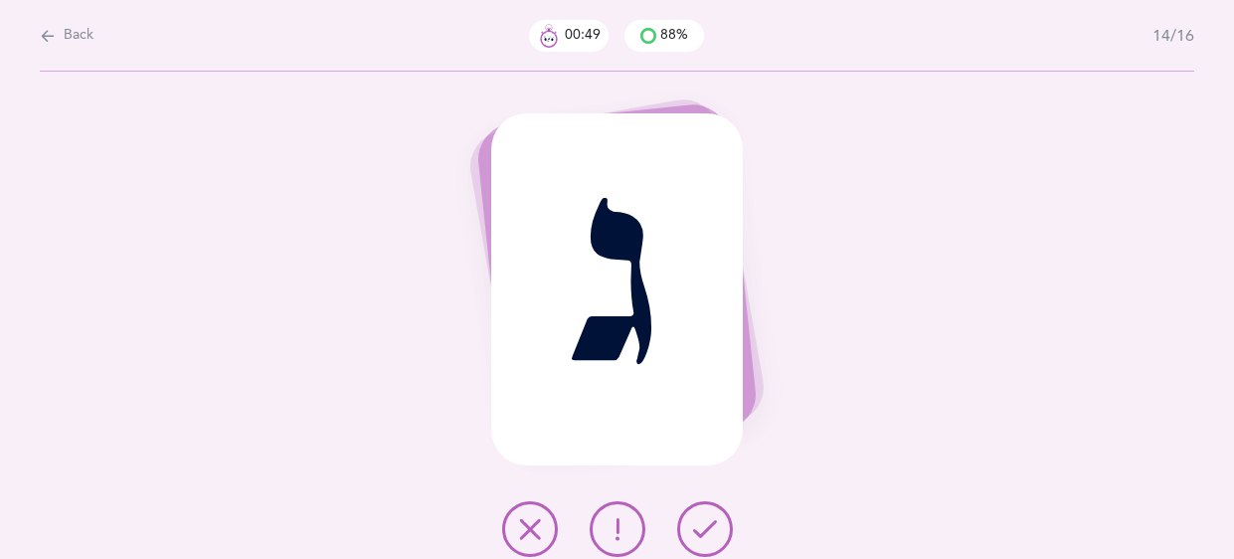
click at [706, 534] on icon at bounding box center [705, 529] width 24 height 24
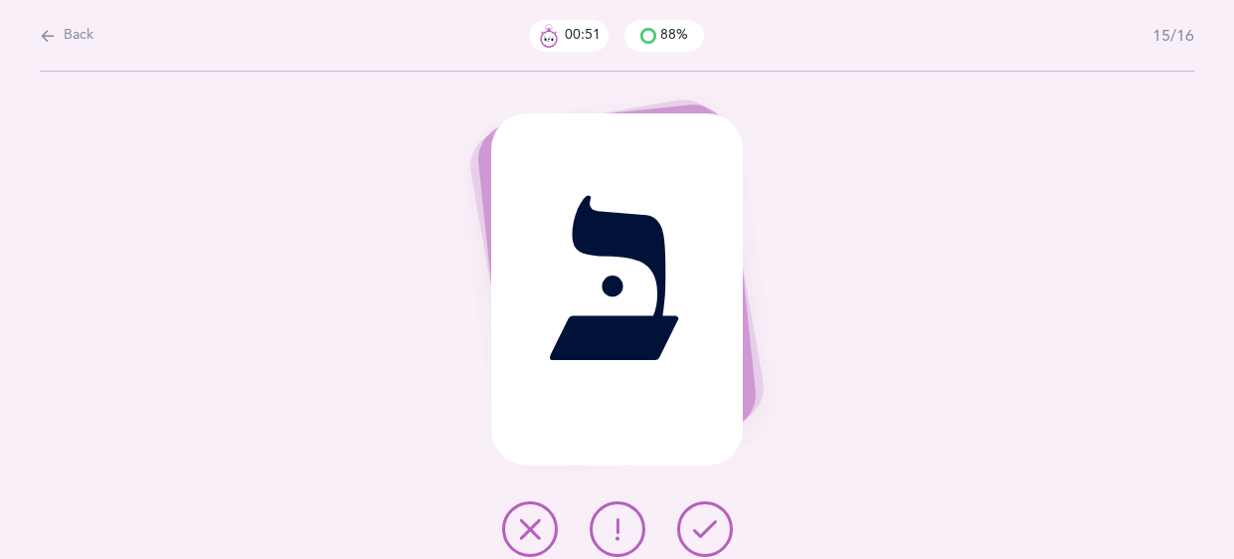
click at [706, 534] on icon at bounding box center [705, 529] width 24 height 24
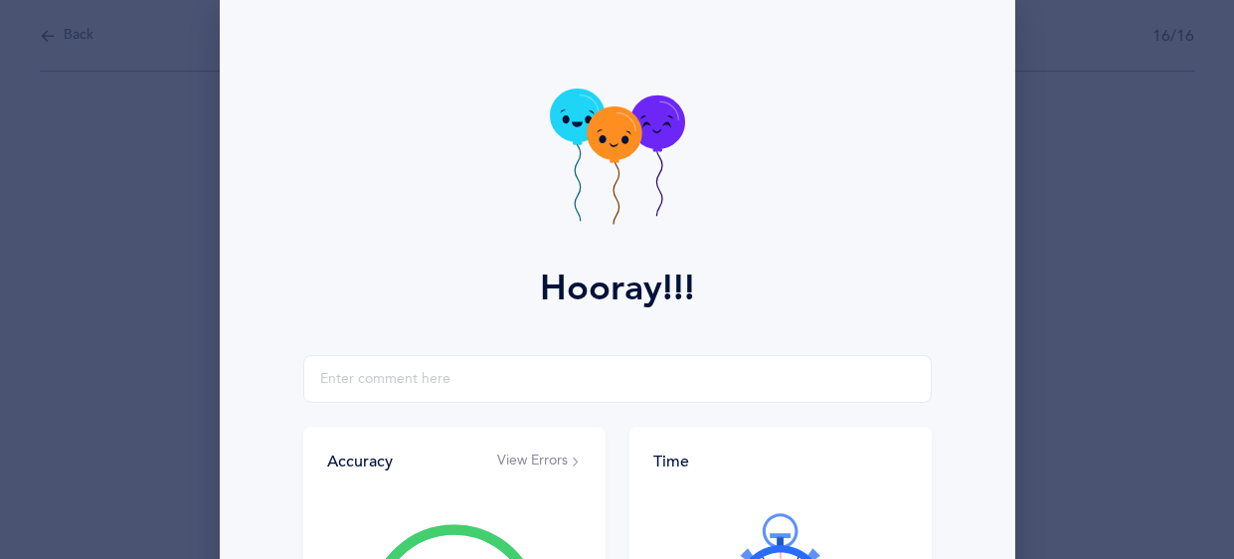
scroll to position [36, 0]
click at [614, 126] on icon at bounding box center [614, 132] width 55 height 54
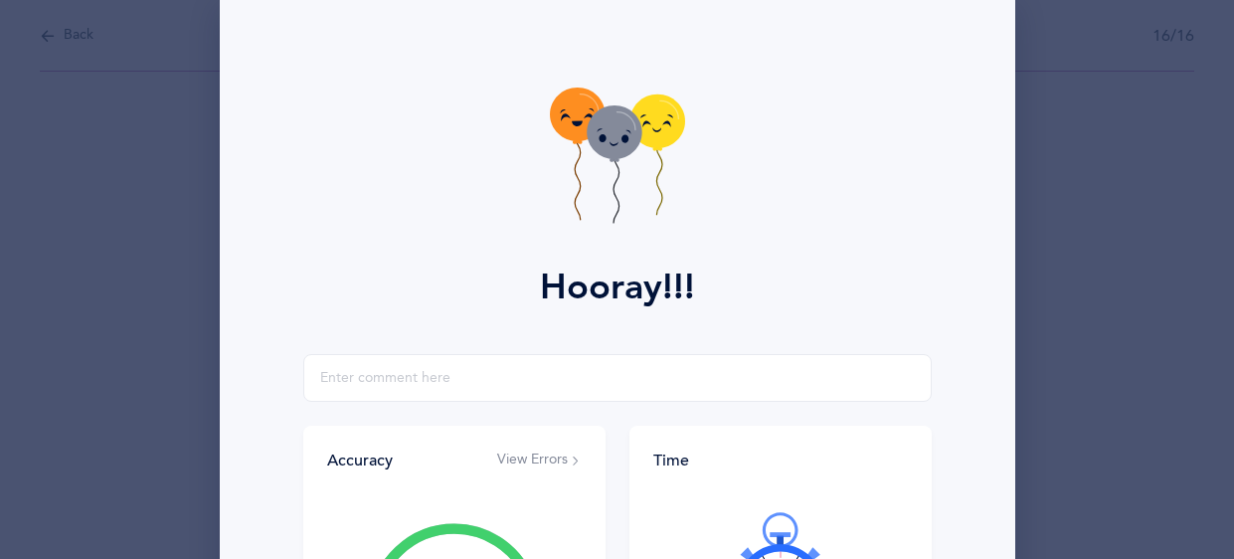
click at [614, 126] on icon at bounding box center [614, 132] width 55 height 54
click at [538, 395] on input "text" at bounding box center [617, 378] width 628 height 48
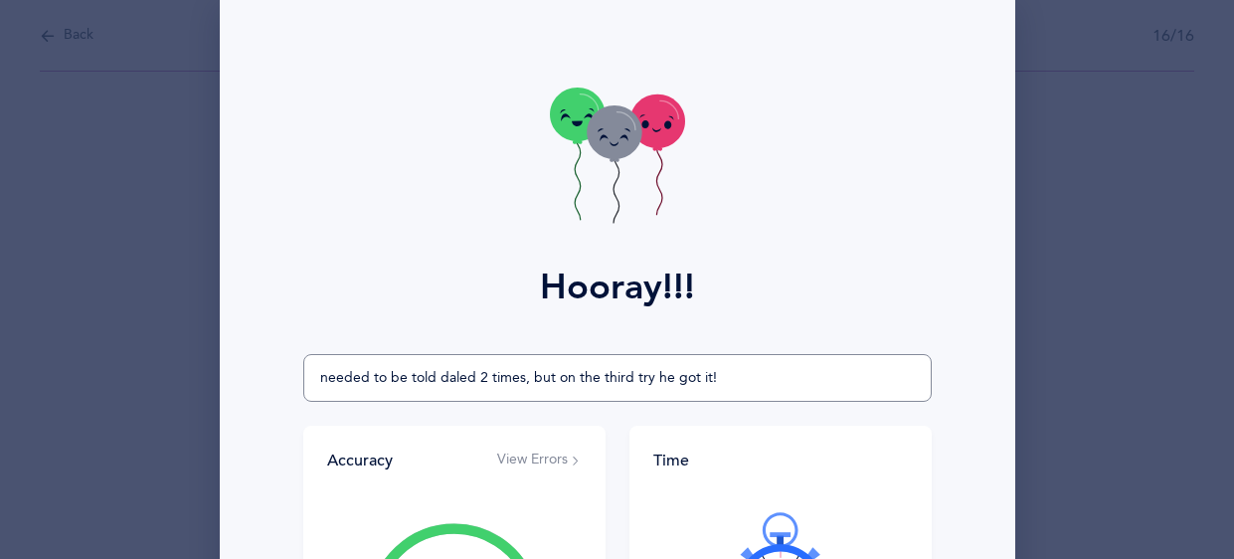
type input "needed to be told daled 2 times, but on the third try he got it!"
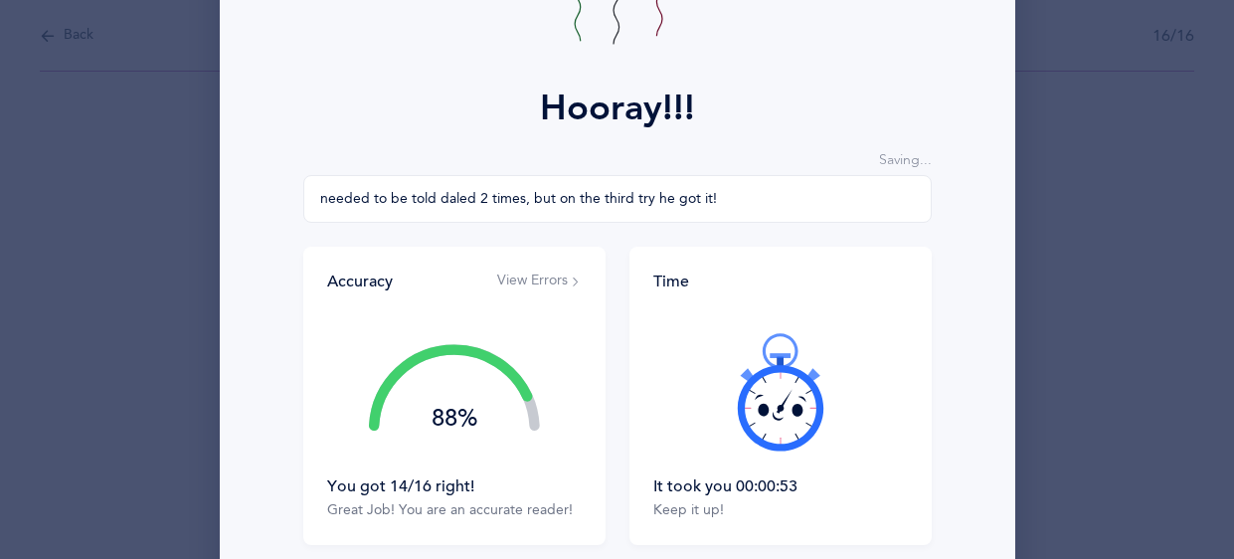
scroll to position [387, 0]
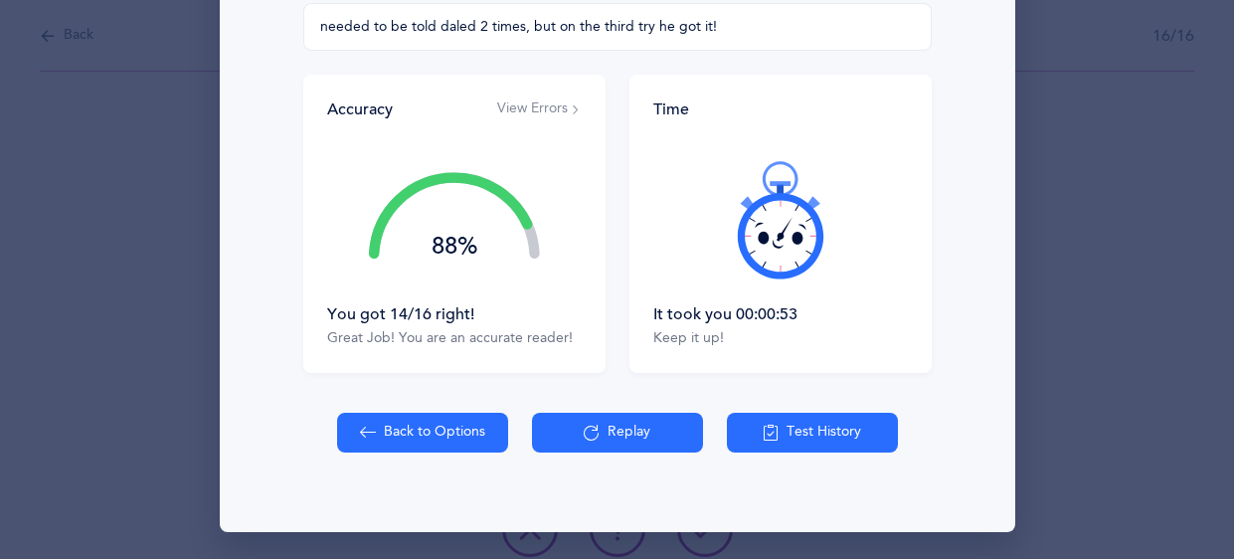
click at [507, 106] on button "View Errors" at bounding box center [539, 109] width 85 height 20
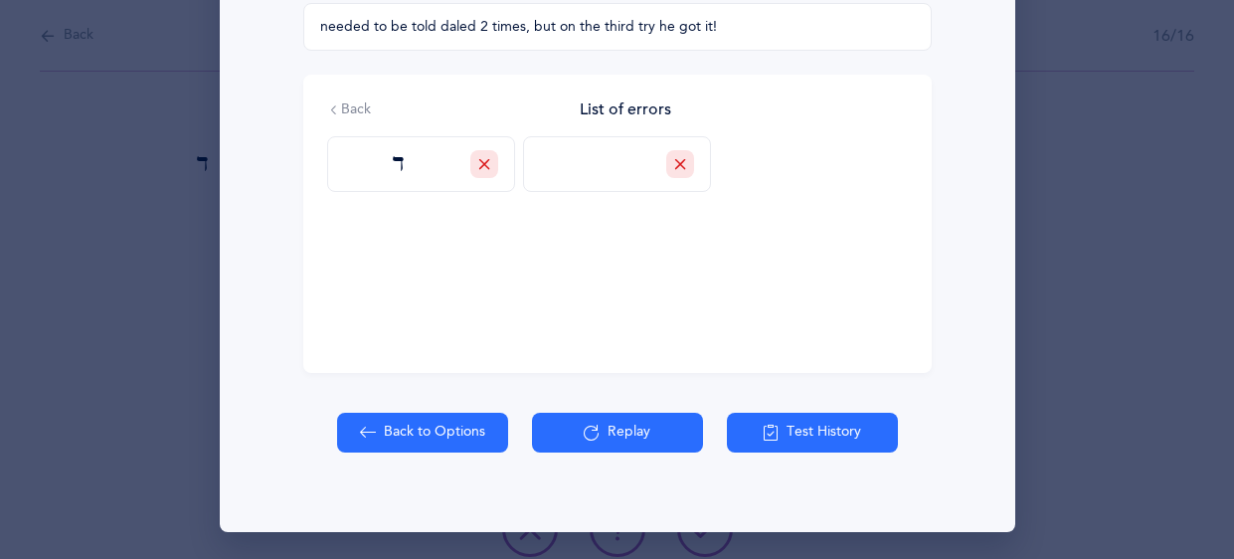
click at [378, 431] on button "Back to Options" at bounding box center [422, 433] width 171 height 40
select select "4"
select select "single"
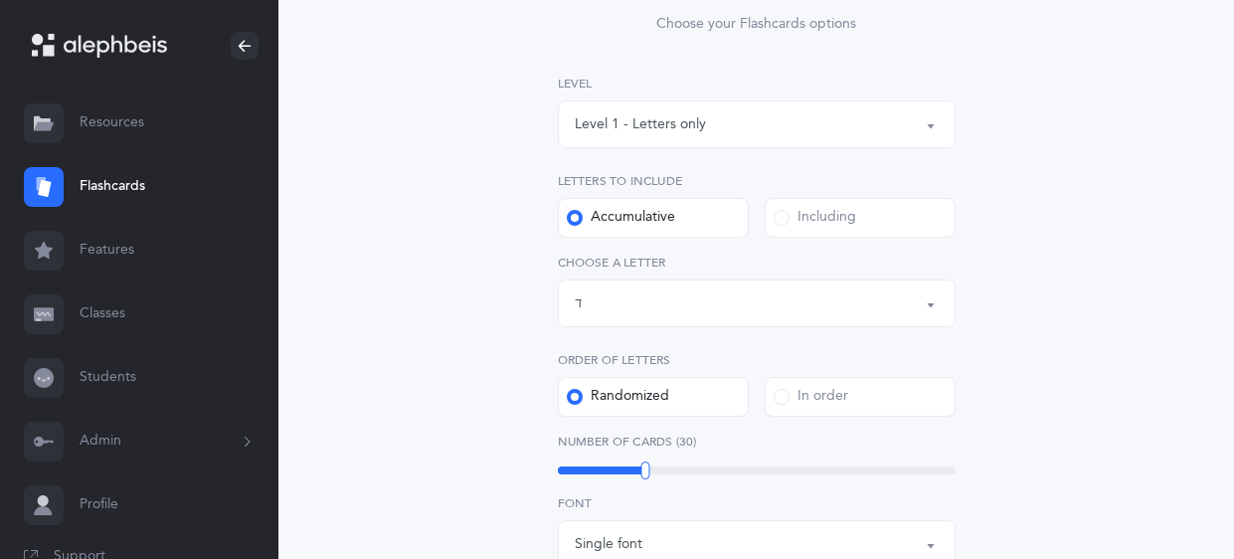
scroll to position [0, 0]
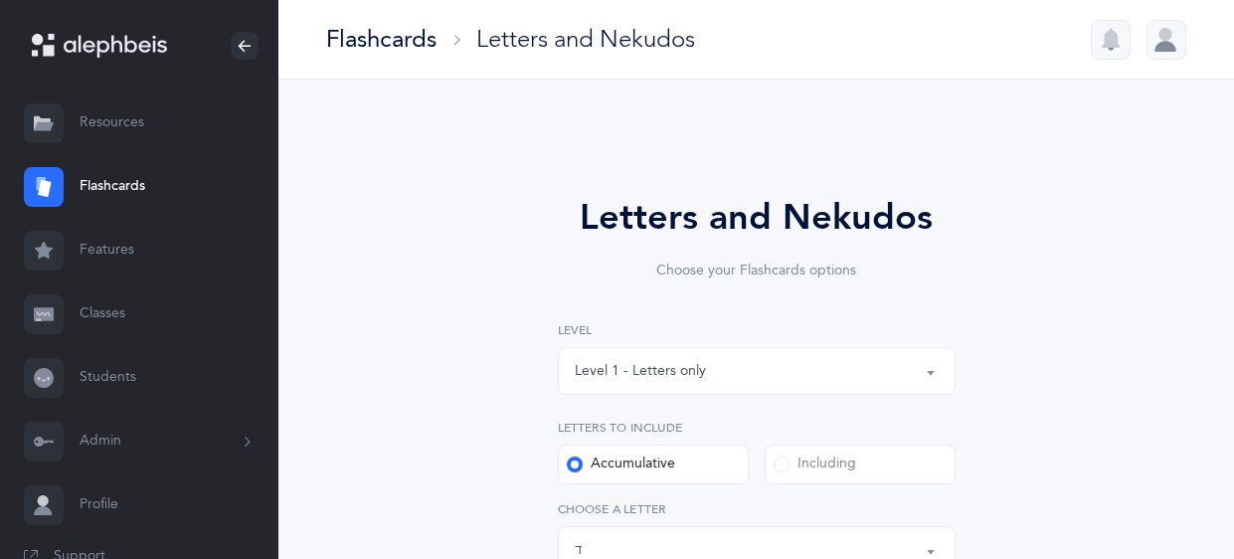
click at [124, 310] on link "Classes" at bounding box center [139, 314] width 278 height 64
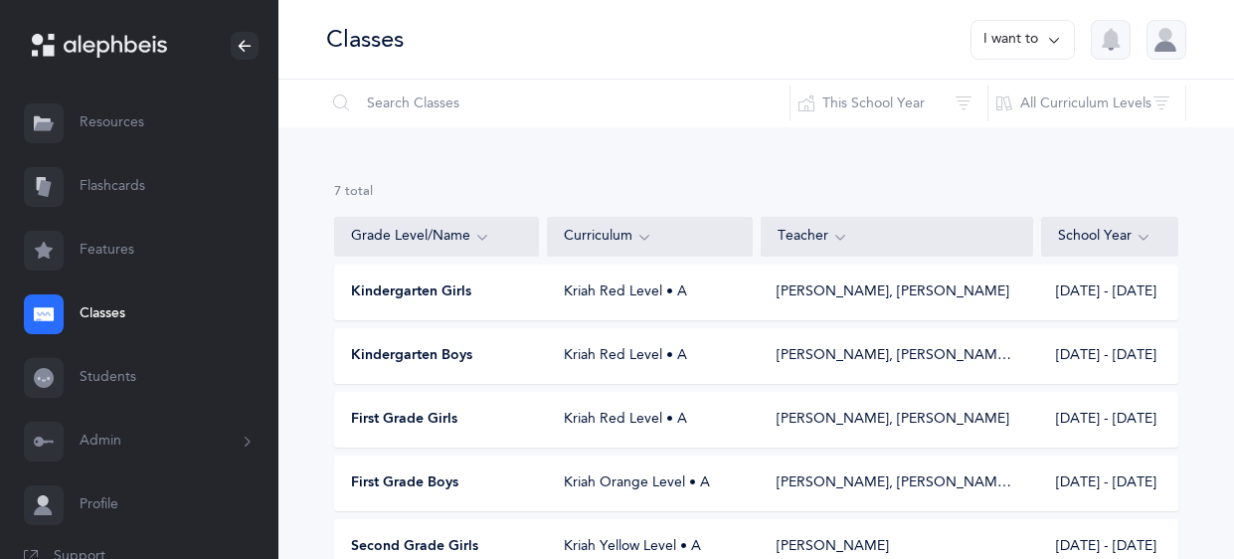
click at [425, 356] on span "Kindergarten Boys" at bounding box center [411, 356] width 121 height 20
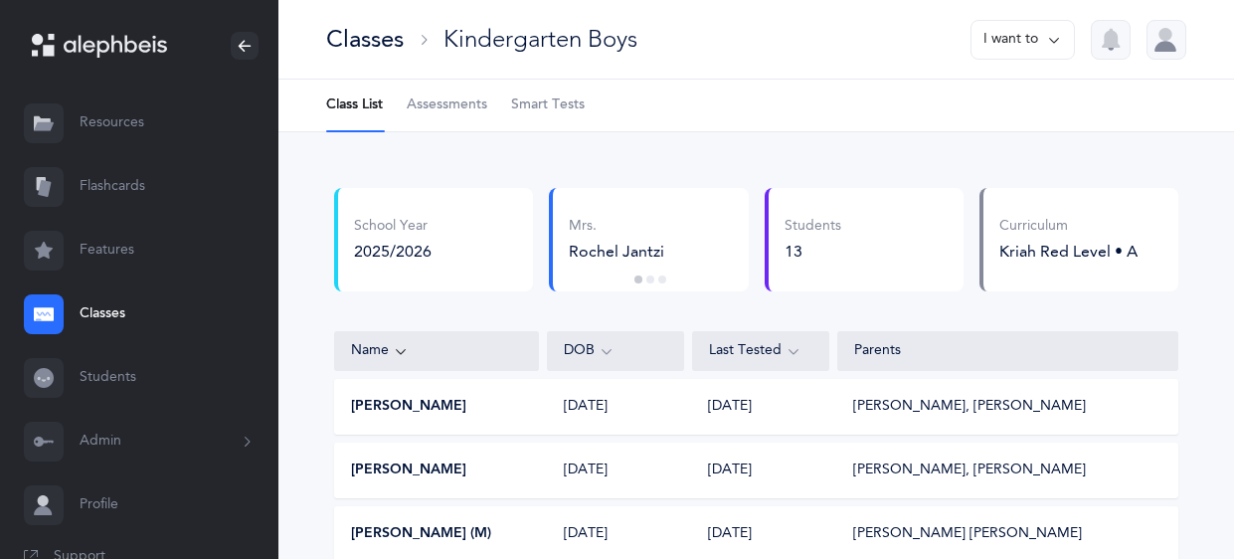
click at [534, 105] on span "Smart Tests" at bounding box center [548, 105] width 74 height 20
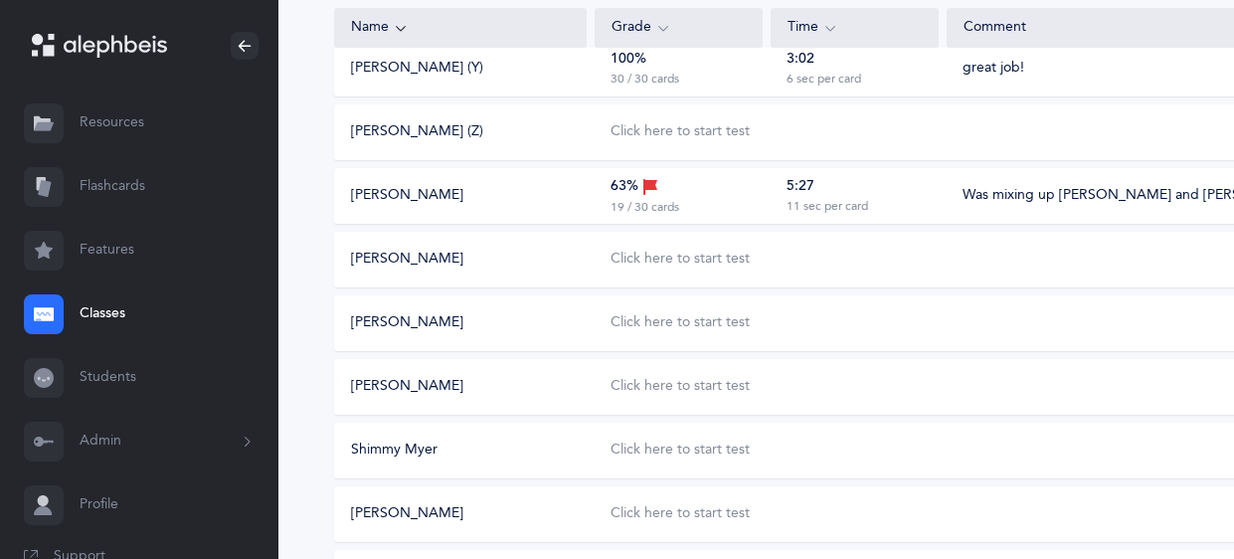
scroll to position [487, 0]
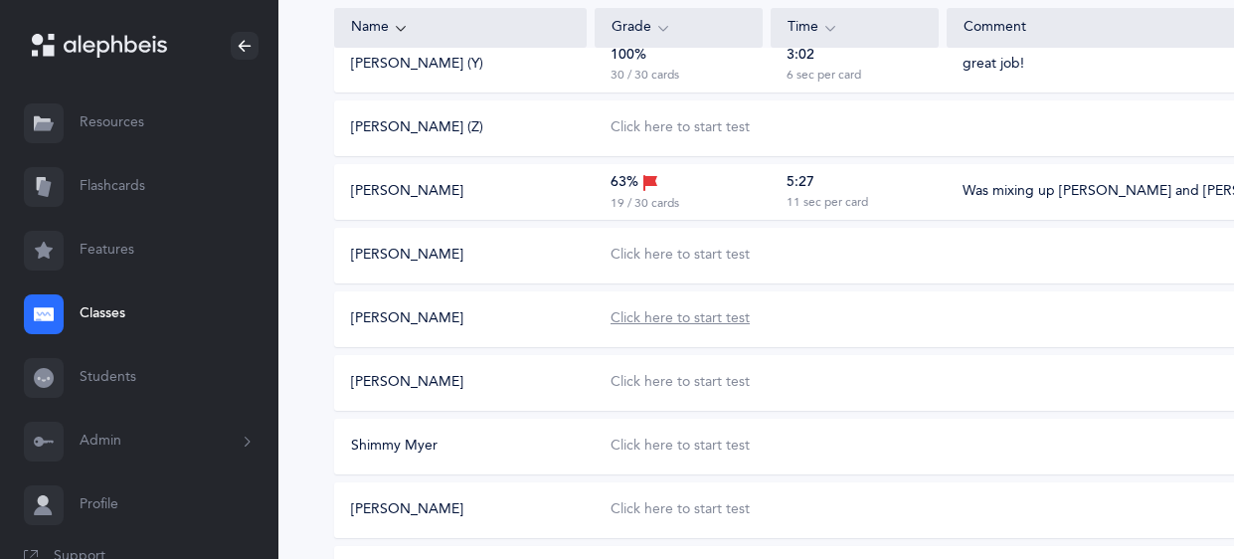
click at [610, 325] on div "Click here to start test" at bounding box center [679, 319] width 139 height 20
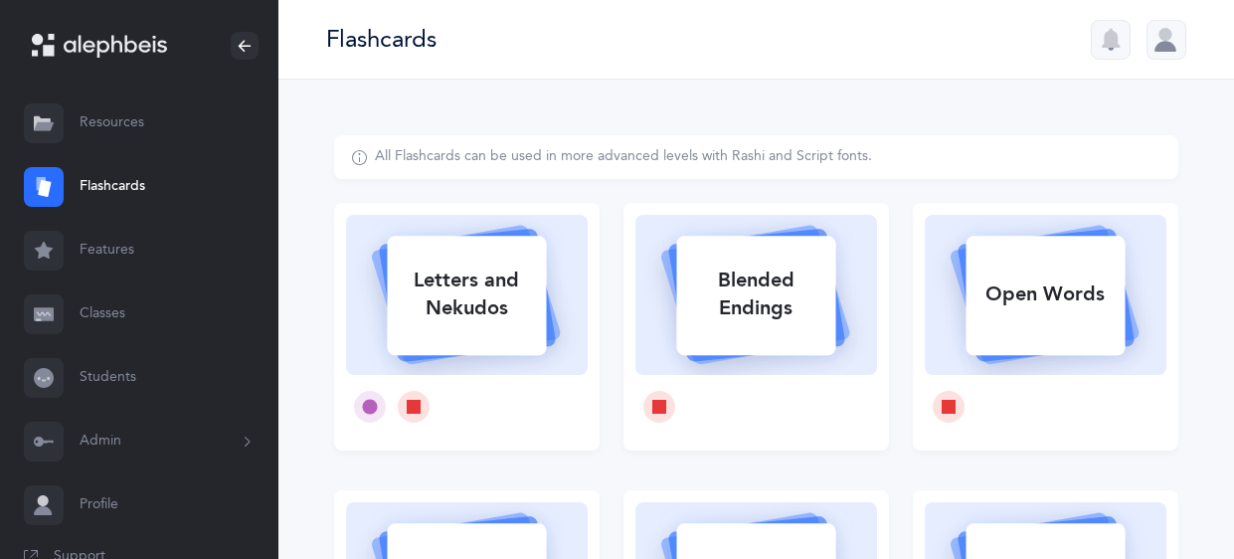
select select
select select "single"
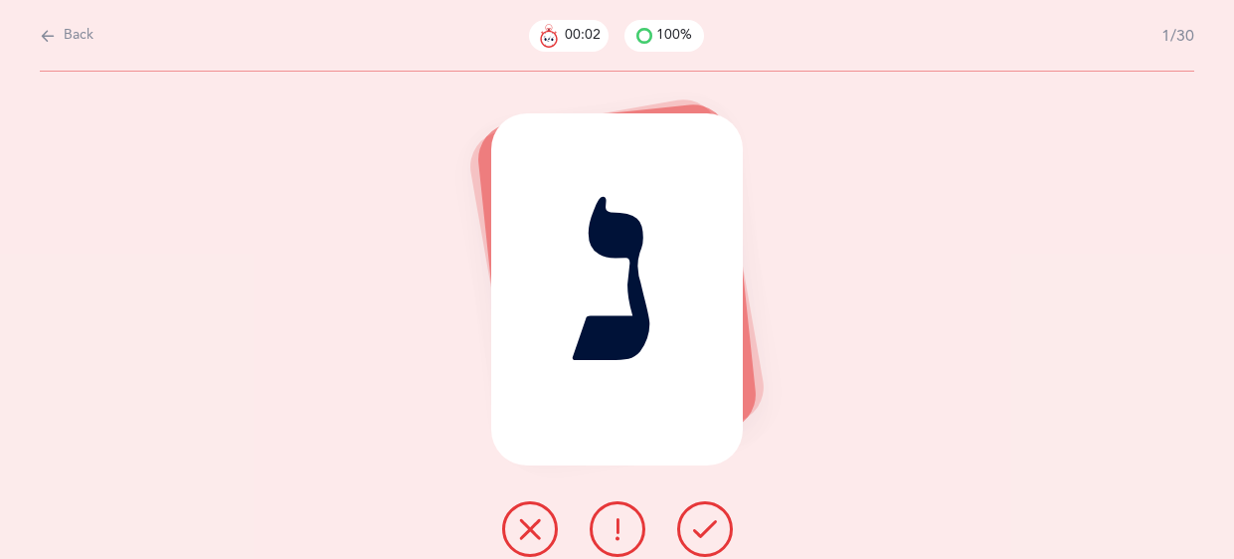
click at [698, 523] on icon at bounding box center [705, 529] width 24 height 24
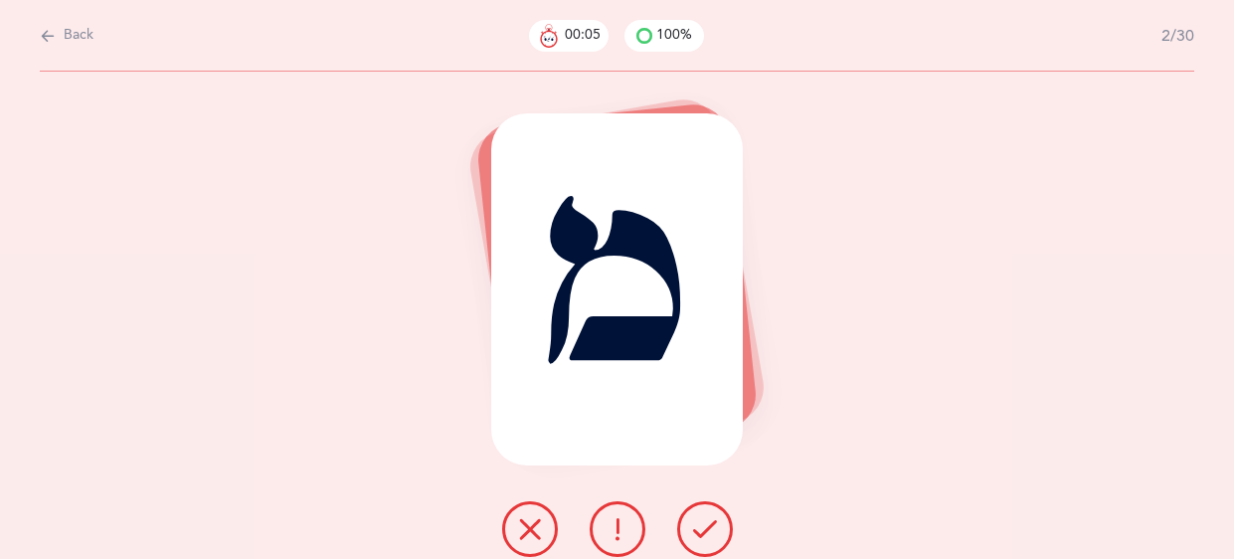
click at [698, 523] on icon at bounding box center [705, 529] width 24 height 24
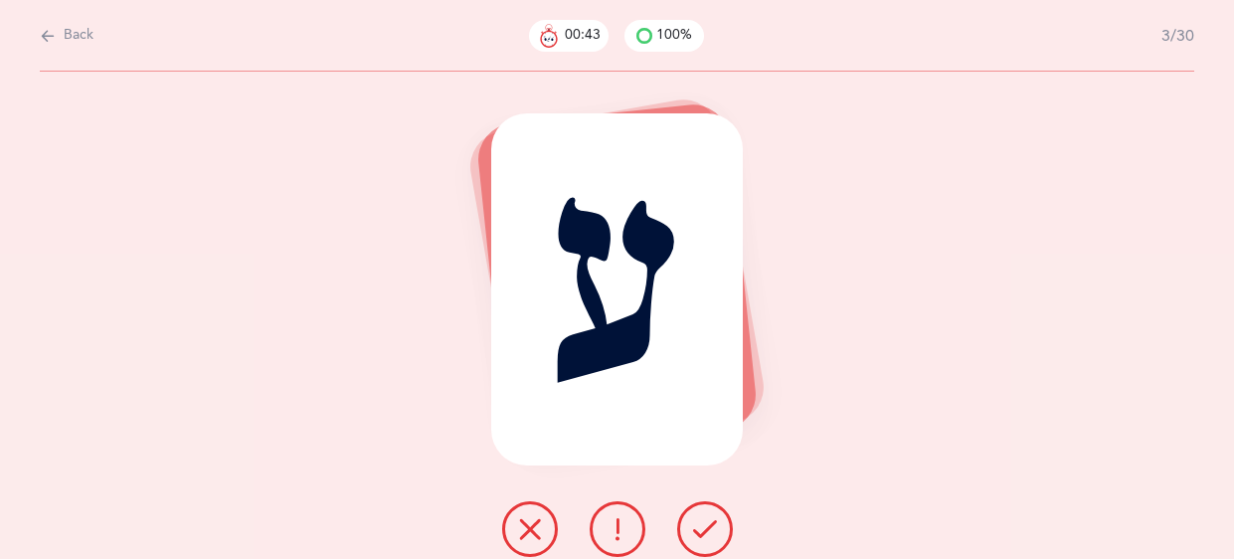
click at [524, 515] on button at bounding box center [530, 529] width 56 height 56
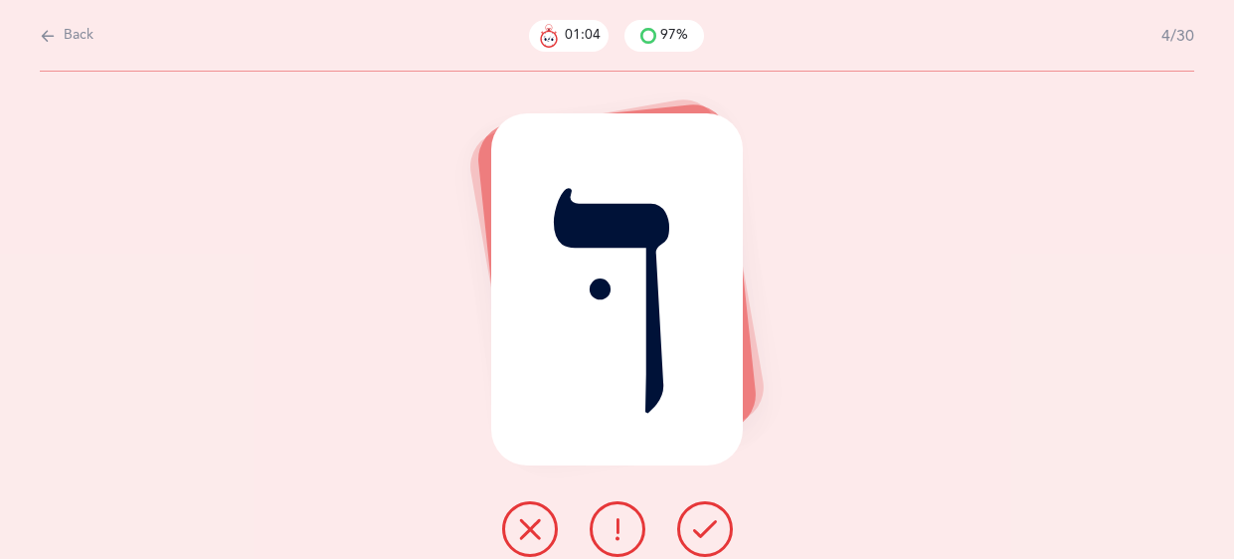
click at [700, 536] on icon at bounding box center [705, 529] width 24 height 24
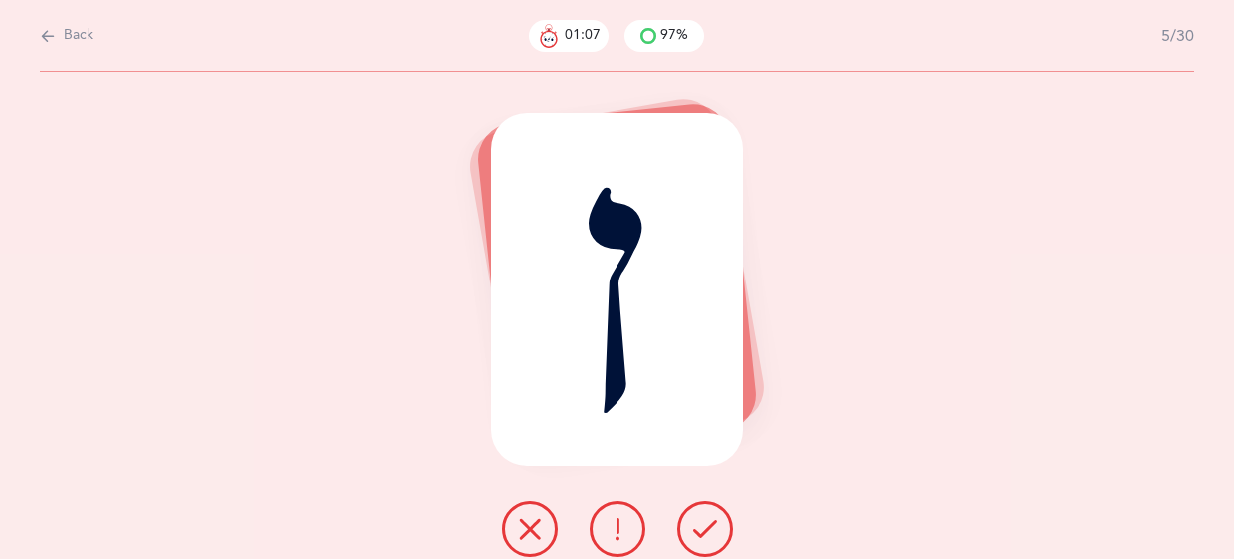
click at [700, 536] on icon at bounding box center [705, 529] width 24 height 24
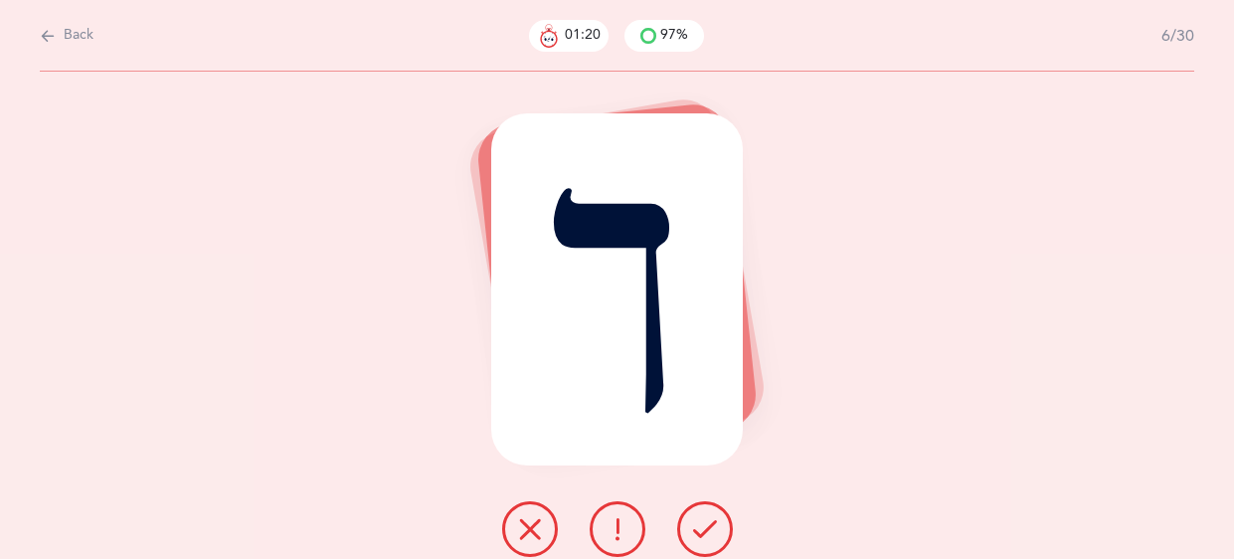
click at [528, 524] on icon at bounding box center [530, 529] width 24 height 24
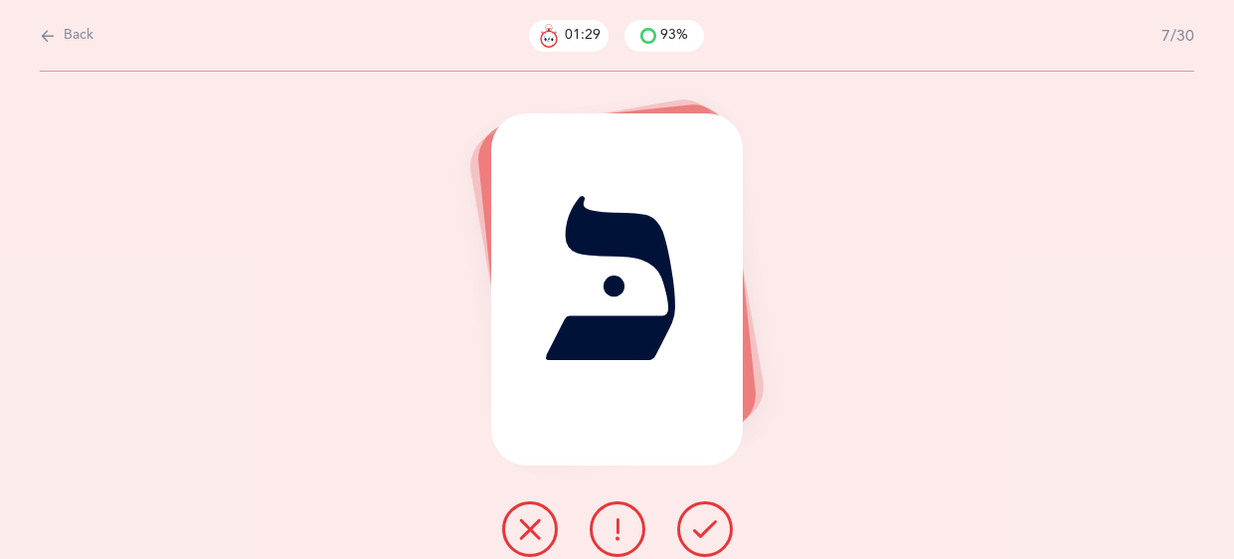
click at [605, 526] on icon at bounding box center [617, 529] width 24 height 24
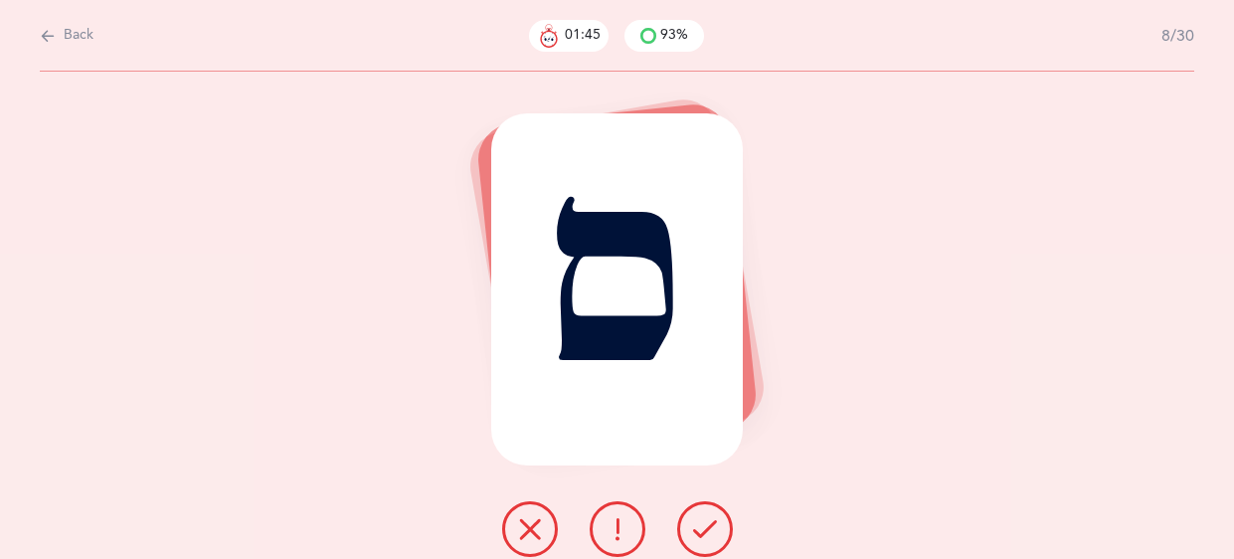
click at [541, 518] on button at bounding box center [530, 529] width 56 height 56
click at [684, 528] on button at bounding box center [705, 529] width 56 height 56
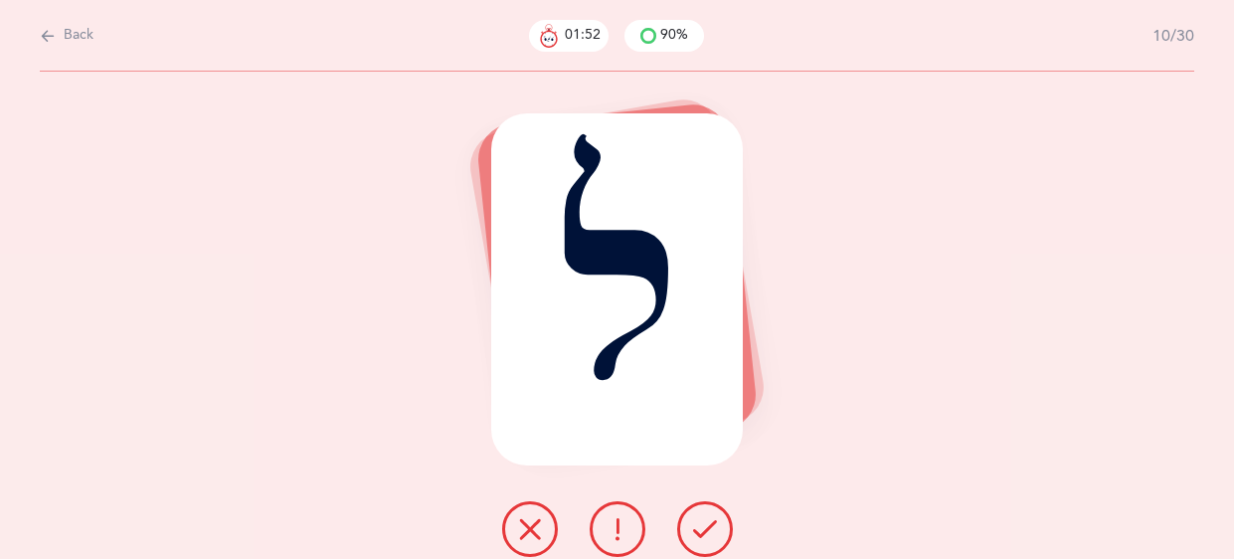
click at [684, 528] on button at bounding box center [705, 529] width 56 height 56
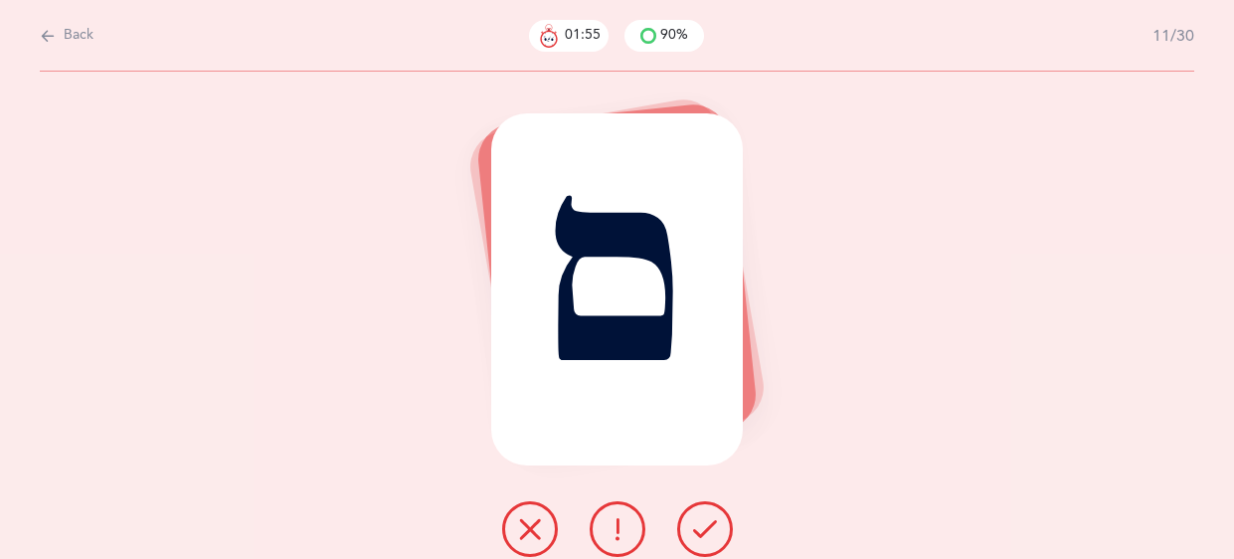
click at [684, 528] on button at bounding box center [705, 529] width 56 height 56
click at [631, 524] on button at bounding box center [618, 529] width 56 height 56
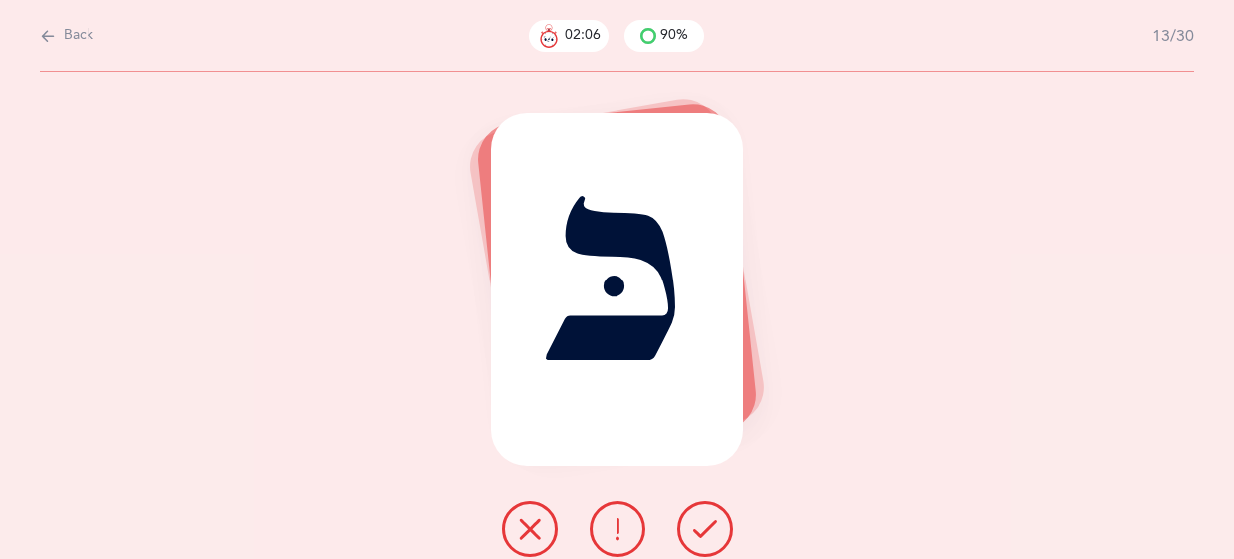
click at [690, 534] on button at bounding box center [705, 529] width 56 height 56
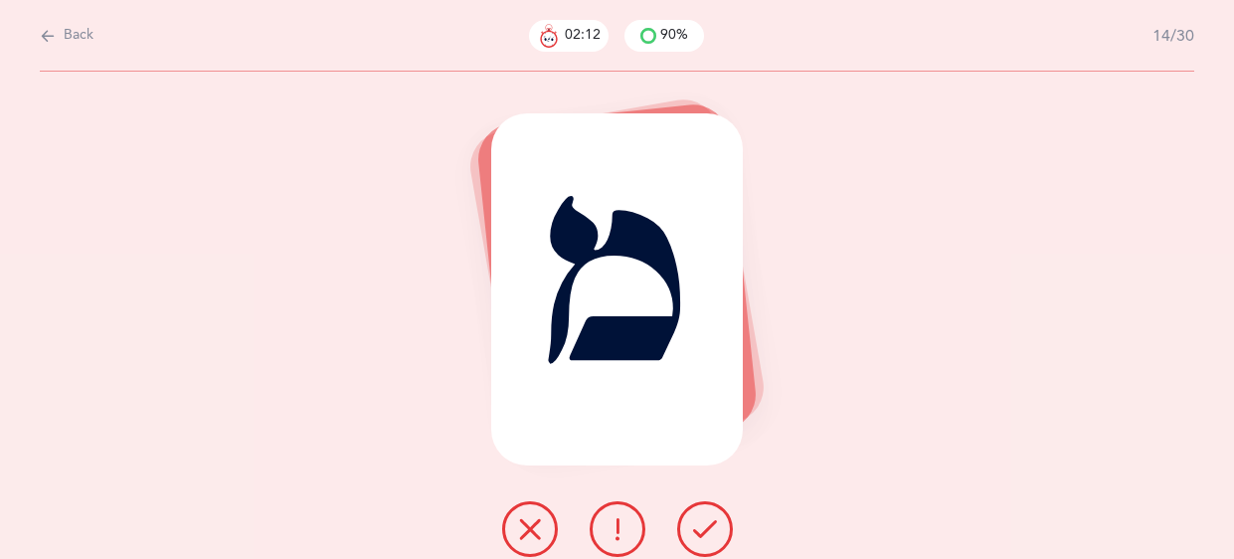
click at [690, 534] on button at bounding box center [705, 529] width 56 height 56
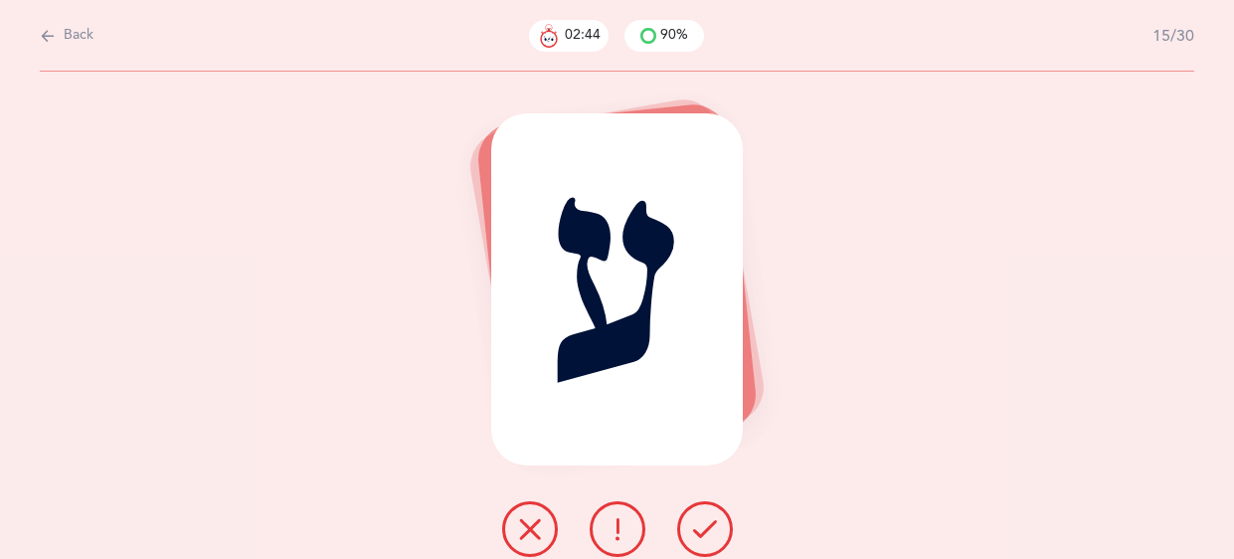
click at [527, 524] on icon at bounding box center [530, 529] width 24 height 24
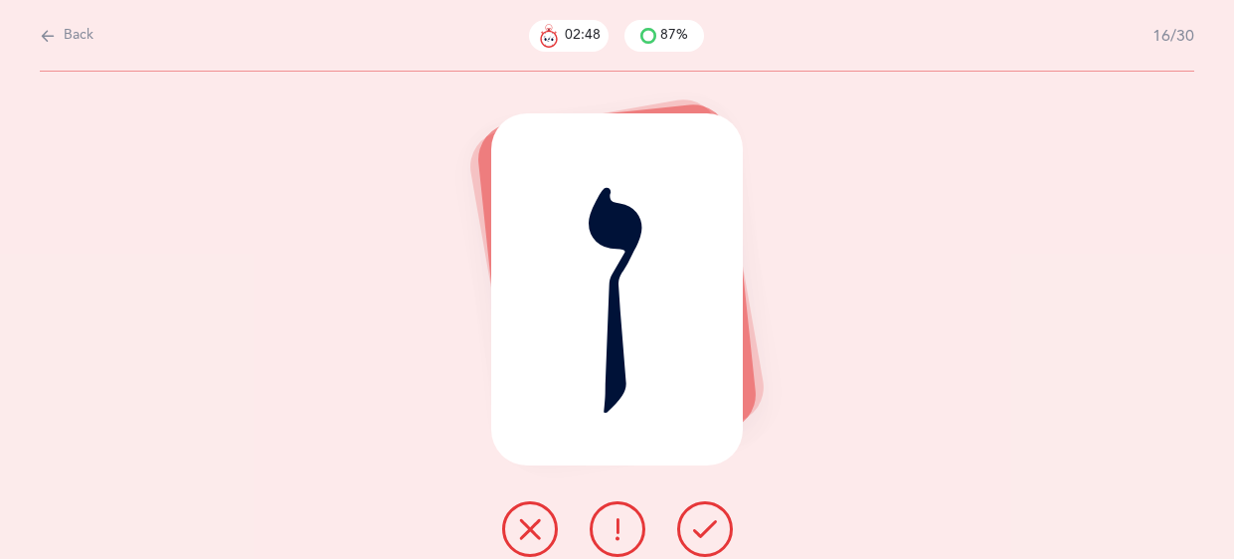
click at [707, 528] on icon at bounding box center [705, 529] width 24 height 24
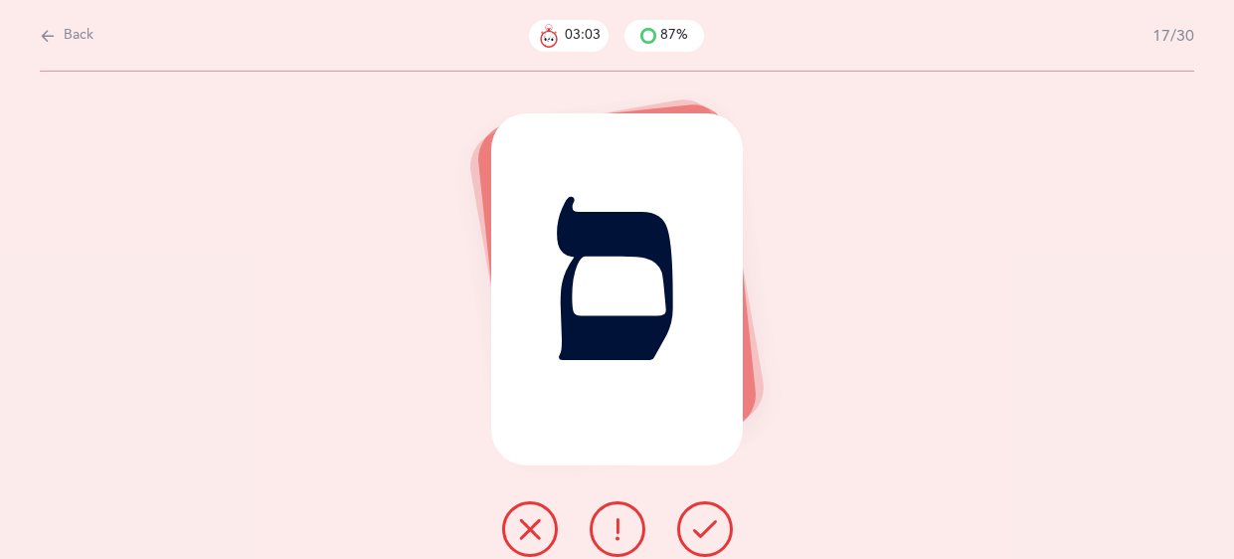
click at [527, 522] on icon at bounding box center [530, 529] width 24 height 24
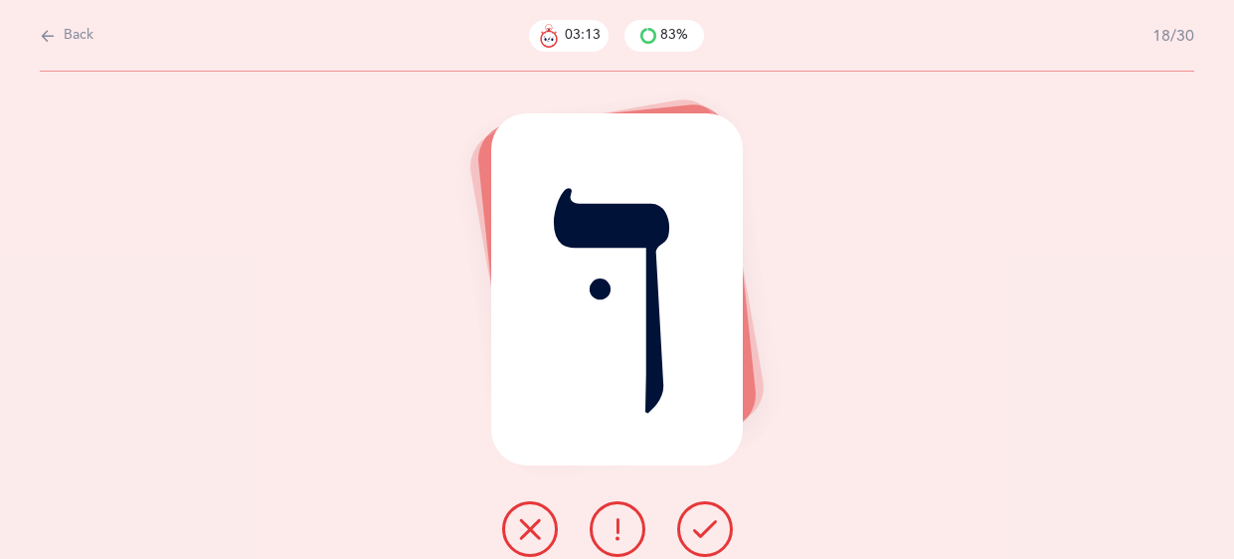
click at [543, 515] on button at bounding box center [530, 529] width 56 height 56
click at [710, 520] on icon at bounding box center [705, 529] width 24 height 24
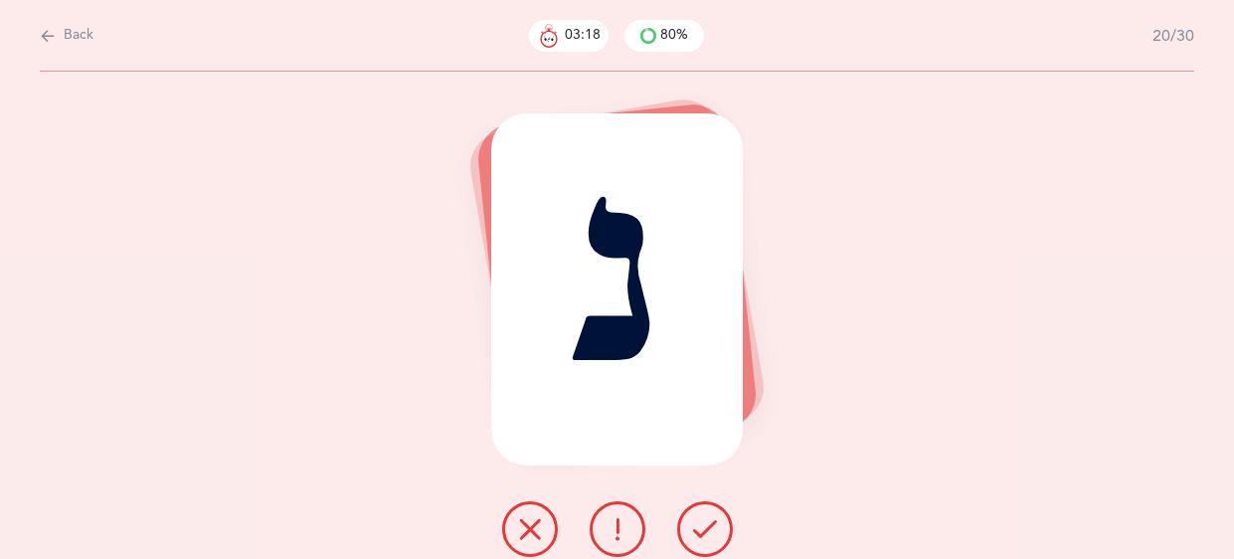
click at [710, 520] on icon at bounding box center [705, 529] width 24 height 24
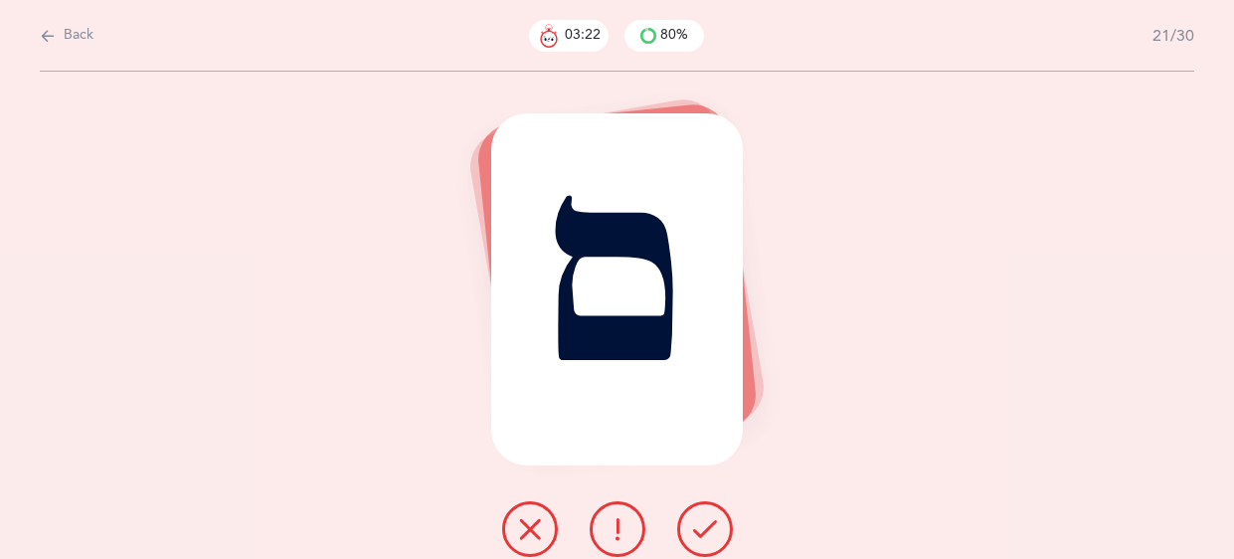
click at [710, 520] on icon at bounding box center [705, 529] width 24 height 24
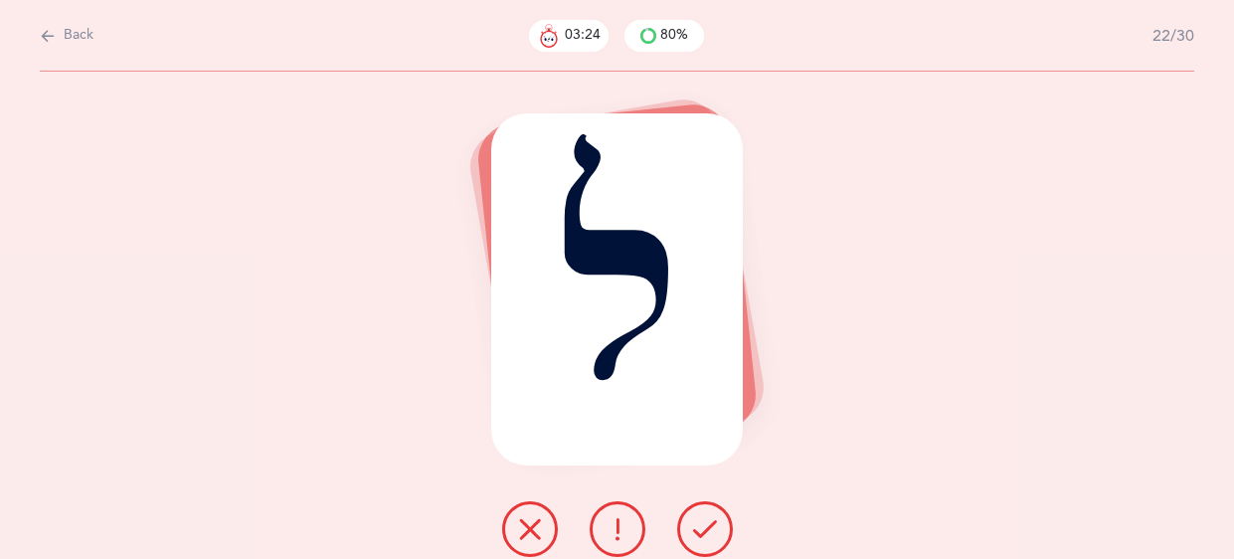
click at [710, 520] on icon at bounding box center [705, 529] width 24 height 24
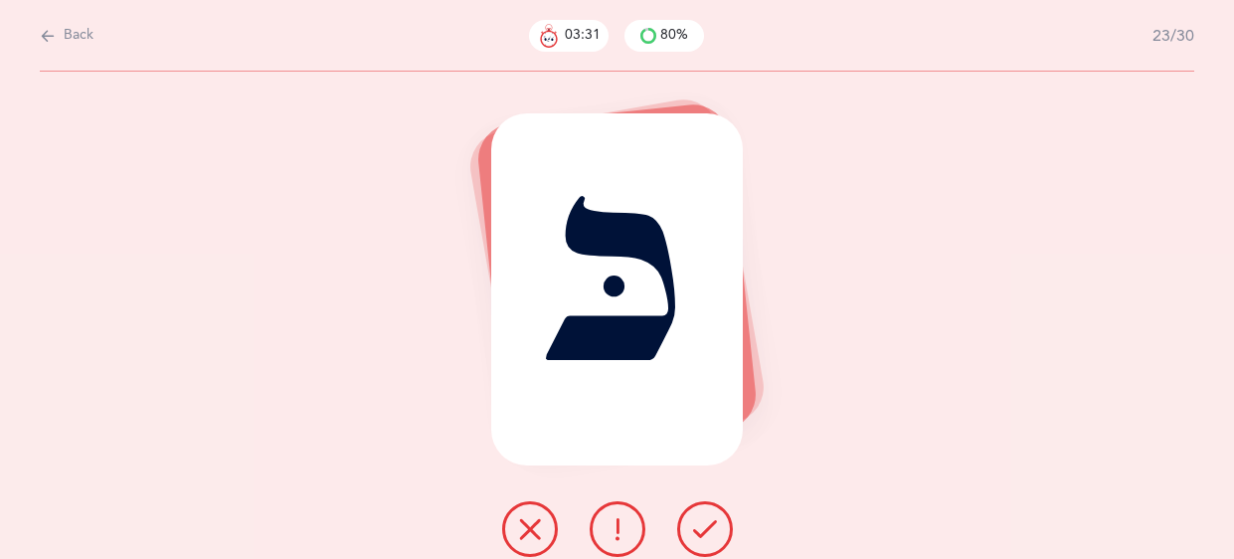
click at [710, 520] on icon at bounding box center [705, 529] width 24 height 24
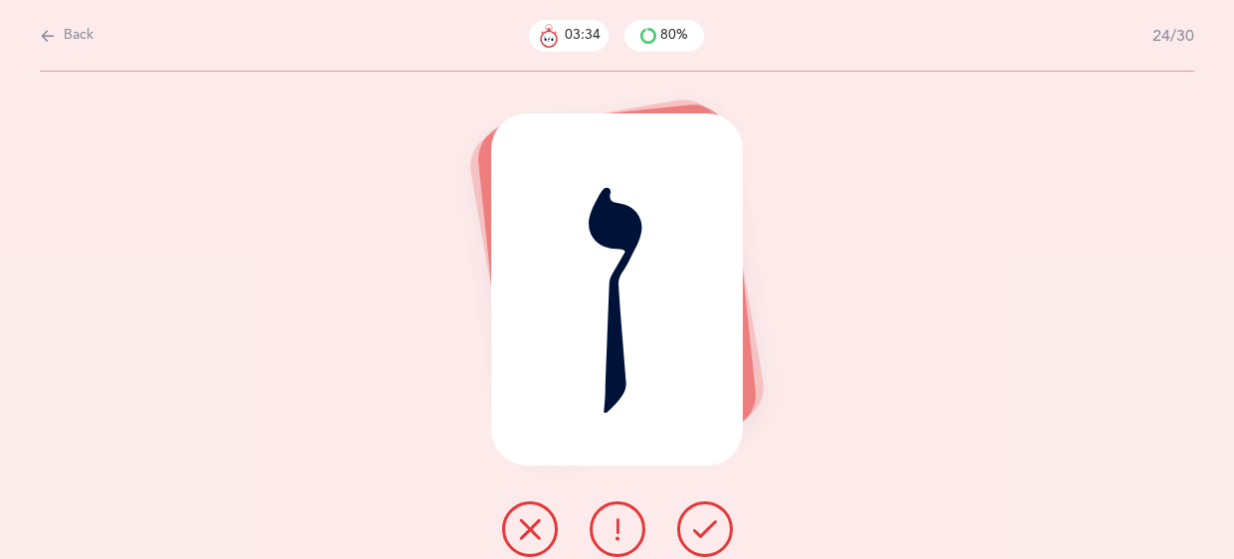
click at [710, 520] on icon at bounding box center [705, 529] width 24 height 24
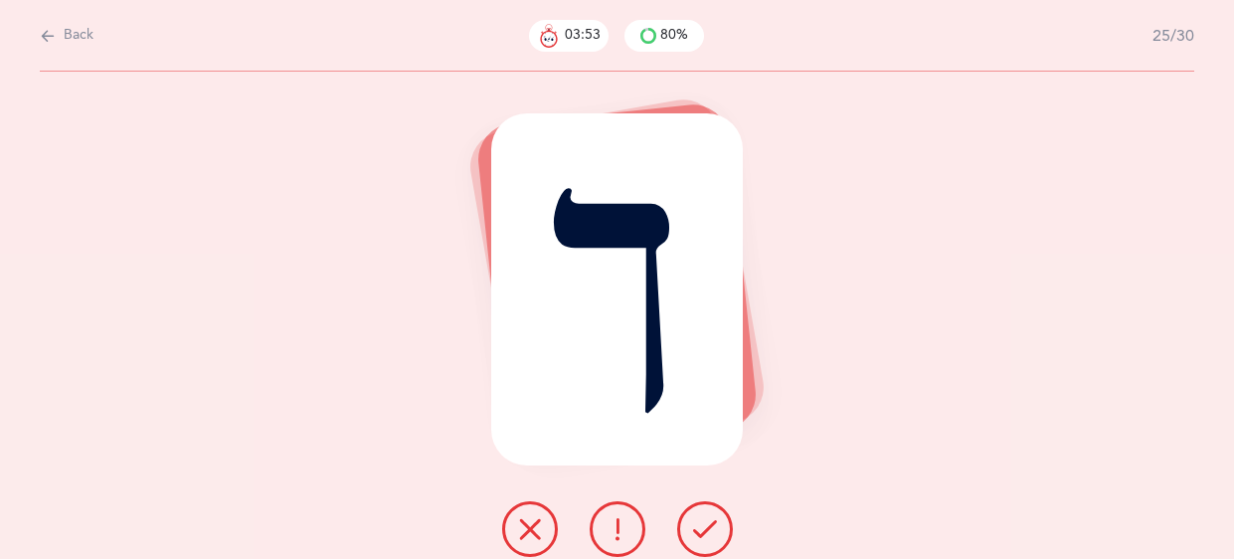
click at [710, 520] on icon at bounding box center [705, 529] width 24 height 24
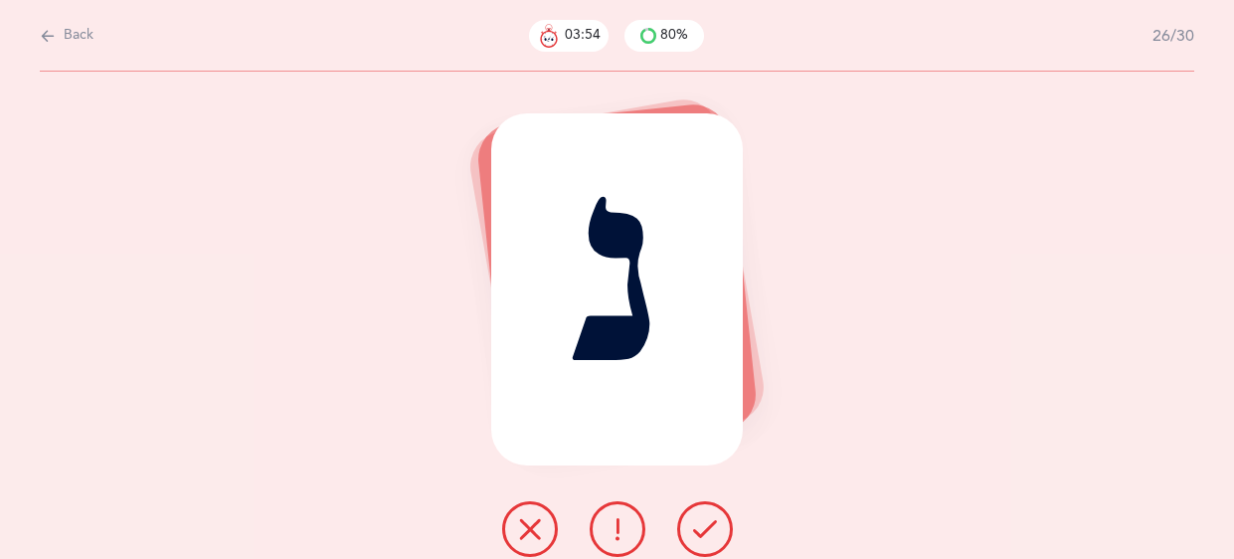
click at [710, 520] on icon at bounding box center [705, 529] width 24 height 24
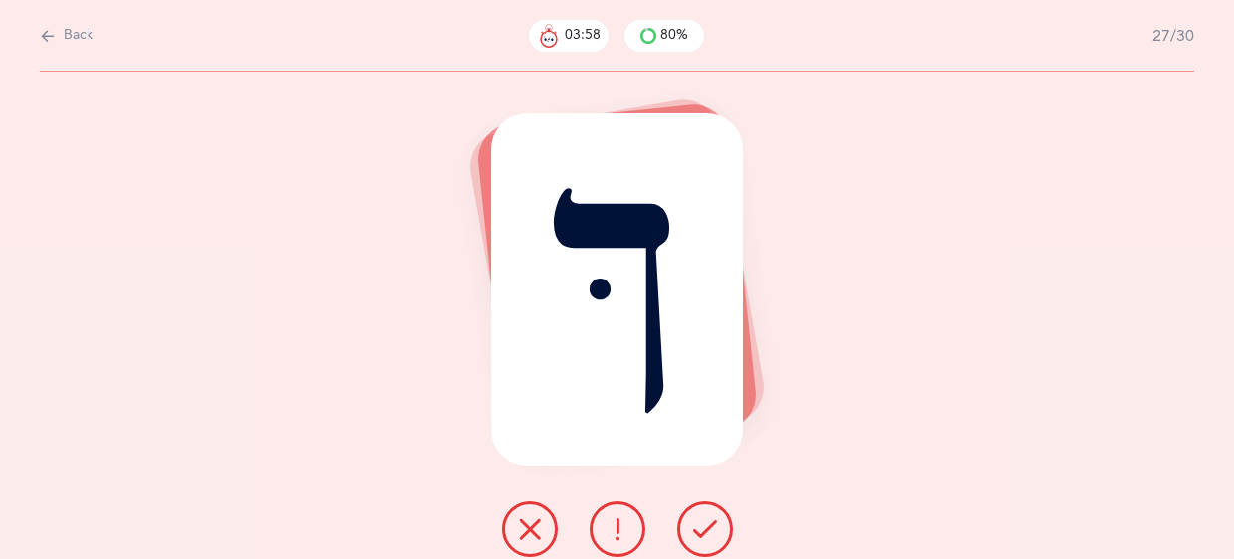
click at [710, 520] on icon at bounding box center [705, 529] width 24 height 24
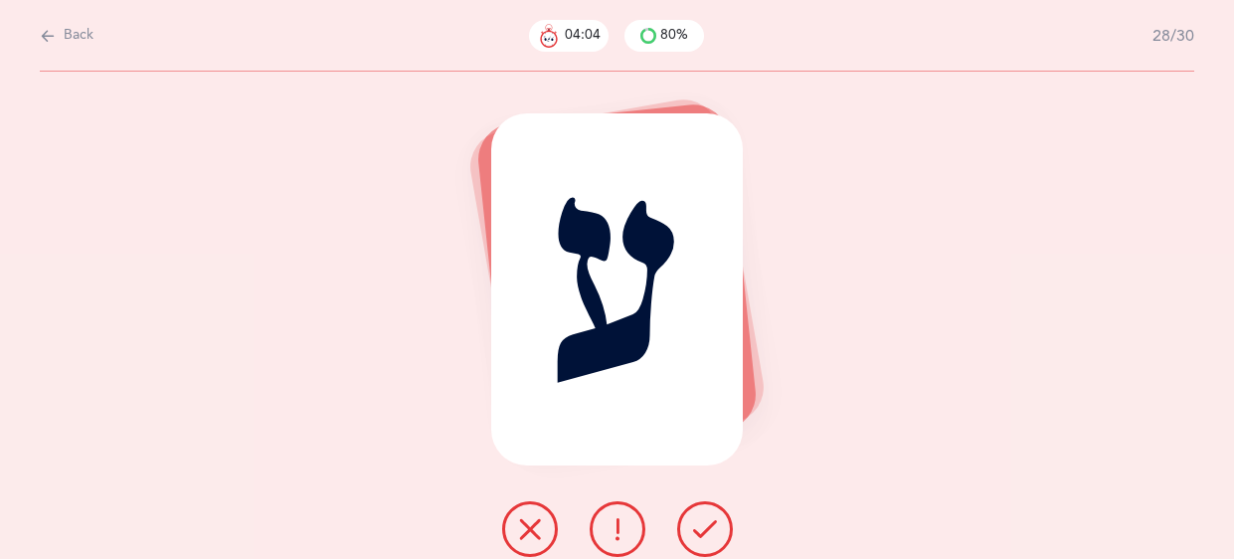
click at [710, 520] on icon at bounding box center [705, 529] width 24 height 24
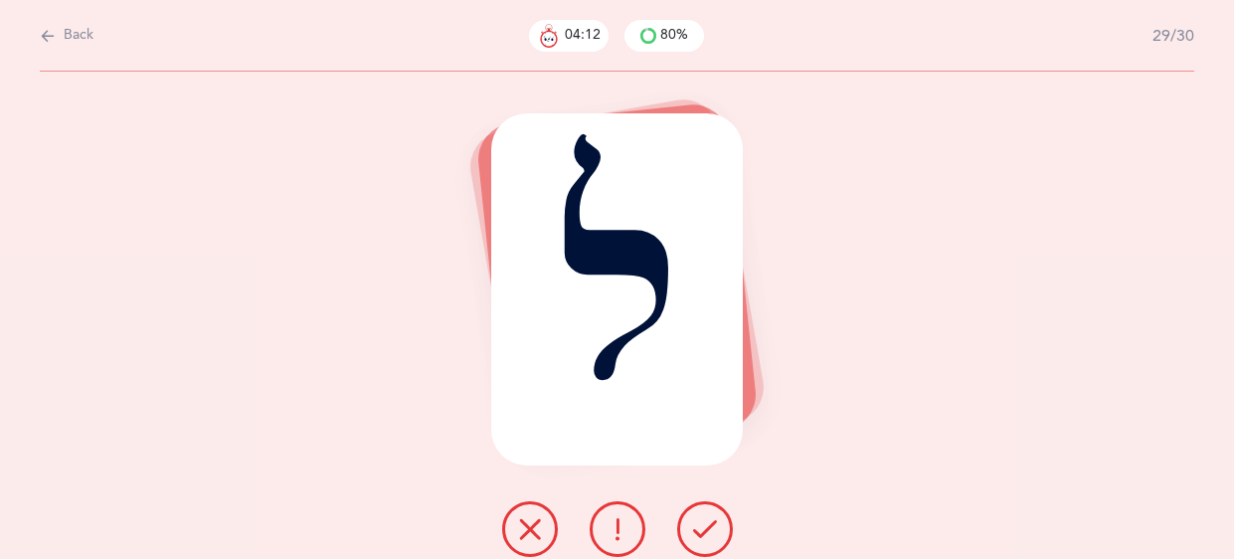
click at [710, 520] on icon at bounding box center [705, 529] width 24 height 24
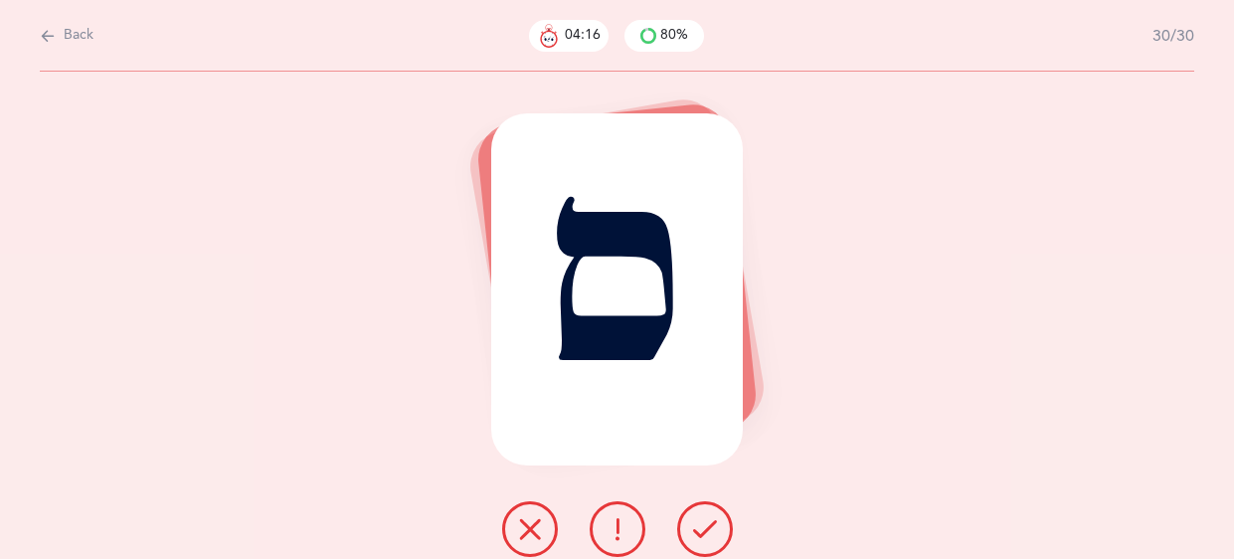
click at [710, 520] on icon at bounding box center [705, 529] width 24 height 24
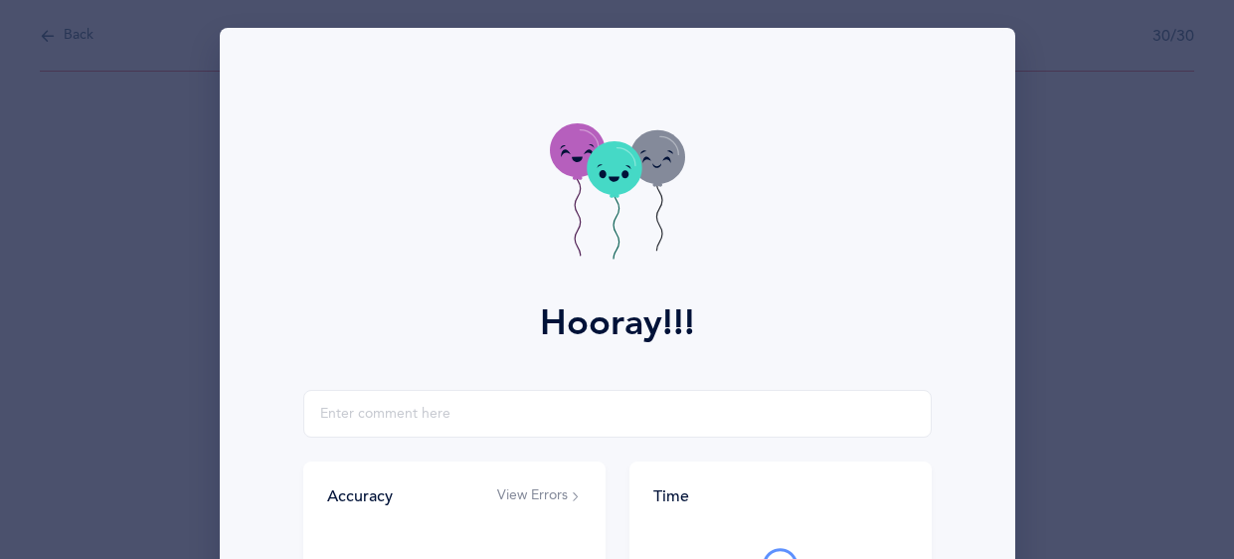
click at [594, 198] on icon at bounding box center [617, 193] width 135 height 141
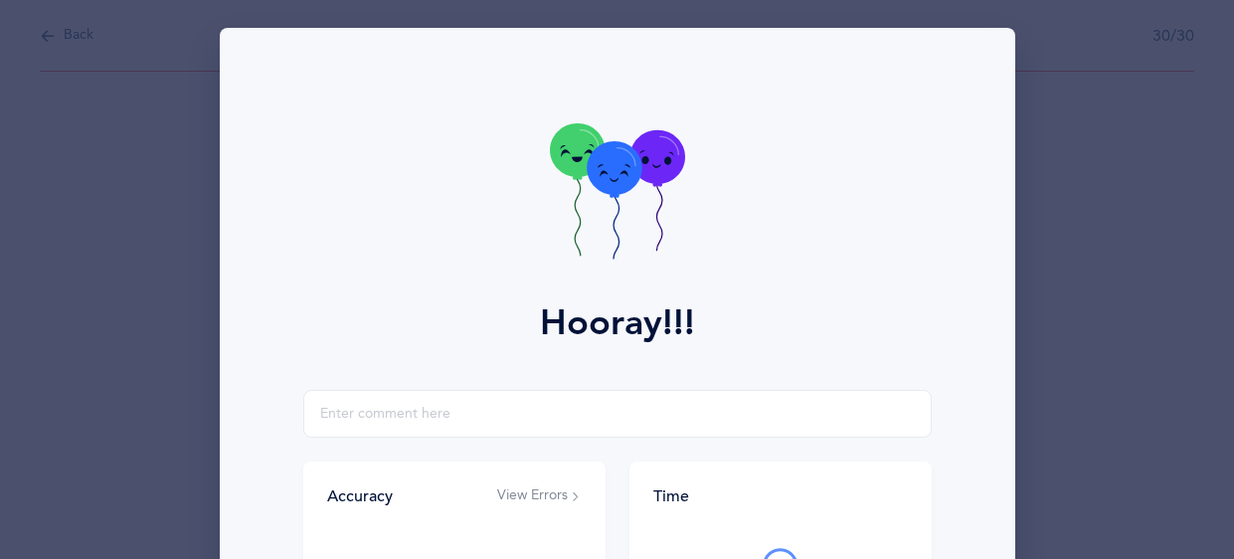
click at [594, 198] on icon at bounding box center [617, 193] width 135 height 141
click at [396, 406] on input "text" at bounding box center [617, 414] width 628 height 48
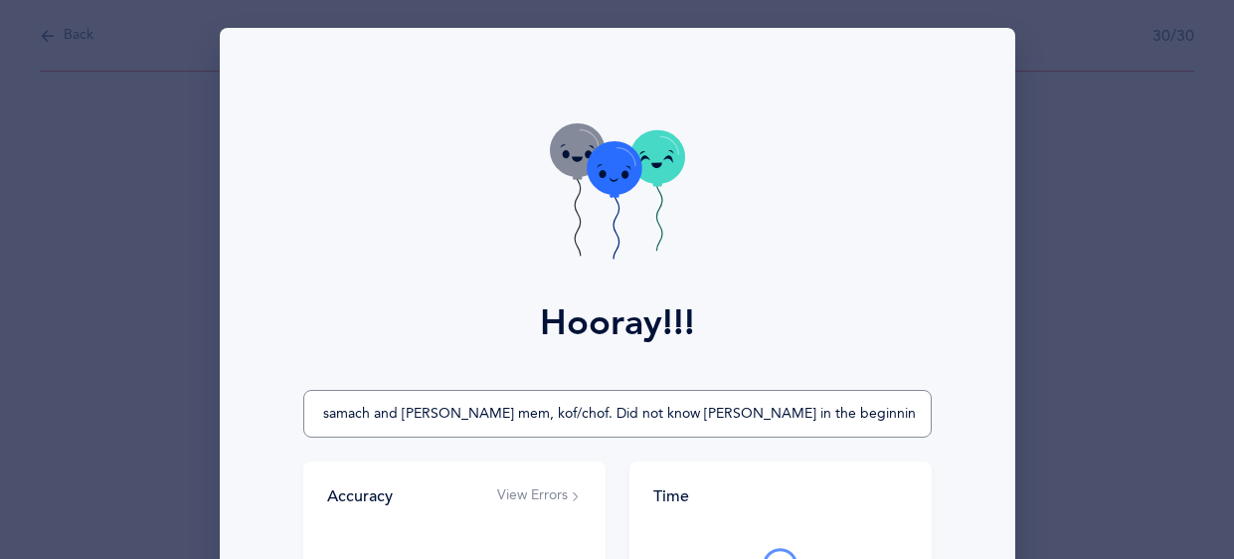
scroll to position [0, 69]
type input "mixed up samach and shlos mem, kof/chof. Did not know ayin in the beginning but…"
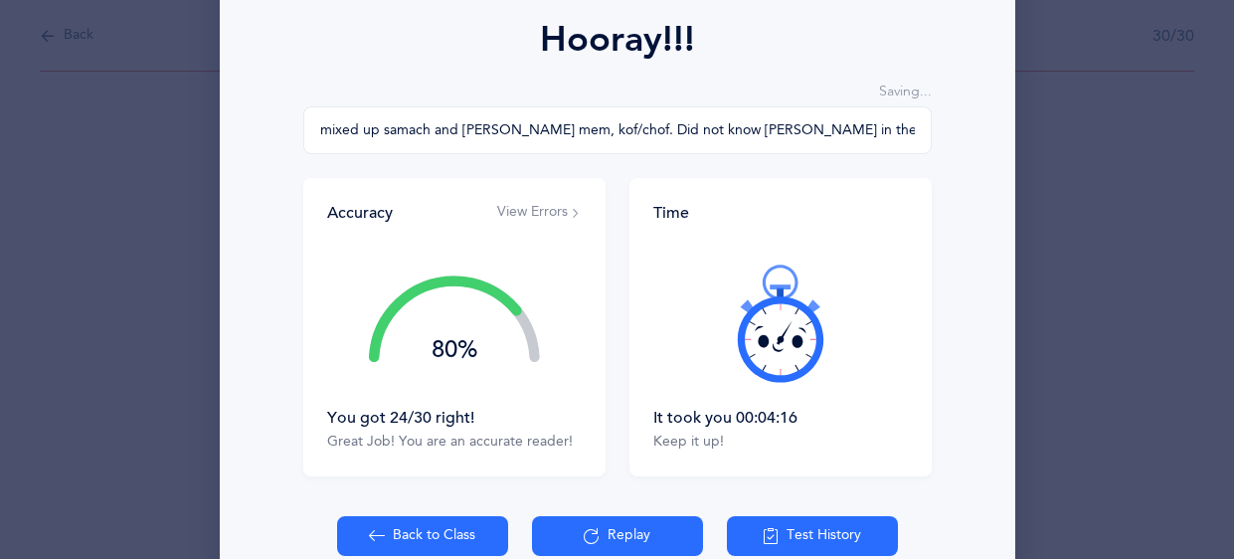
scroll to position [387, 0]
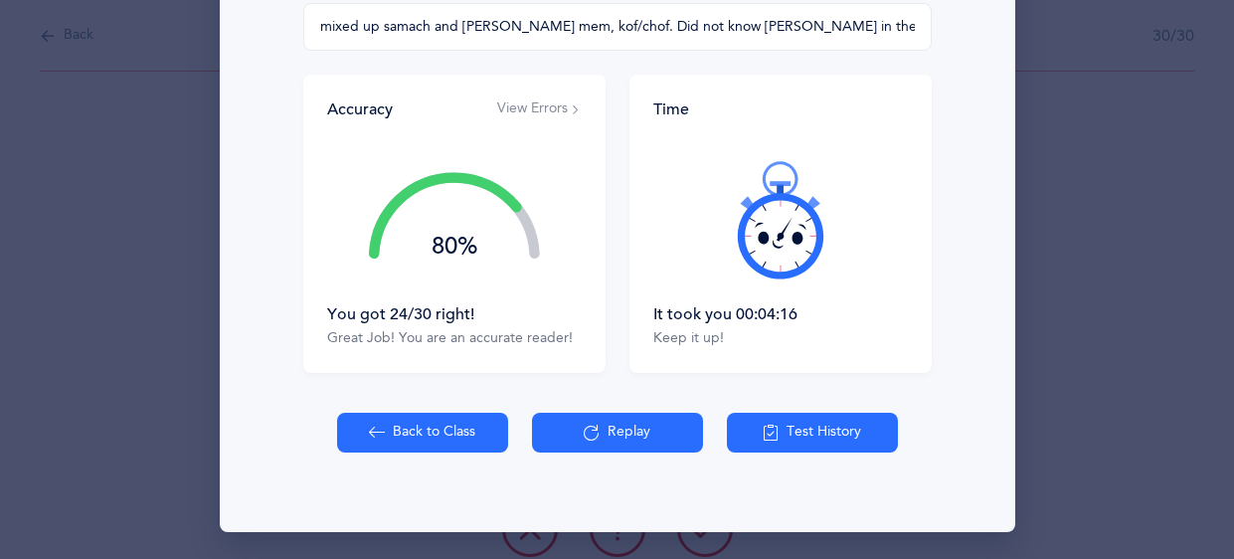
click at [398, 427] on button "Back to Class" at bounding box center [422, 433] width 171 height 40
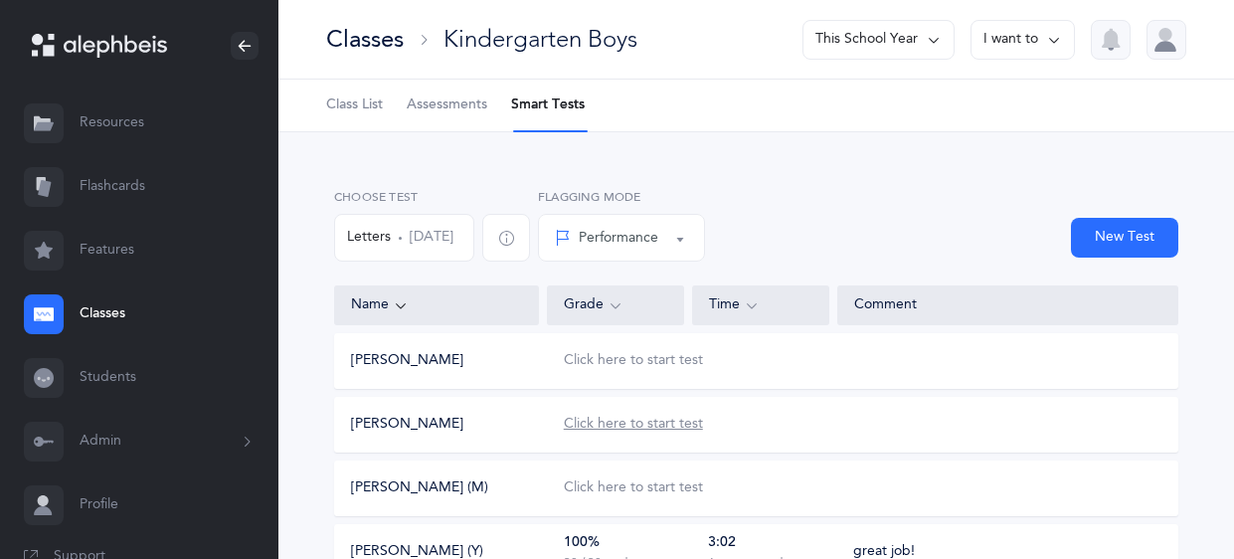
click at [580, 426] on div "Click here to start test" at bounding box center [633, 425] width 139 height 20
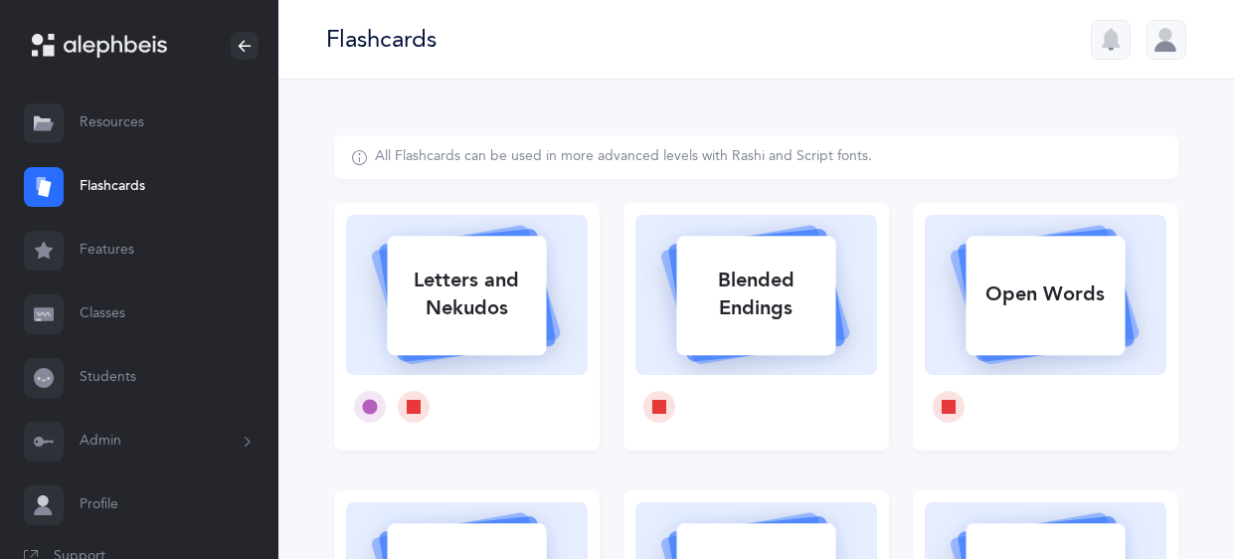
select select
select select "single"
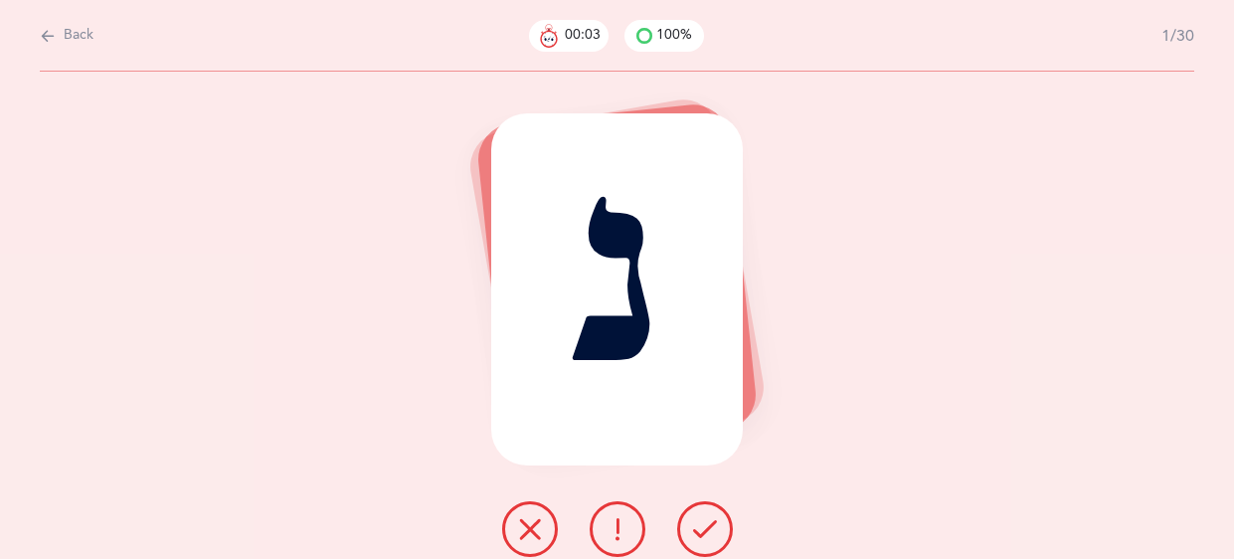
click at [704, 511] on button at bounding box center [705, 529] width 56 height 56
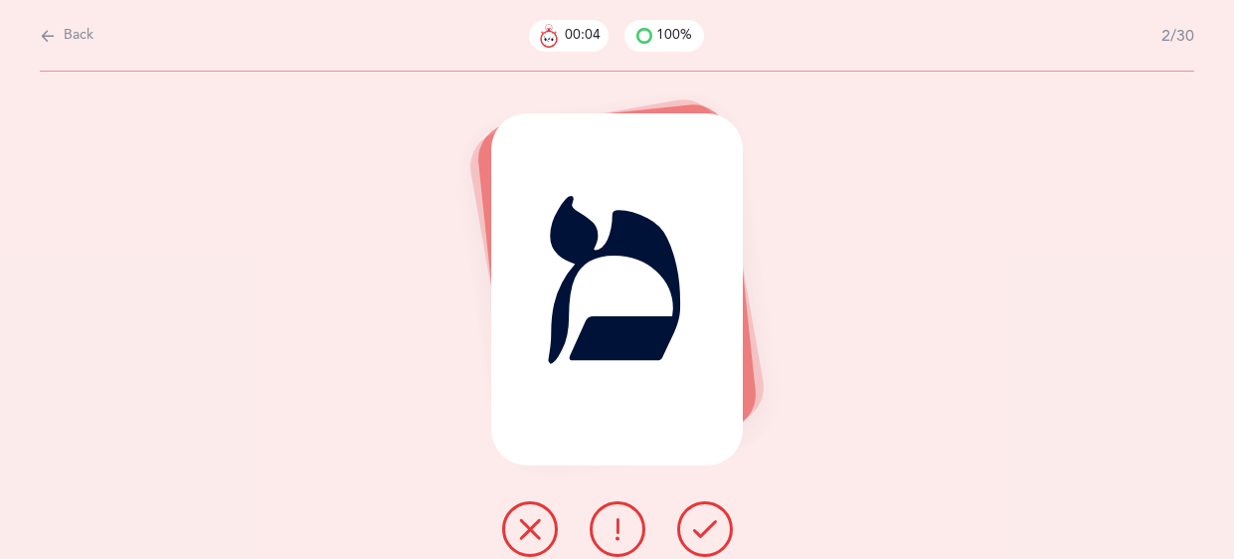
click at [704, 511] on button at bounding box center [705, 529] width 56 height 56
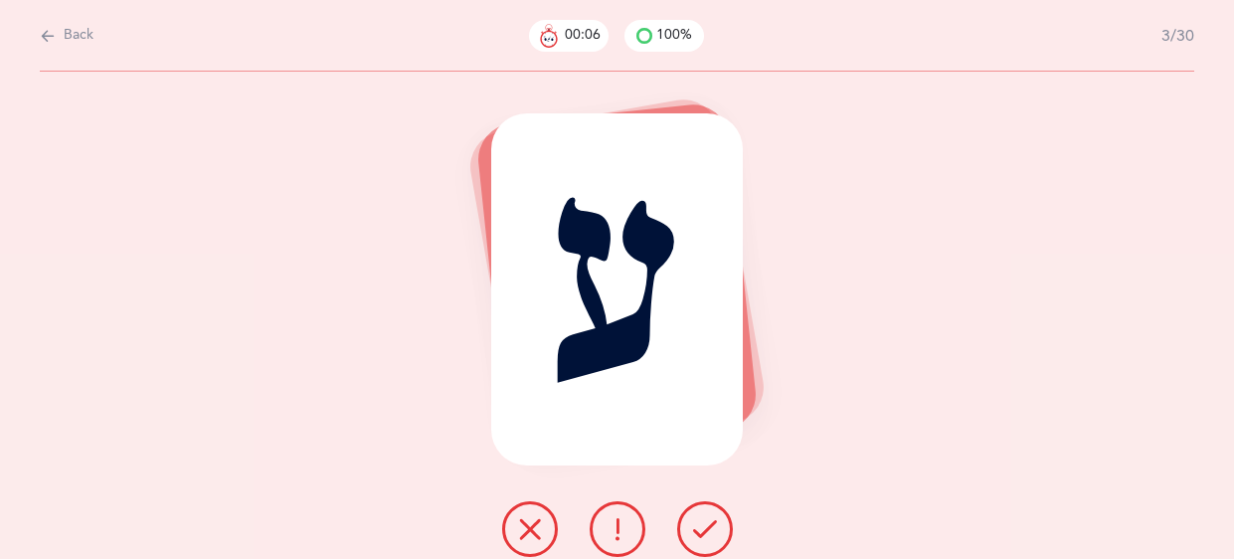
click at [704, 511] on button at bounding box center [705, 529] width 56 height 56
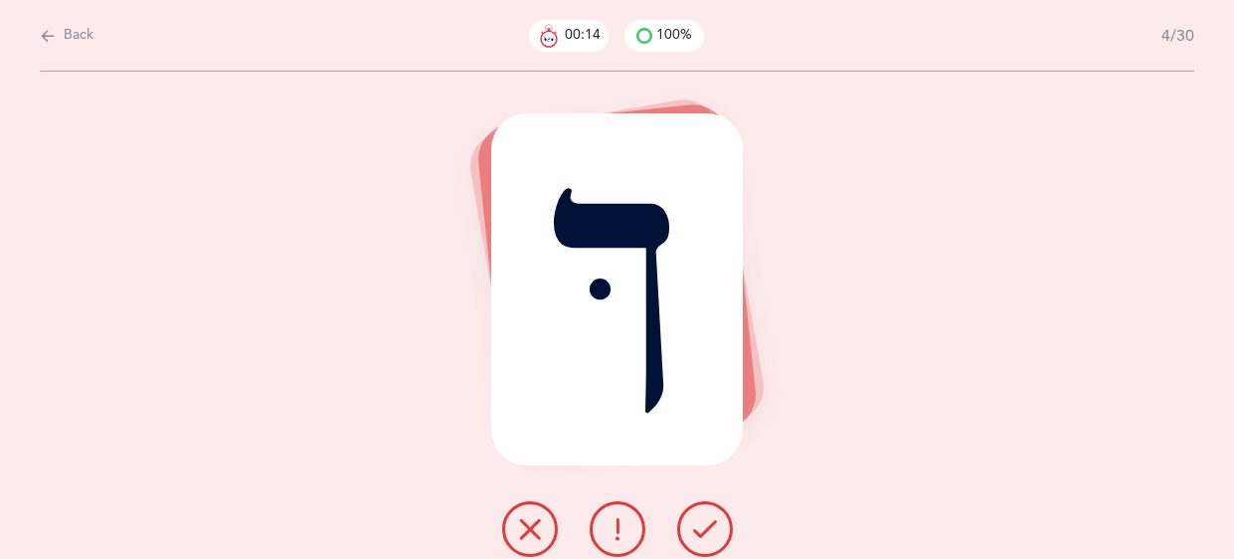
click at [704, 511] on button at bounding box center [705, 529] width 56 height 56
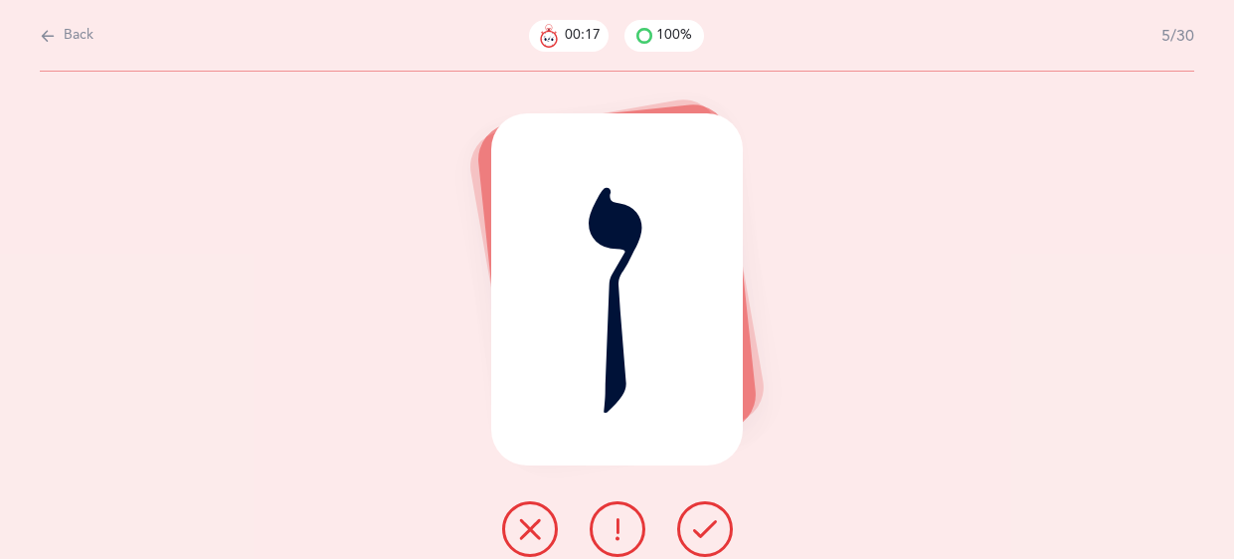
click at [704, 511] on button at bounding box center [705, 529] width 56 height 56
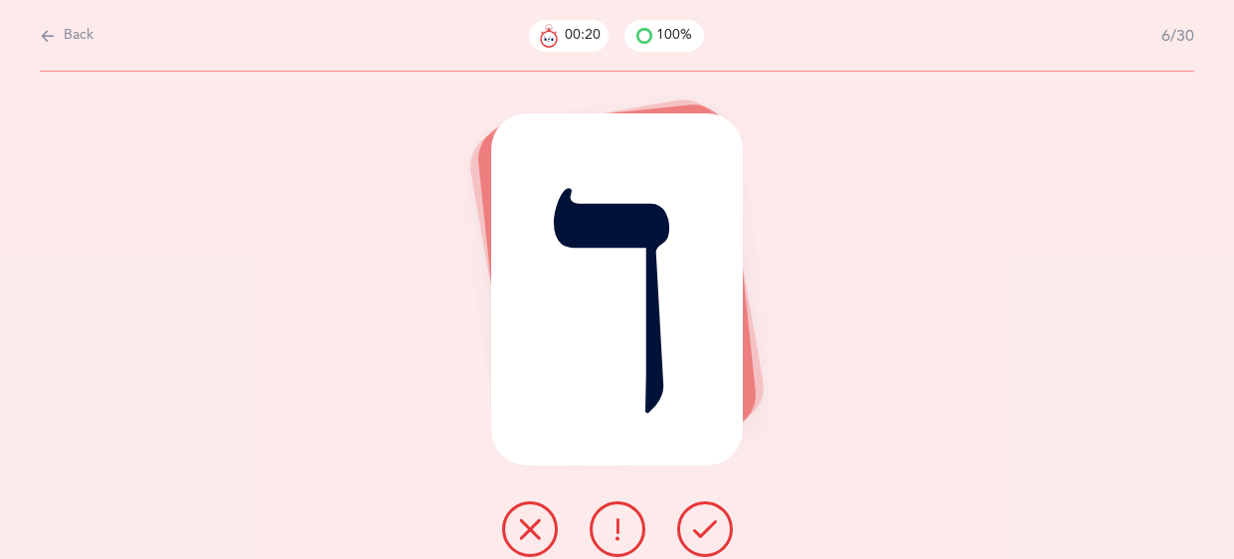
click at [704, 511] on button at bounding box center [705, 529] width 56 height 56
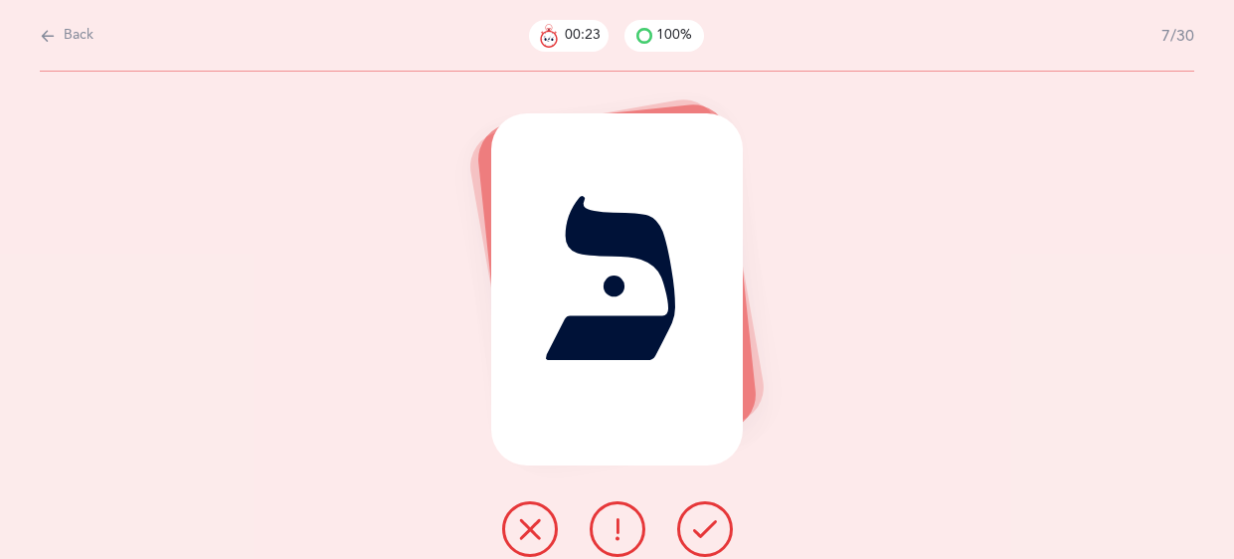
click at [704, 511] on button at bounding box center [705, 529] width 56 height 56
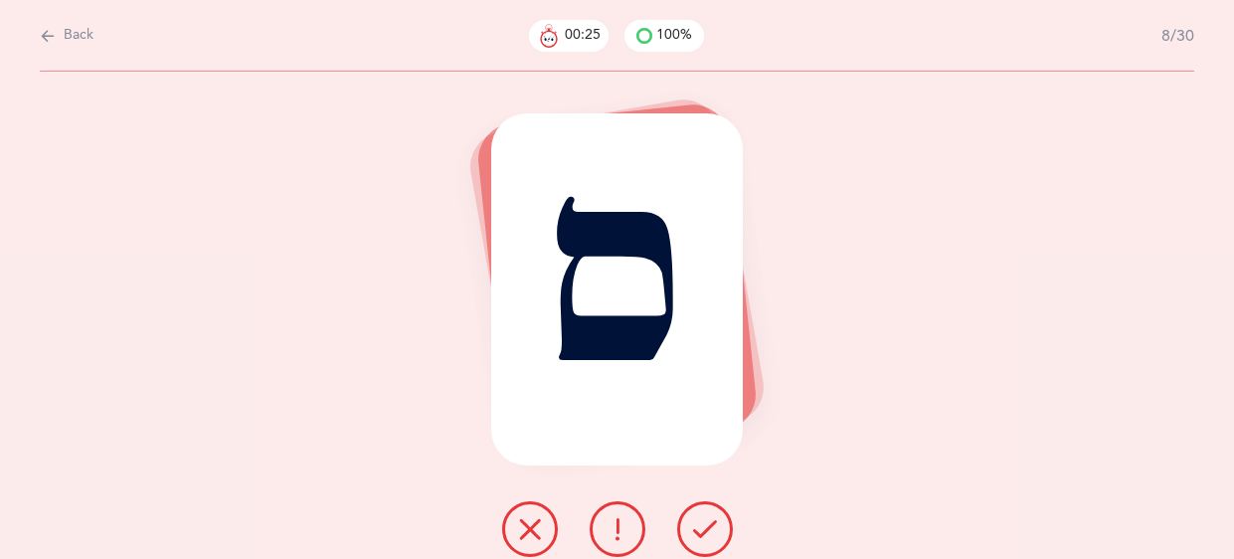
click at [704, 511] on button at bounding box center [705, 529] width 56 height 56
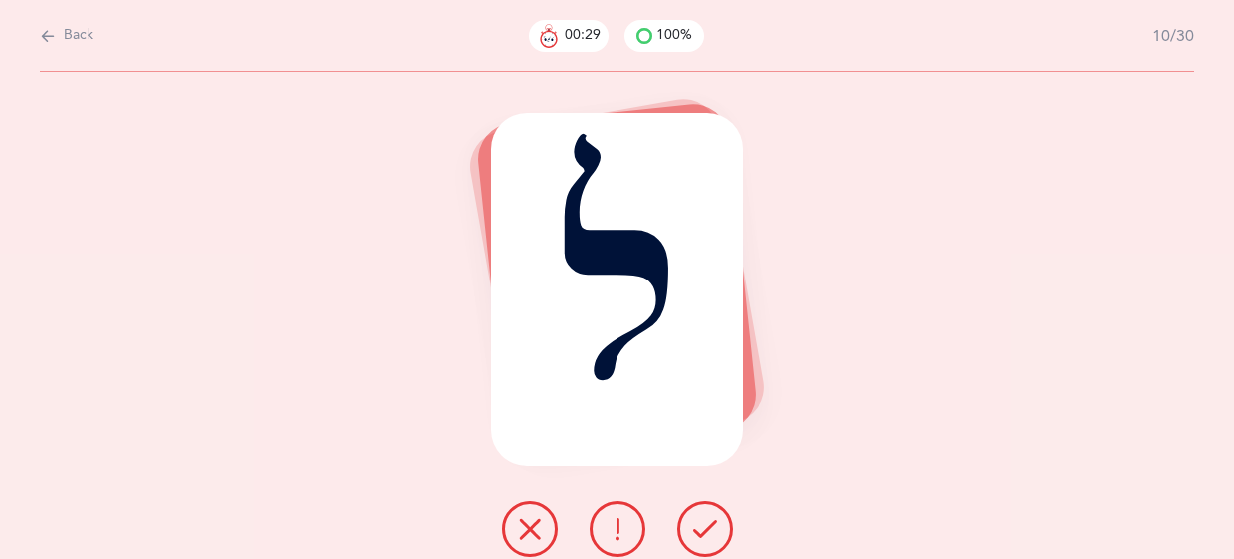
click at [704, 511] on button at bounding box center [705, 529] width 56 height 56
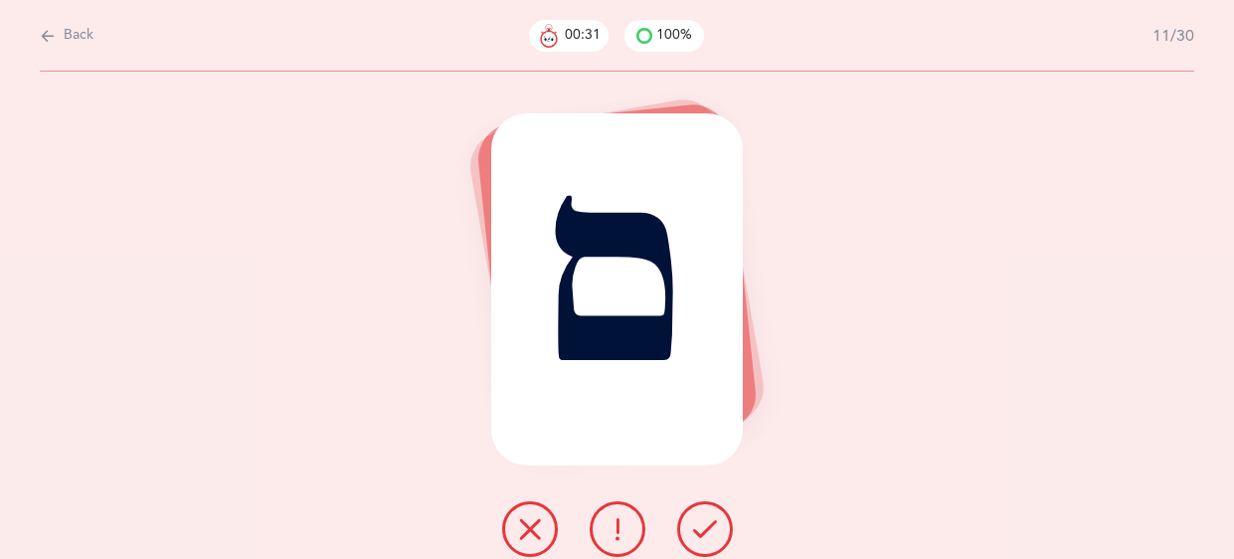
click at [704, 511] on button at bounding box center [705, 529] width 56 height 56
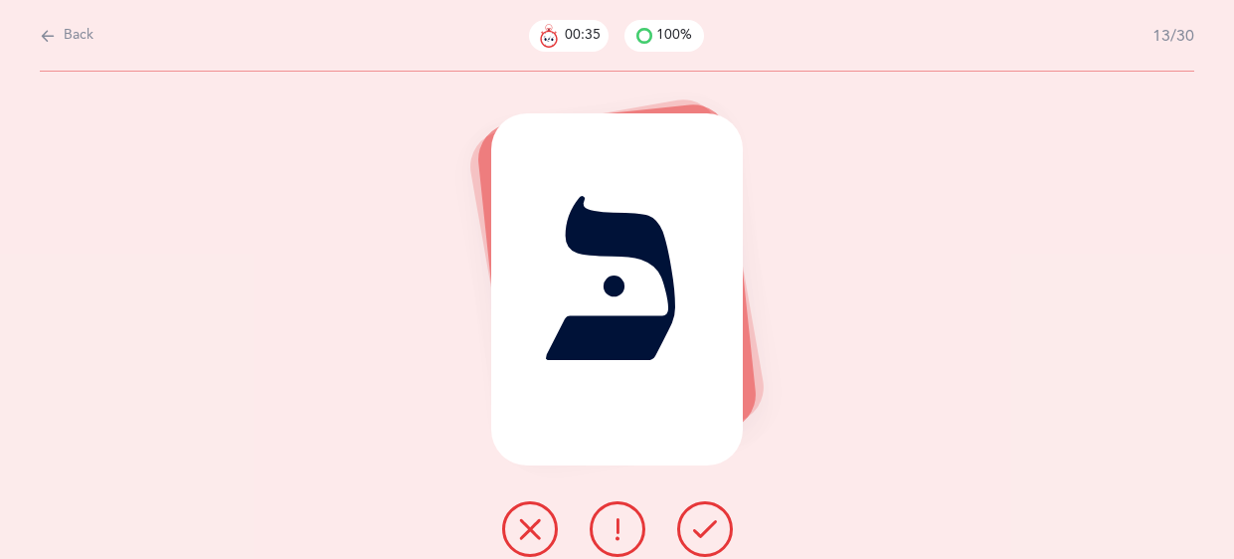
click at [704, 511] on button at bounding box center [705, 529] width 56 height 56
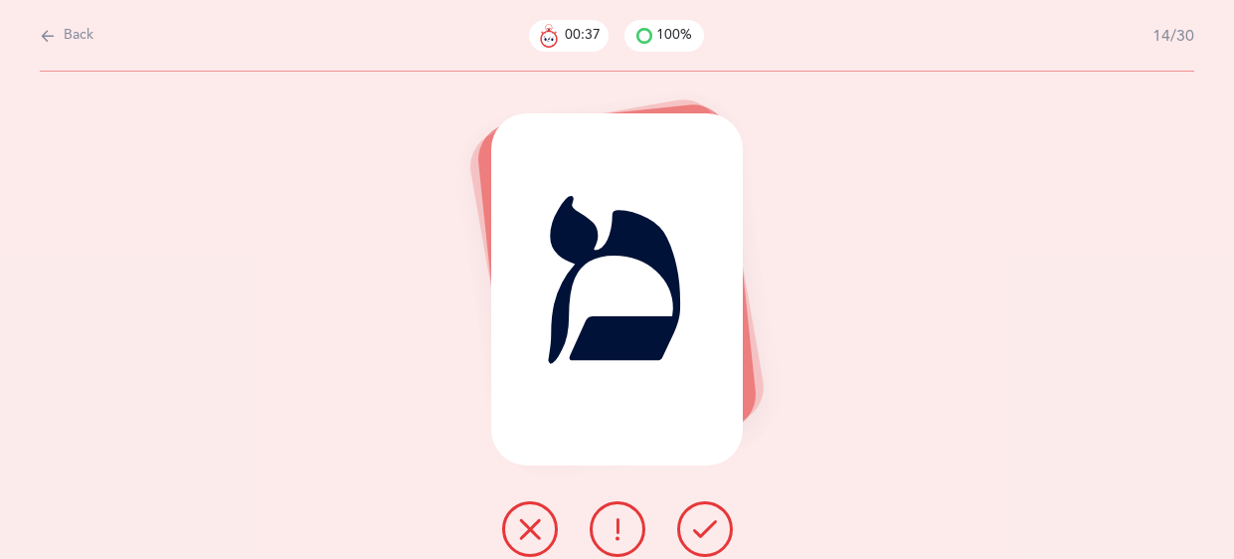
click at [704, 511] on button at bounding box center [705, 529] width 56 height 56
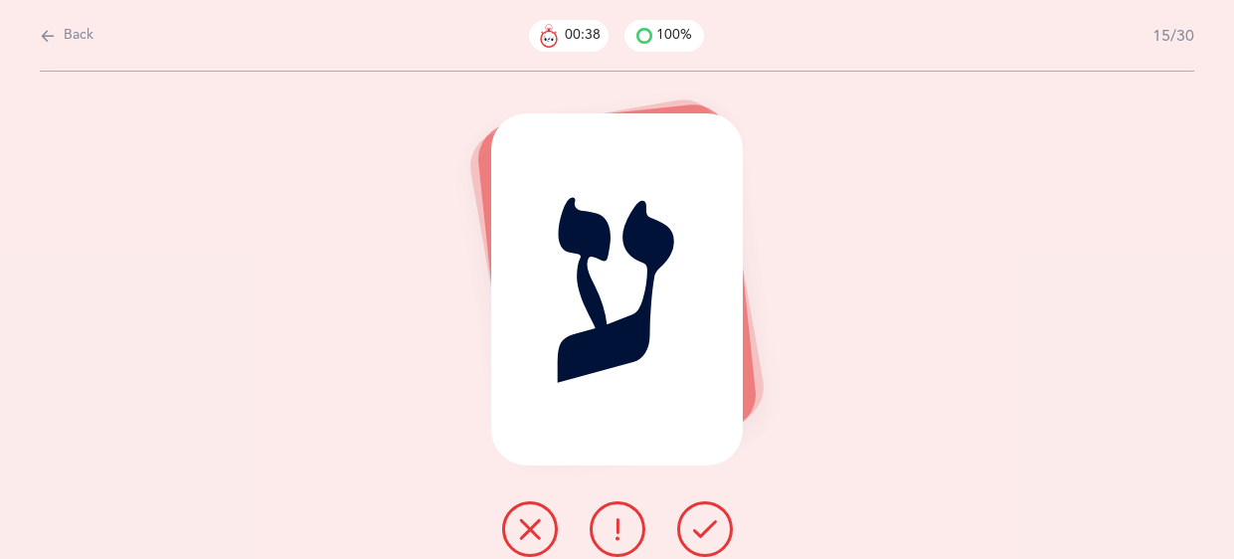
click at [704, 511] on button at bounding box center [705, 529] width 56 height 56
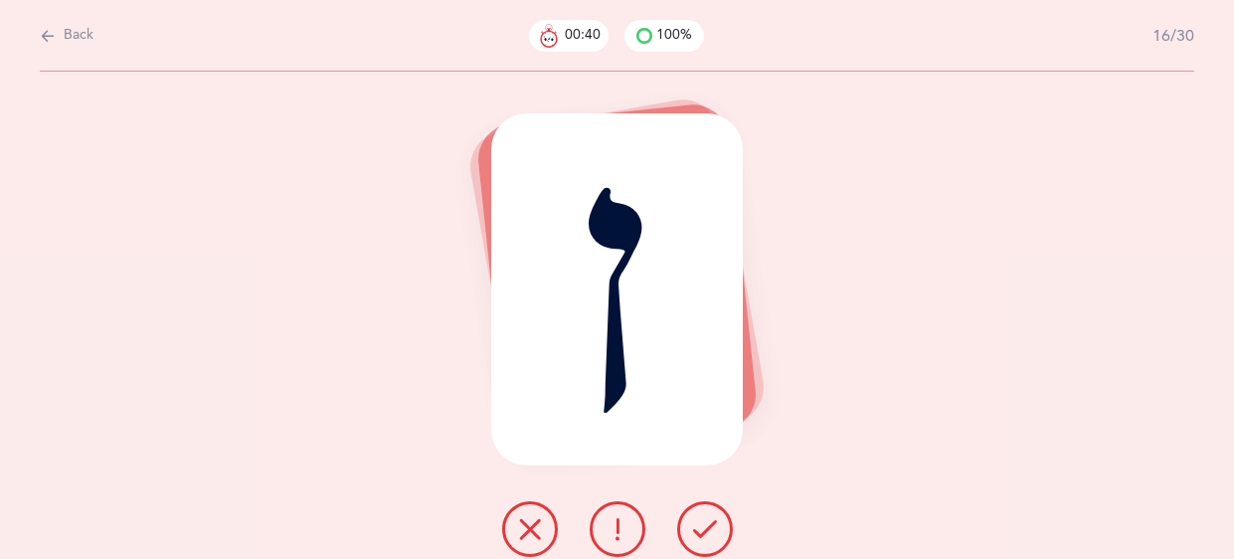
click at [704, 511] on button at bounding box center [705, 529] width 56 height 56
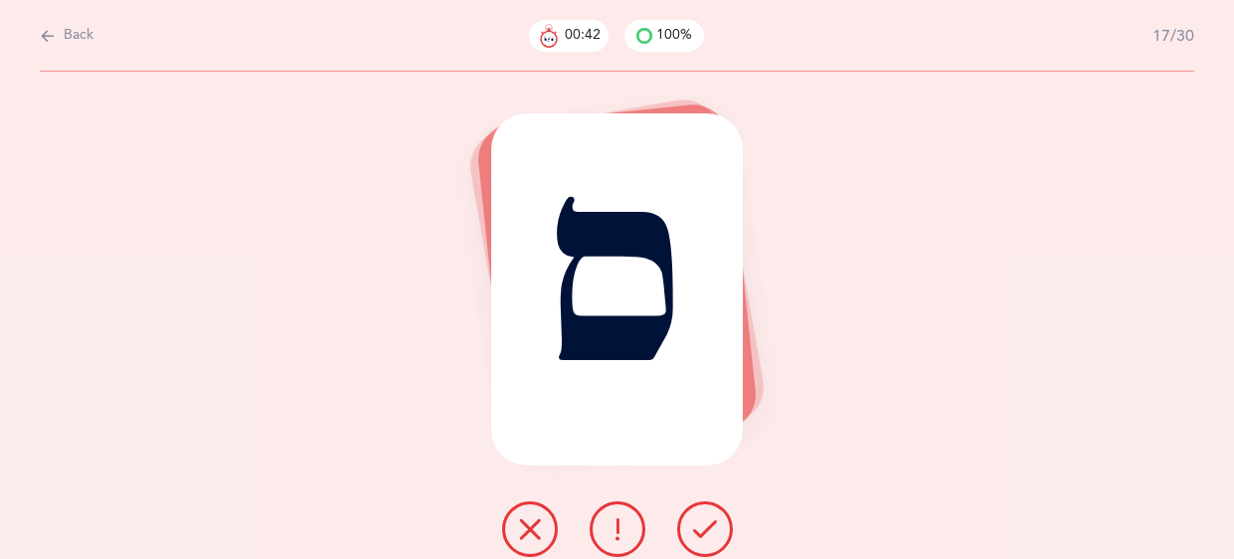
click at [704, 511] on button at bounding box center [705, 529] width 56 height 56
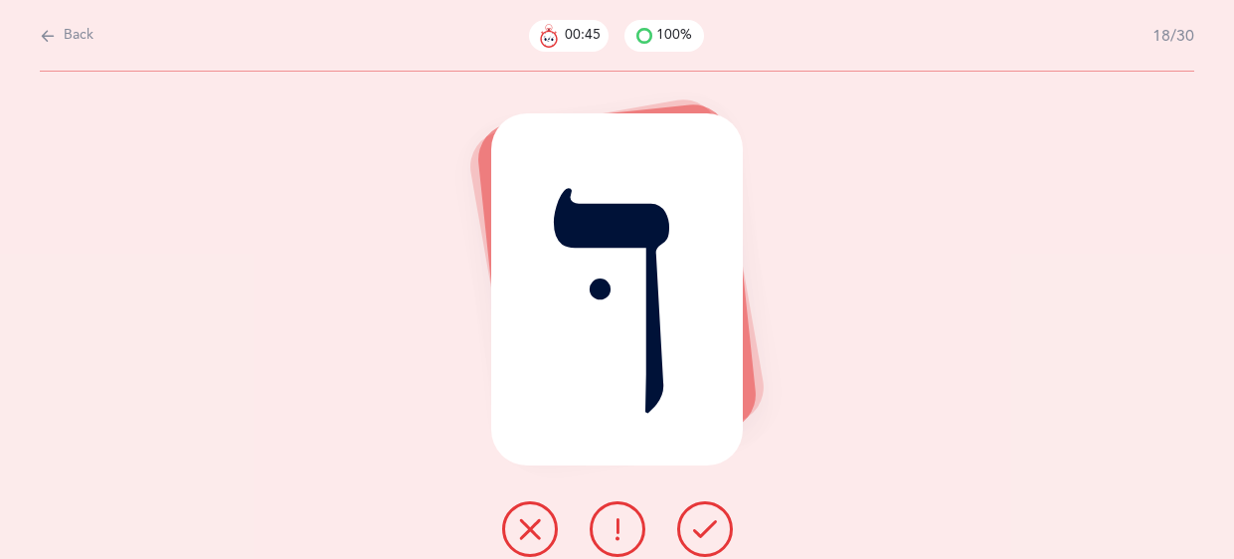
click at [704, 511] on button at bounding box center [705, 529] width 56 height 56
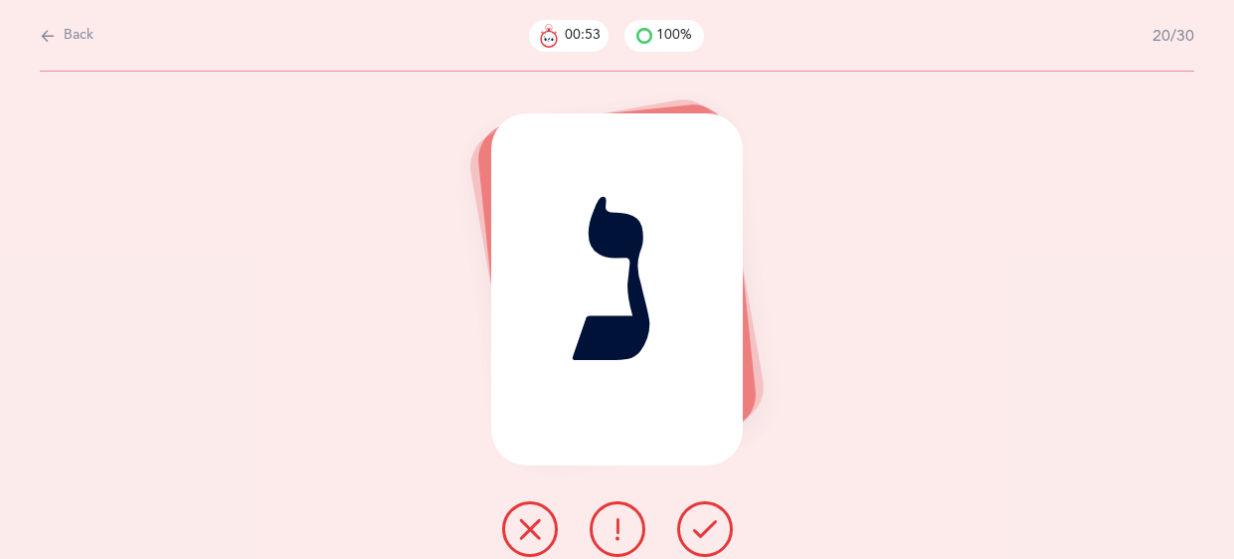
click at [704, 511] on button at bounding box center [705, 529] width 56 height 56
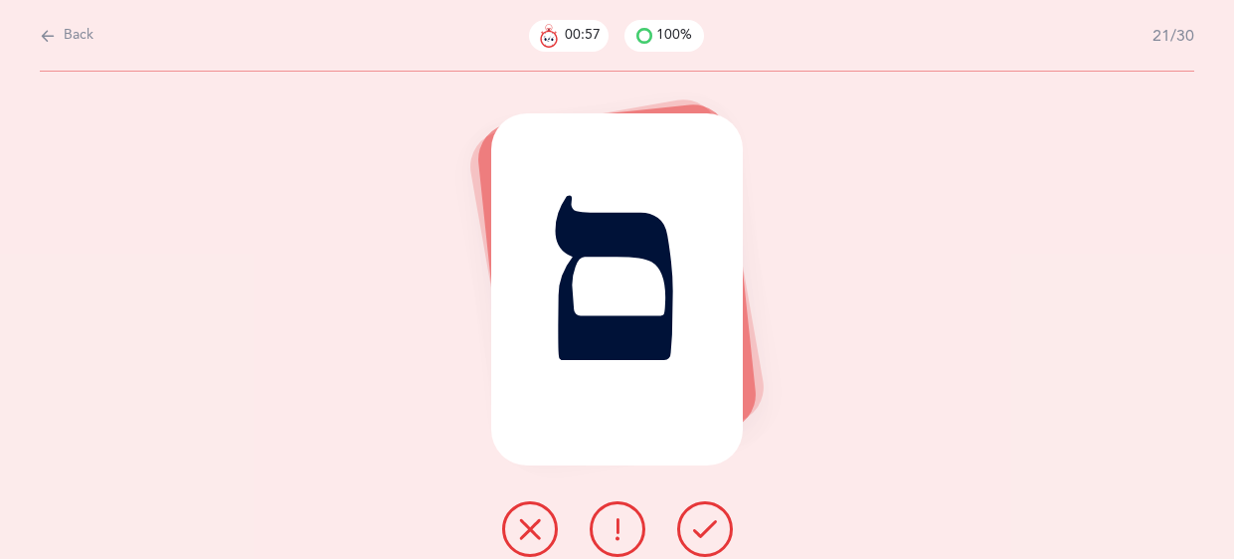
click at [704, 511] on button at bounding box center [705, 529] width 56 height 56
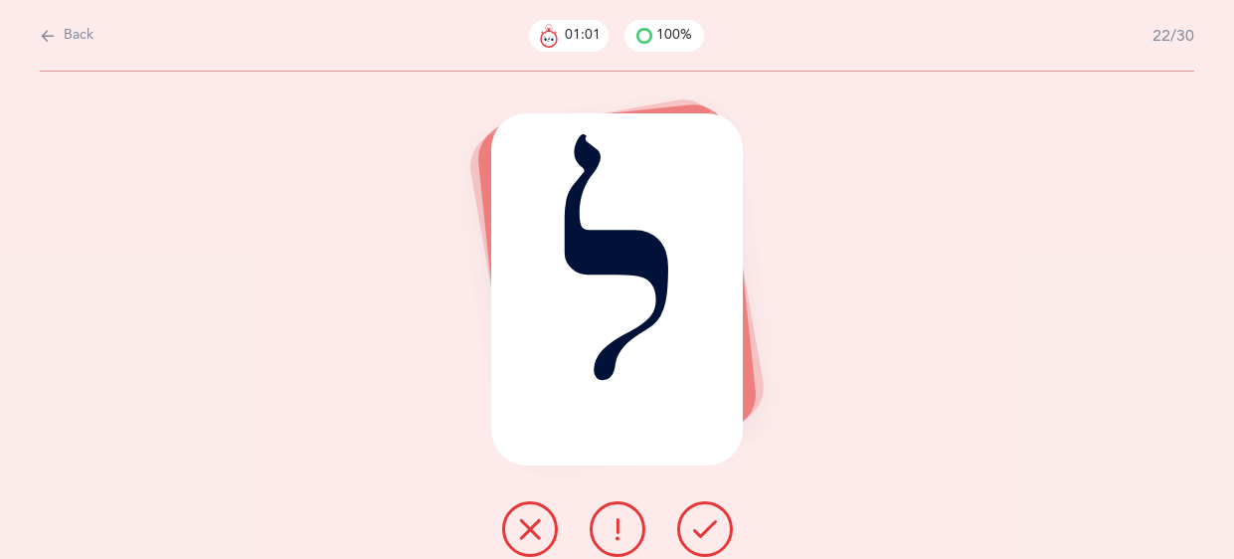
click at [704, 511] on button at bounding box center [705, 529] width 56 height 56
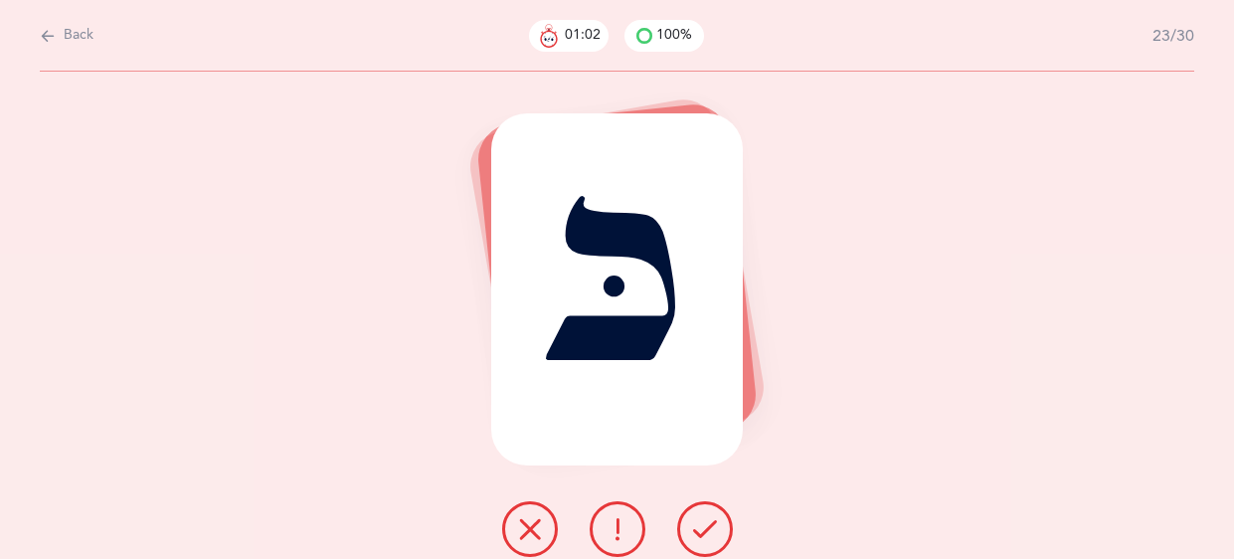
click at [704, 511] on button at bounding box center [705, 529] width 56 height 56
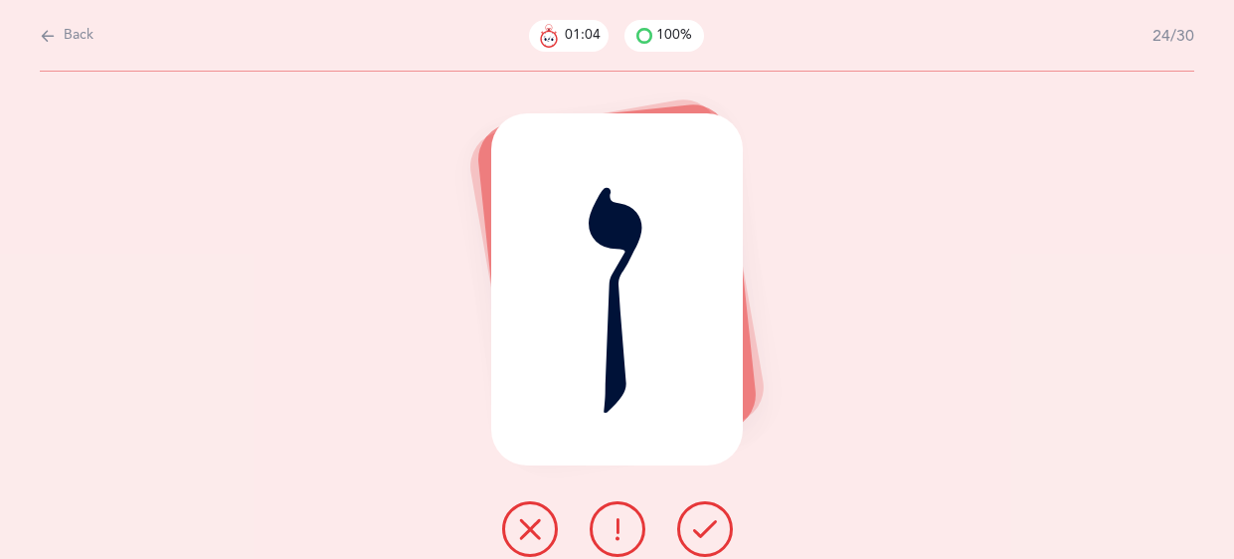
click at [704, 511] on button at bounding box center [705, 529] width 56 height 56
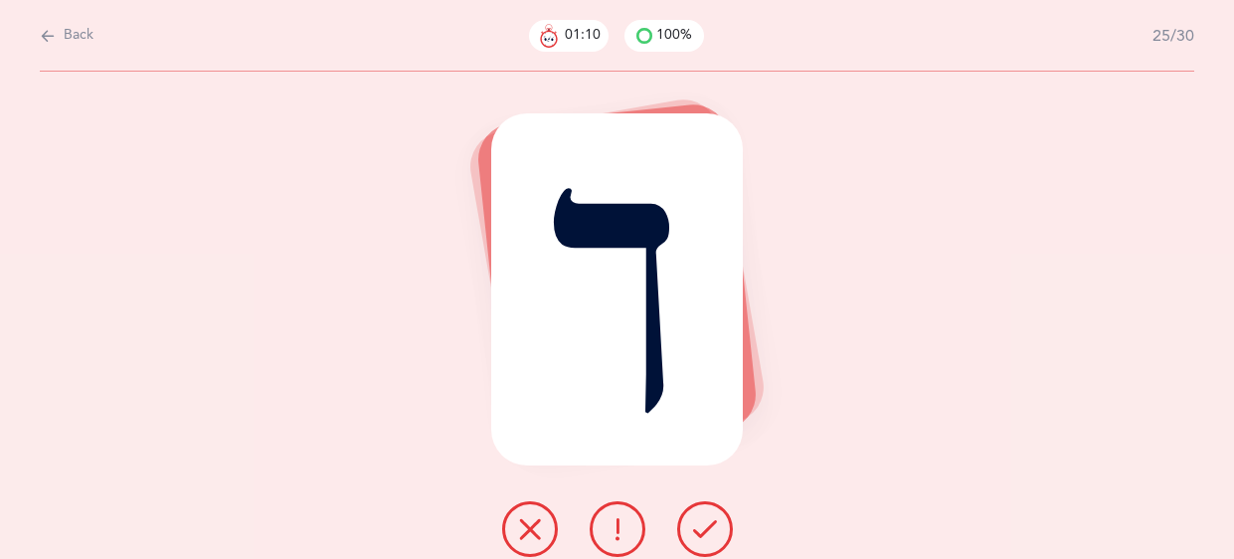
click at [605, 542] on button at bounding box center [618, 529] width 56 height 56
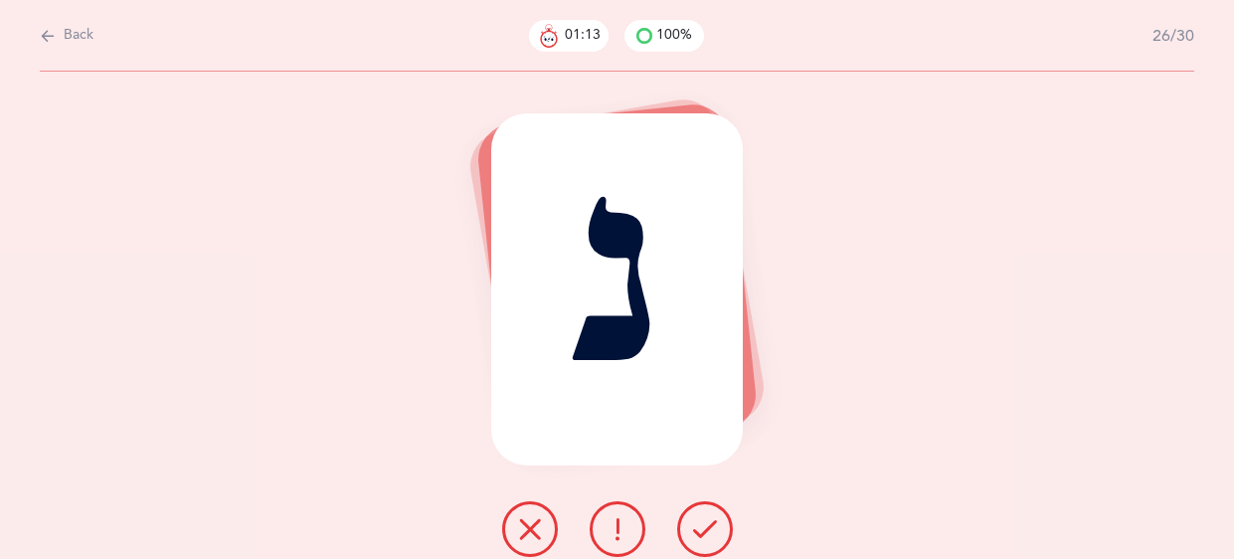
click at [714, 501] on div at bounding box center [617, 529] width 262 height 56
click at [722, 520] on button at bounding box center [705, 529] width 56 height 56
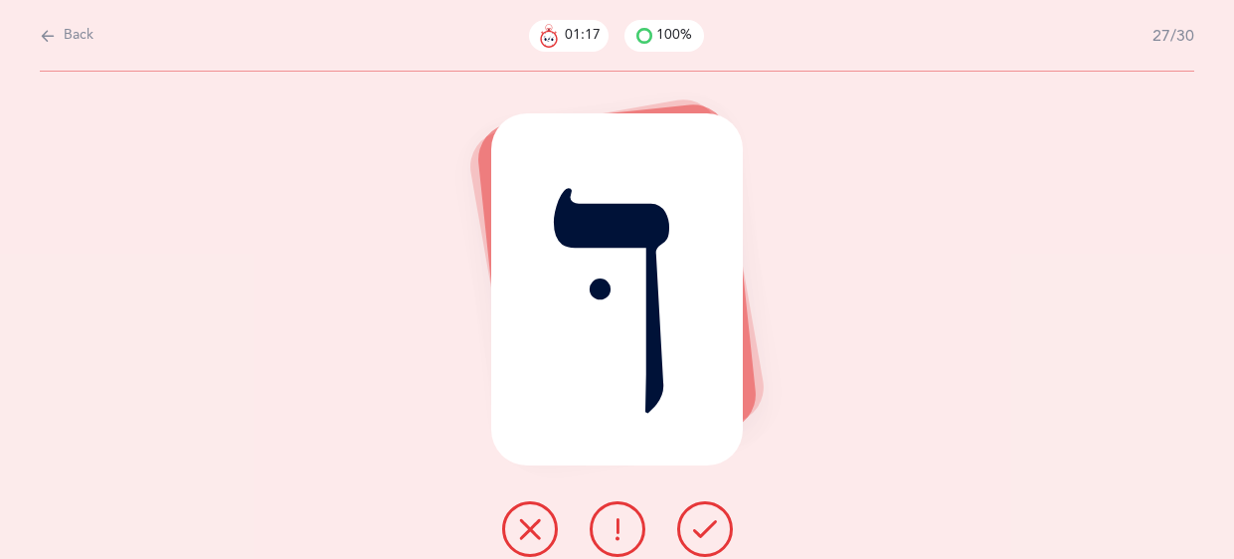
click at [722, 520] on button at bounding box center [705, 529] width 56 height 56
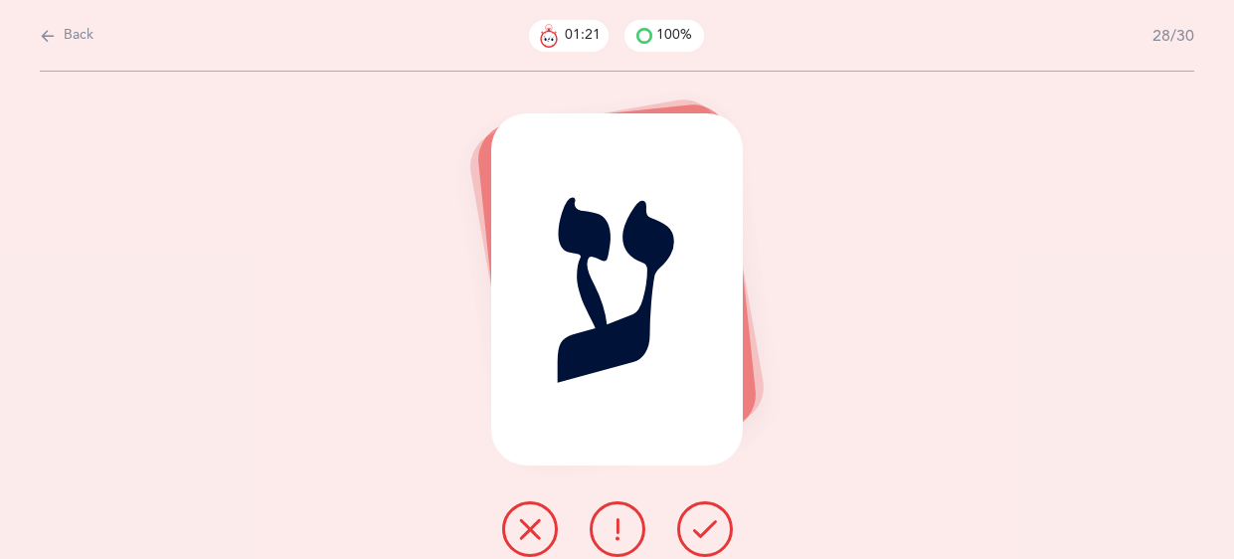
click at [722, 520] on button at bounding box center [705, 529] width 56 height 56
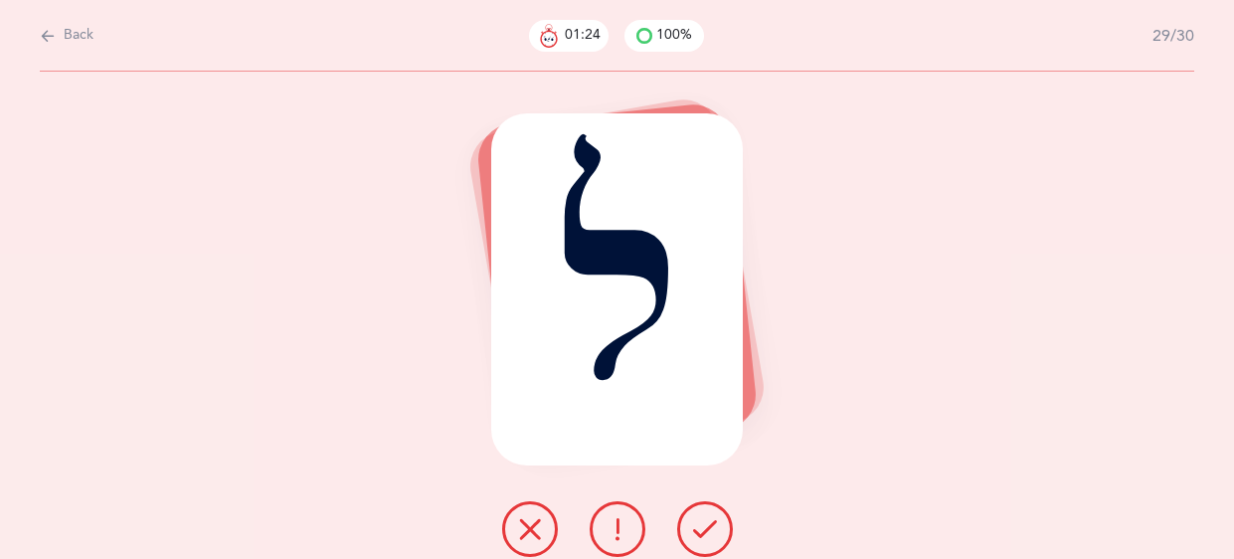
click at [722, 520] on button at bounding box center [705, 529] width 56 height 56
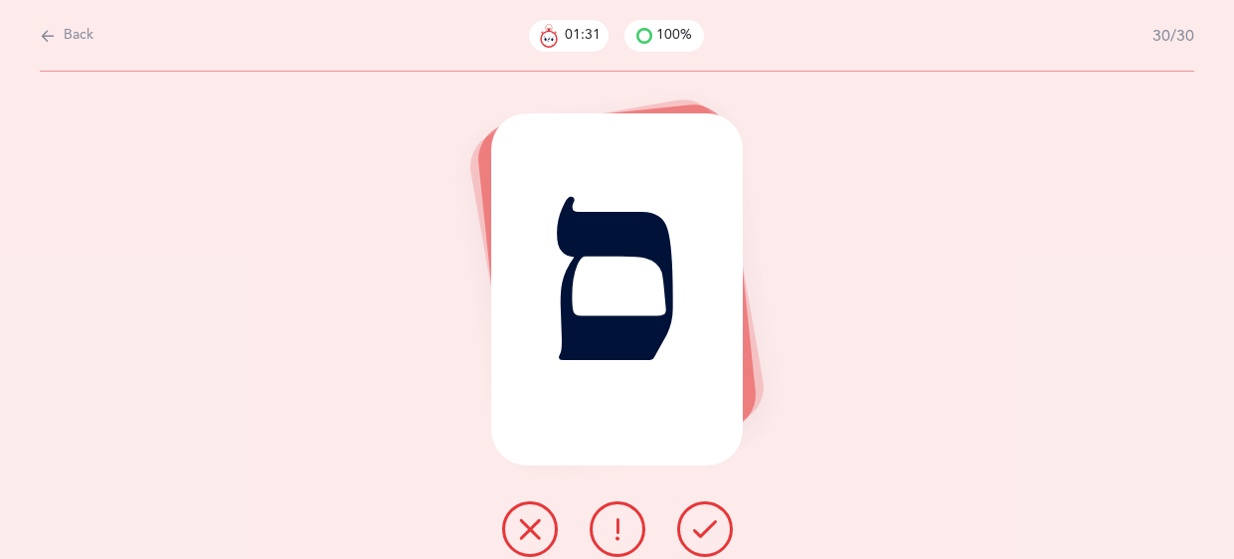
click at [722, 520] on button at bounding box center [705, 529] width 56 height 56
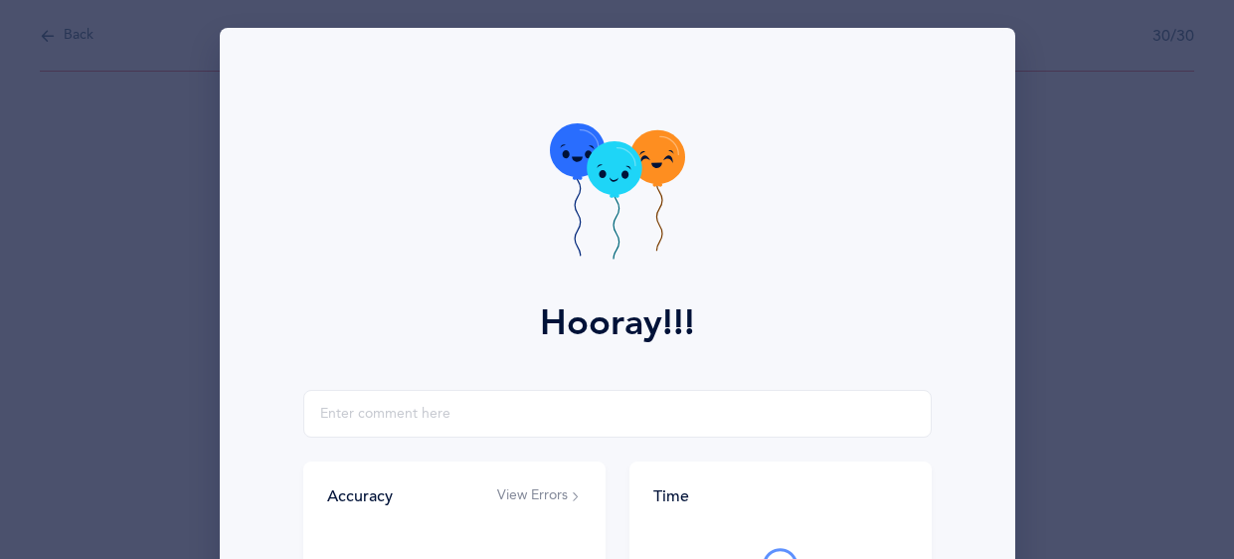
click at [593, 205] on icon at bounding box center [617, 193] width 135 height 141
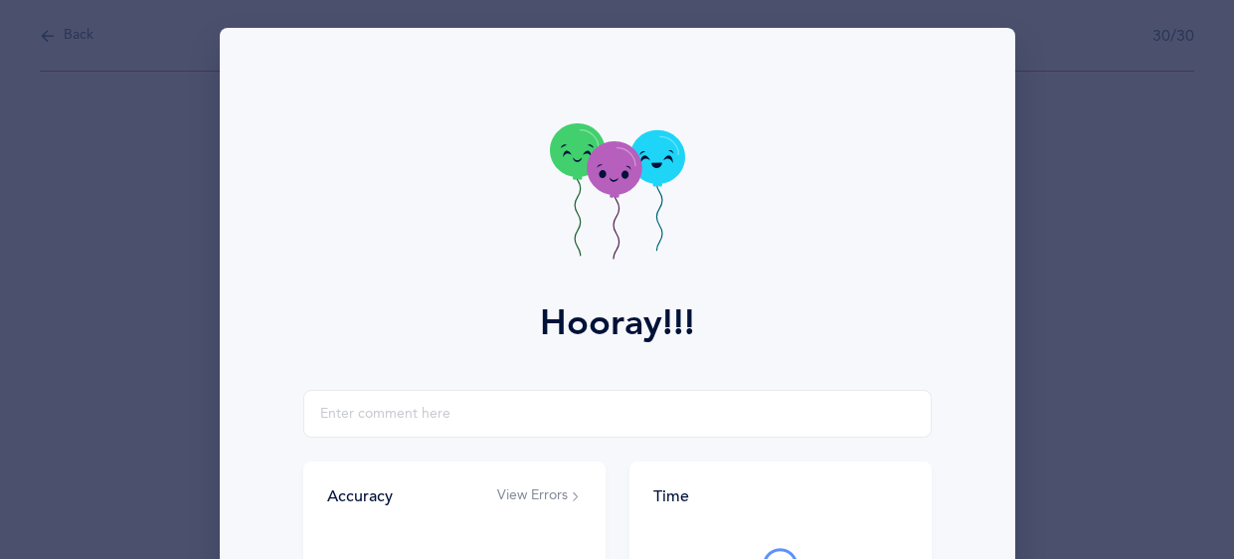
click at [593, 205] on icon at bounding box center [617, 193] width 135 height 141
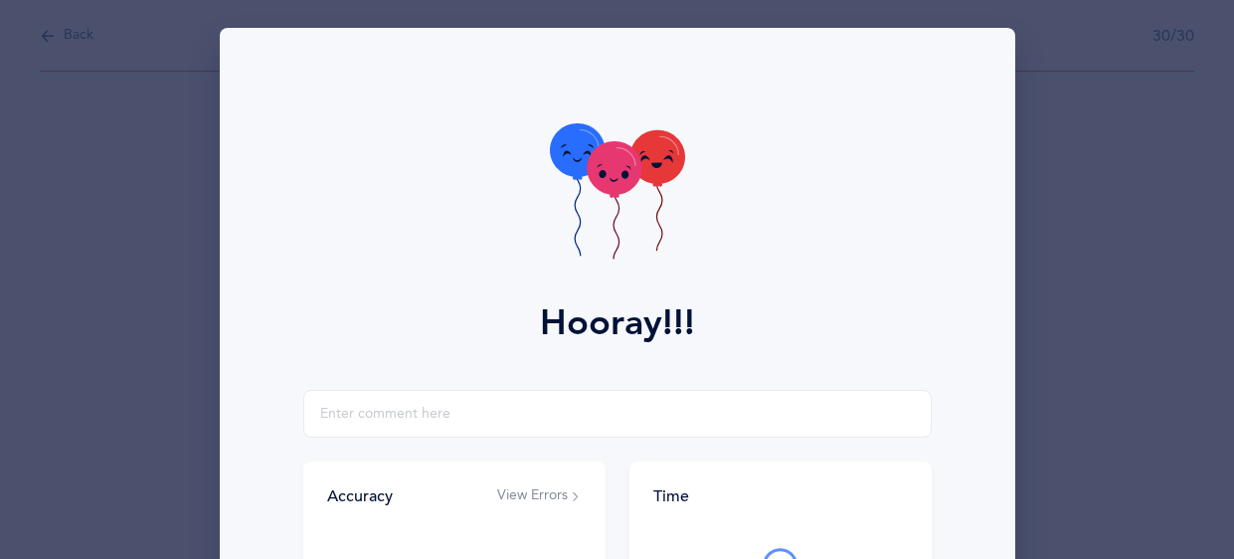
click at [593, 205] on icon at bounding box center [617, 193] width 135 height 141
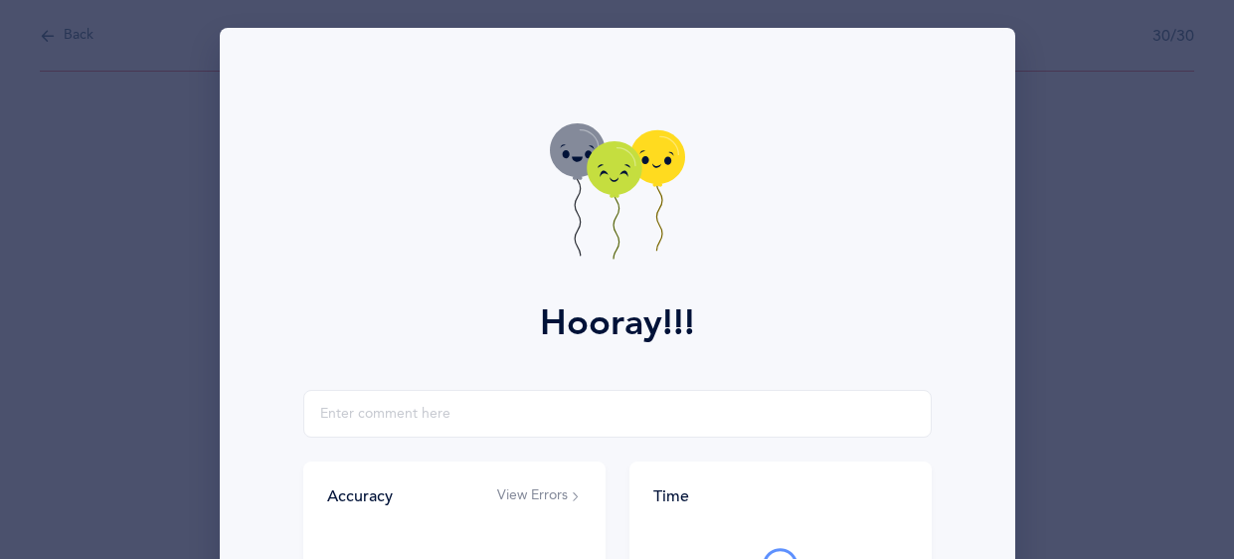
click at [593, 205] on icon at bounding box center [617, 193] width 135 height 141
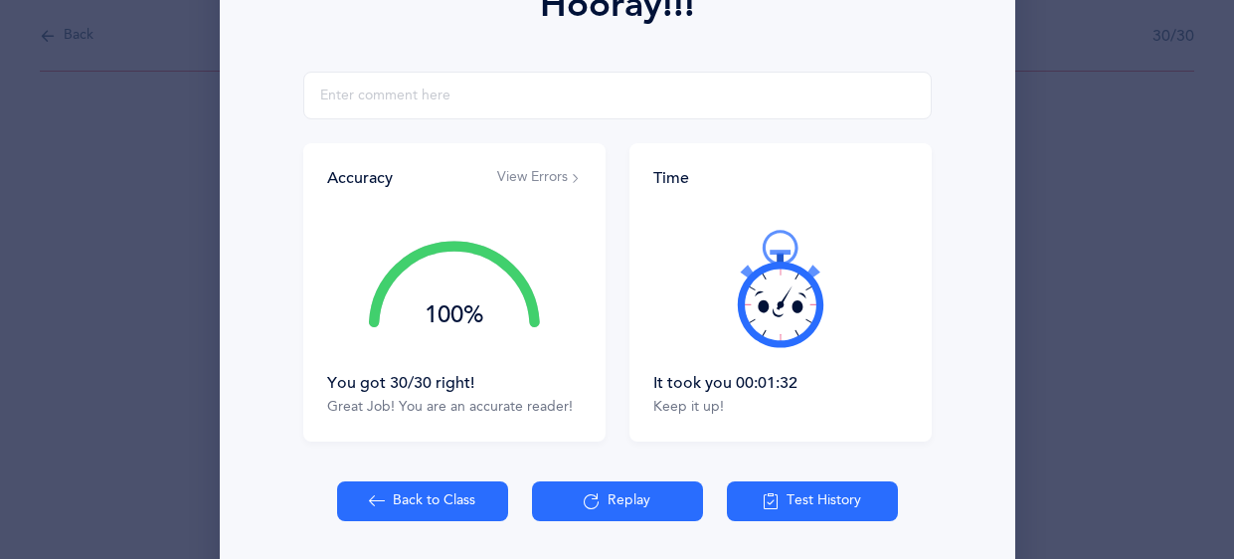
scroll to position [319, 0]
click at [361, 497] on button "Back to Class" at bounding box center [422, 500] width 171 height 40
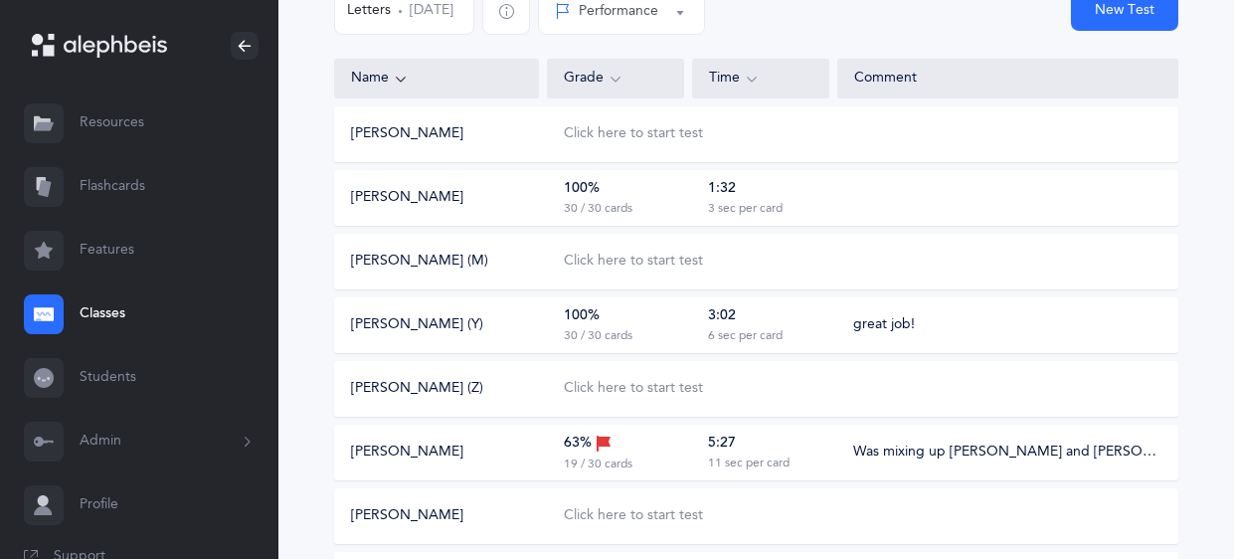
scroll to position [230, 0]
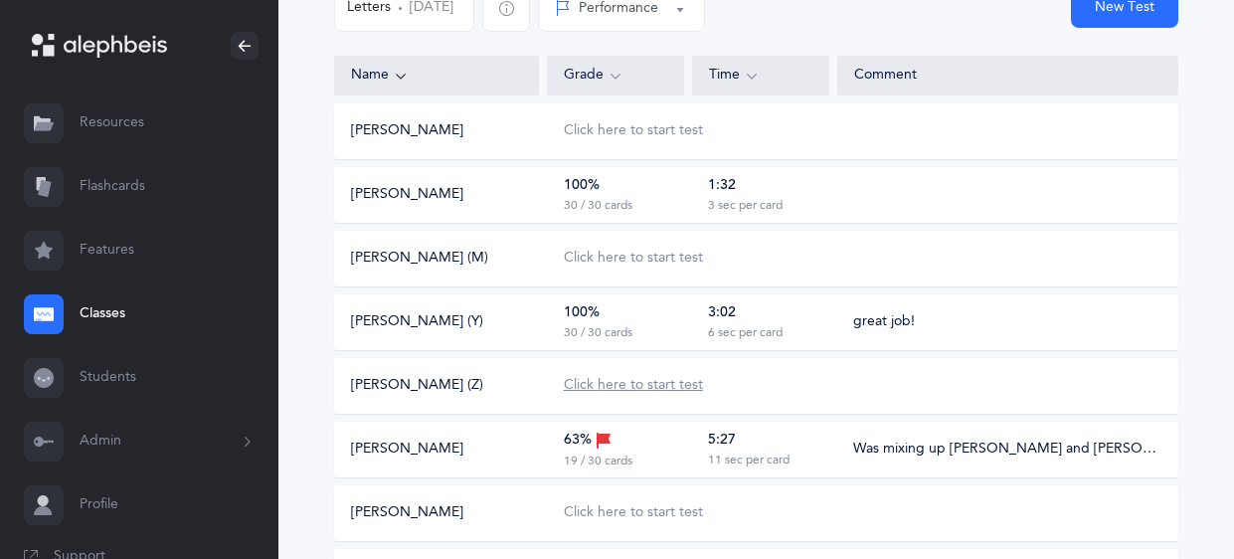
click at [601, 393] on div "Click here to start test" at bounding box center [633, 386] width 139 height 20
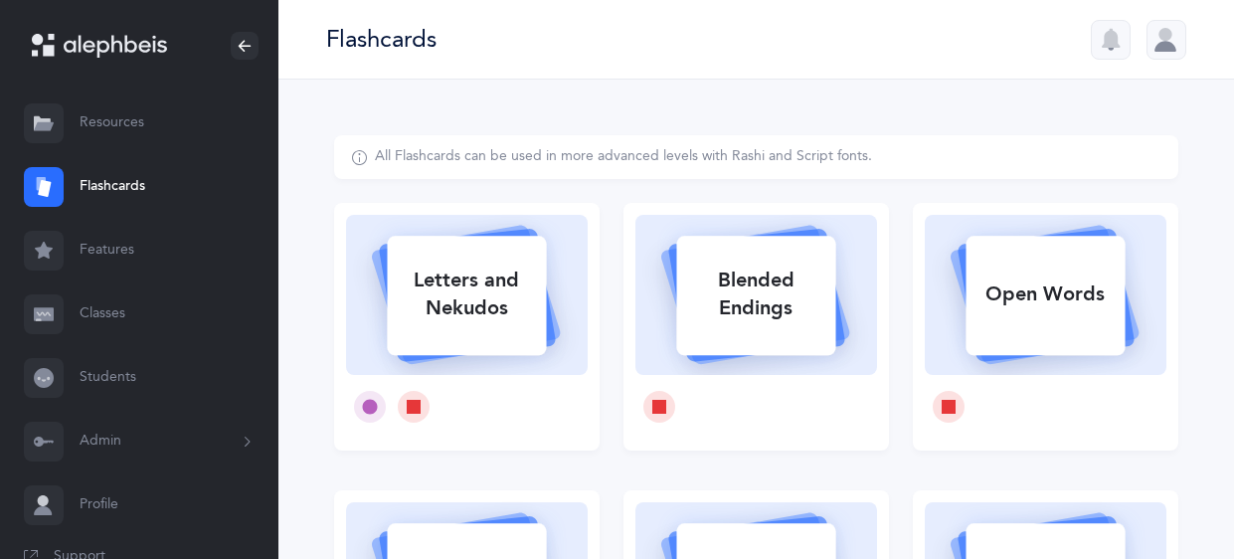
select select
select select "single"
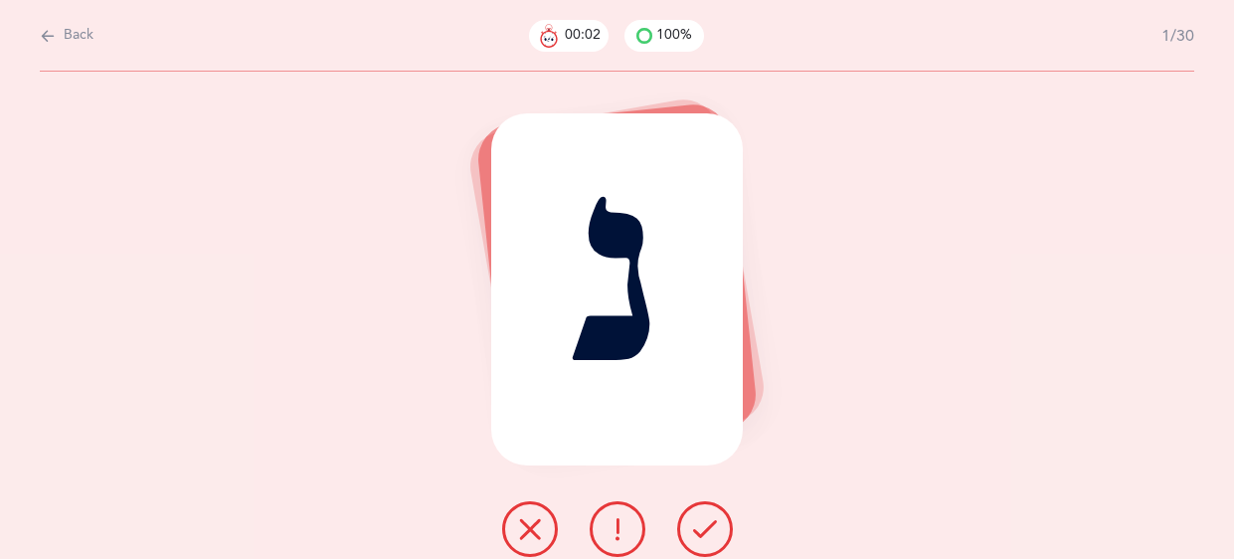
click at [701, 520] on icon at bounding box center [705, 529] width 24 height 24
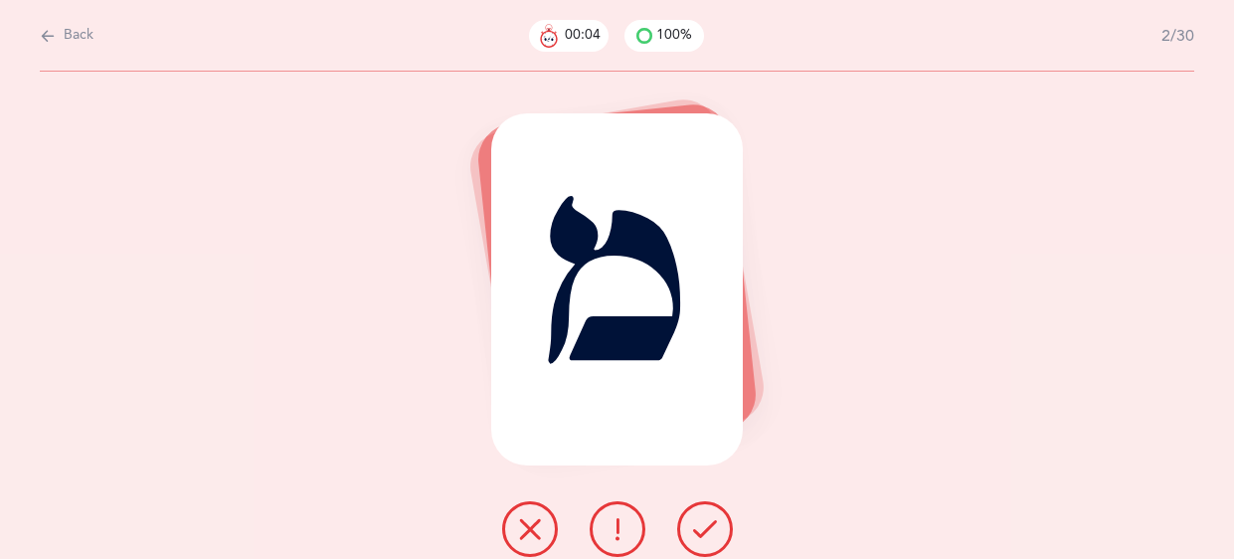
click at [701, 520] on icon at bounding box center [705, 529] width 24 height 24
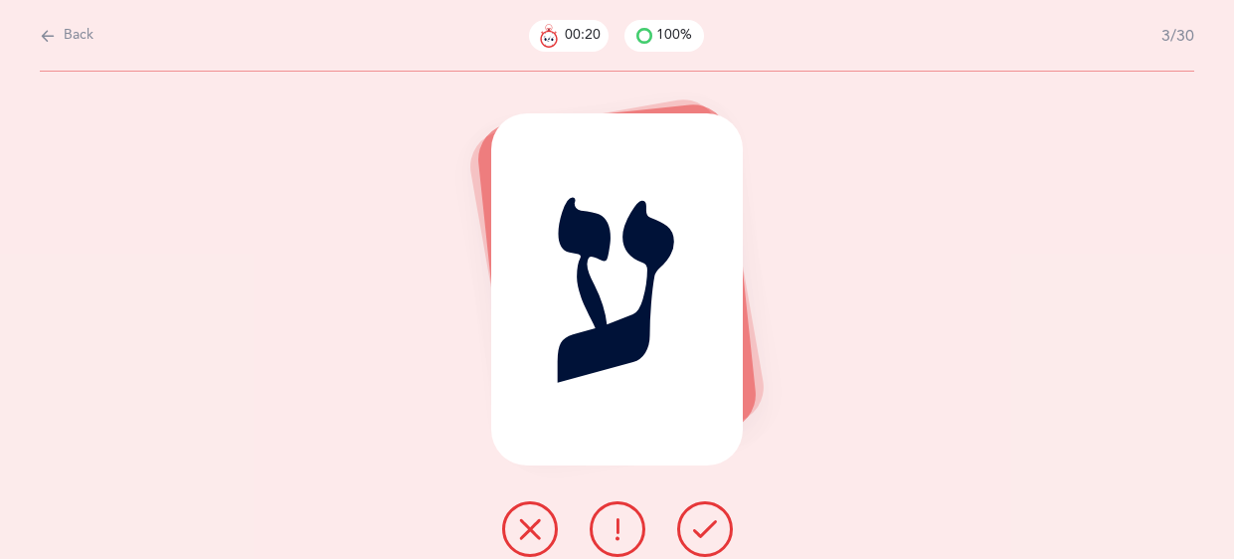
click at [694, 511] on button at bounding box center [705, 529] width 56 height 56
